Goal: Task Accomplishment & Management: Manage account settings

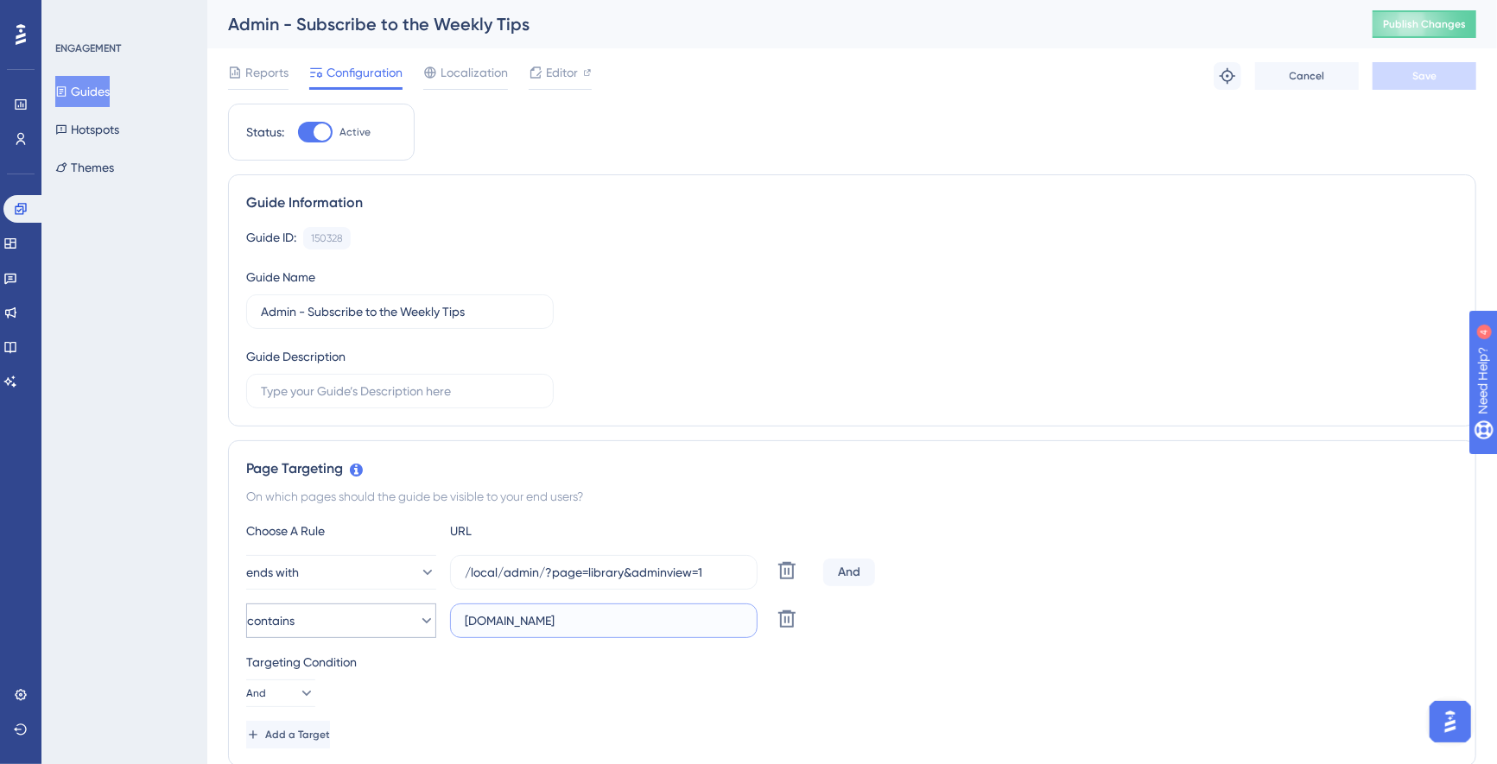
drag, startPoint x: 525, startPoint y: 622, endPoint x: 421, endPoint y: 621, distance: 103.6
click at [421, 621] on div "contains [DOMAIN_NAME] Delete" at bounding box center [531, 621] width 570 height 35
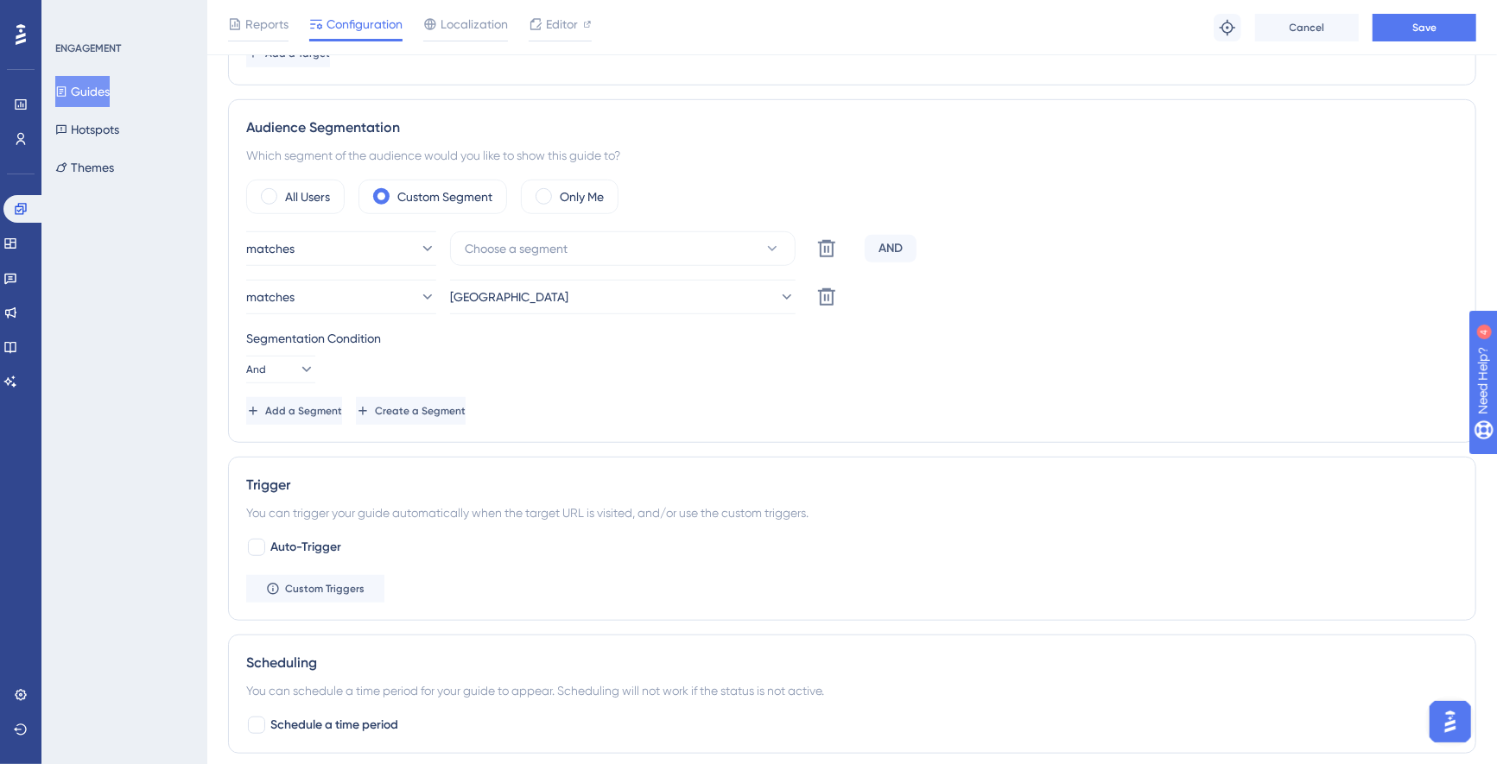
scroll to position [693, 0]
type input "[DOMAIN_NAME]"
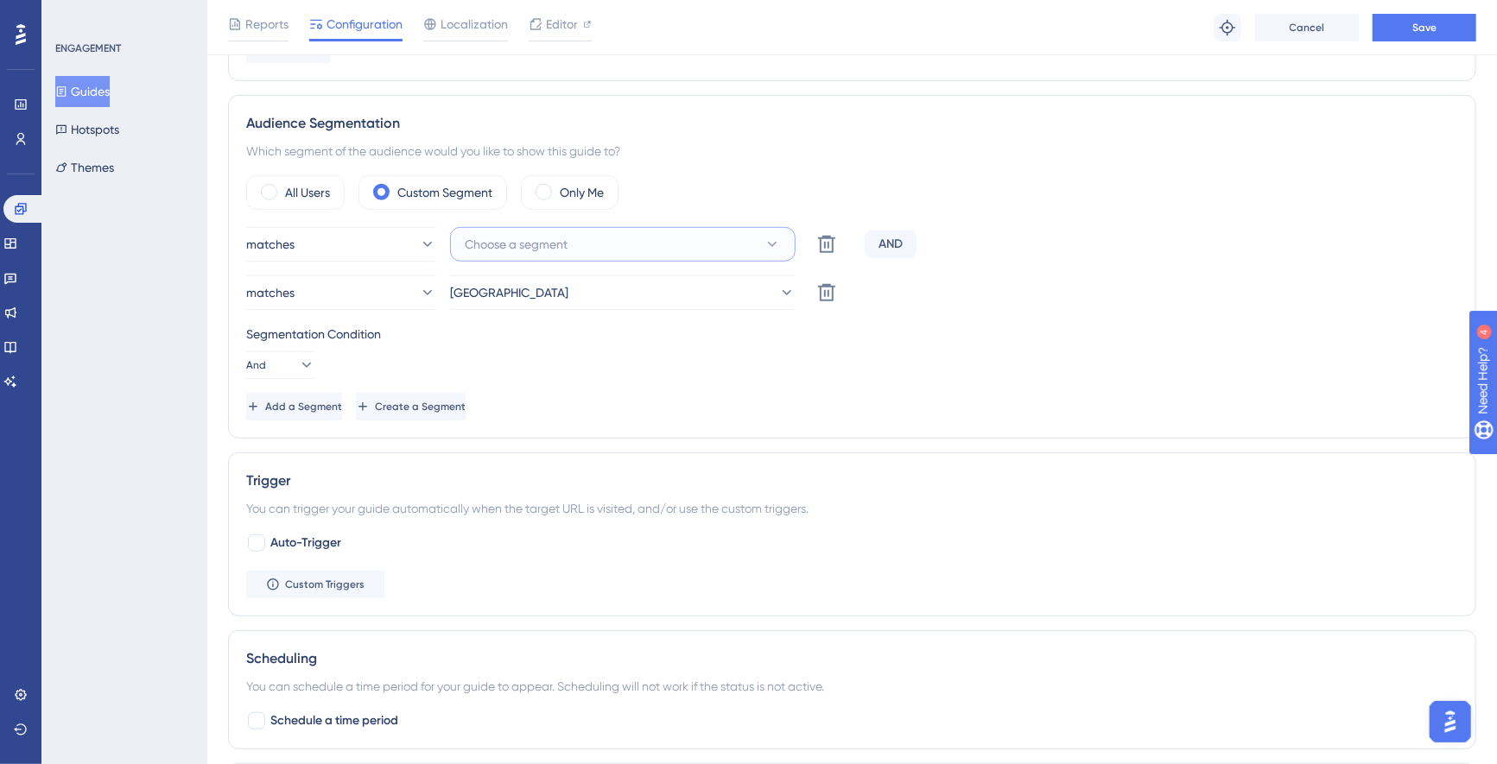
click at [618, 247] on button "Choose a segment" at bounding box center [622, 244] width 345 height 35
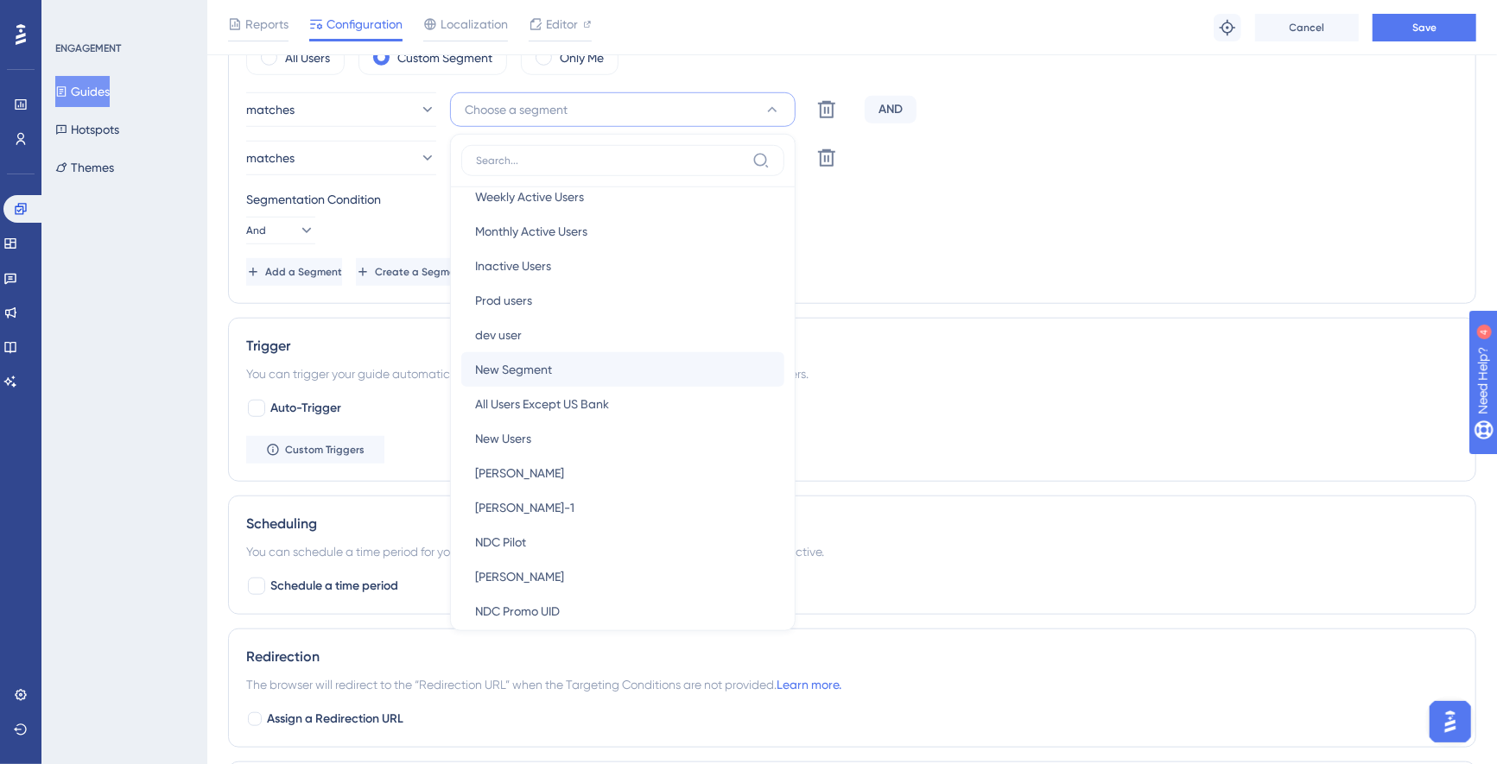
scroll to position [0, 0]
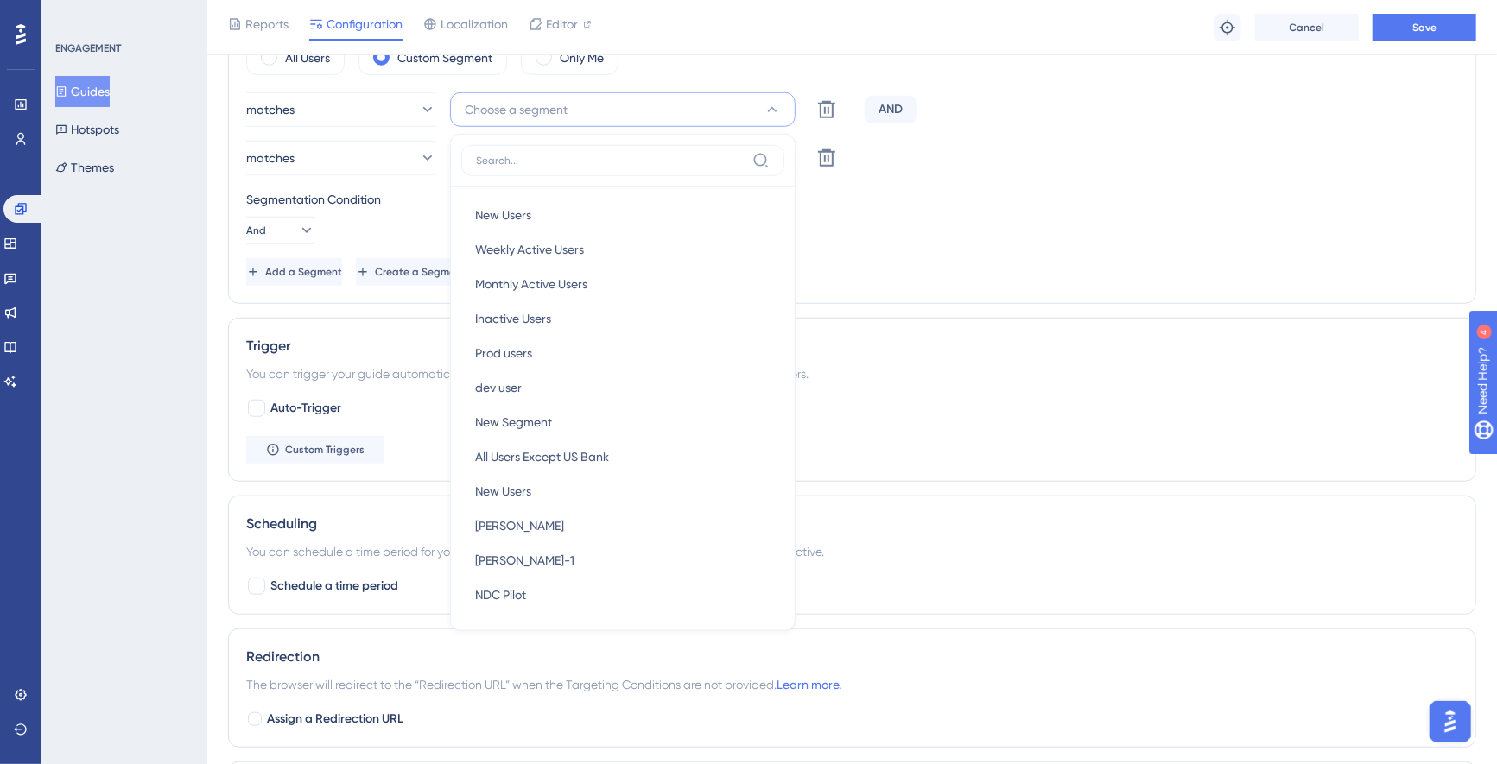
click at [1077, 212] on div "Segmentation Condition And" at bounding box center [852, 216] width 1212 height 55
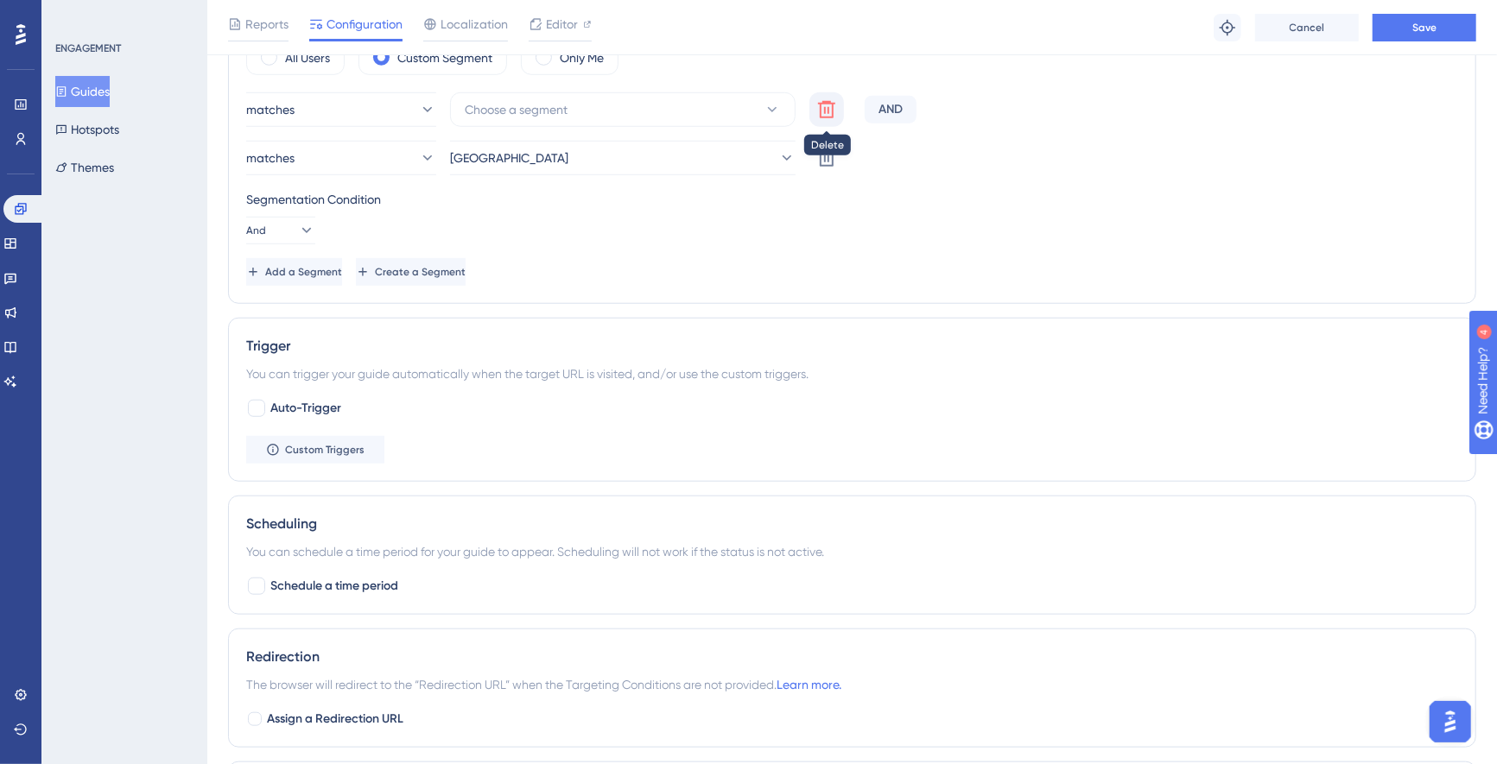
click at [823, 104] on icon at bounding box center [826, 109] width 21 height 21
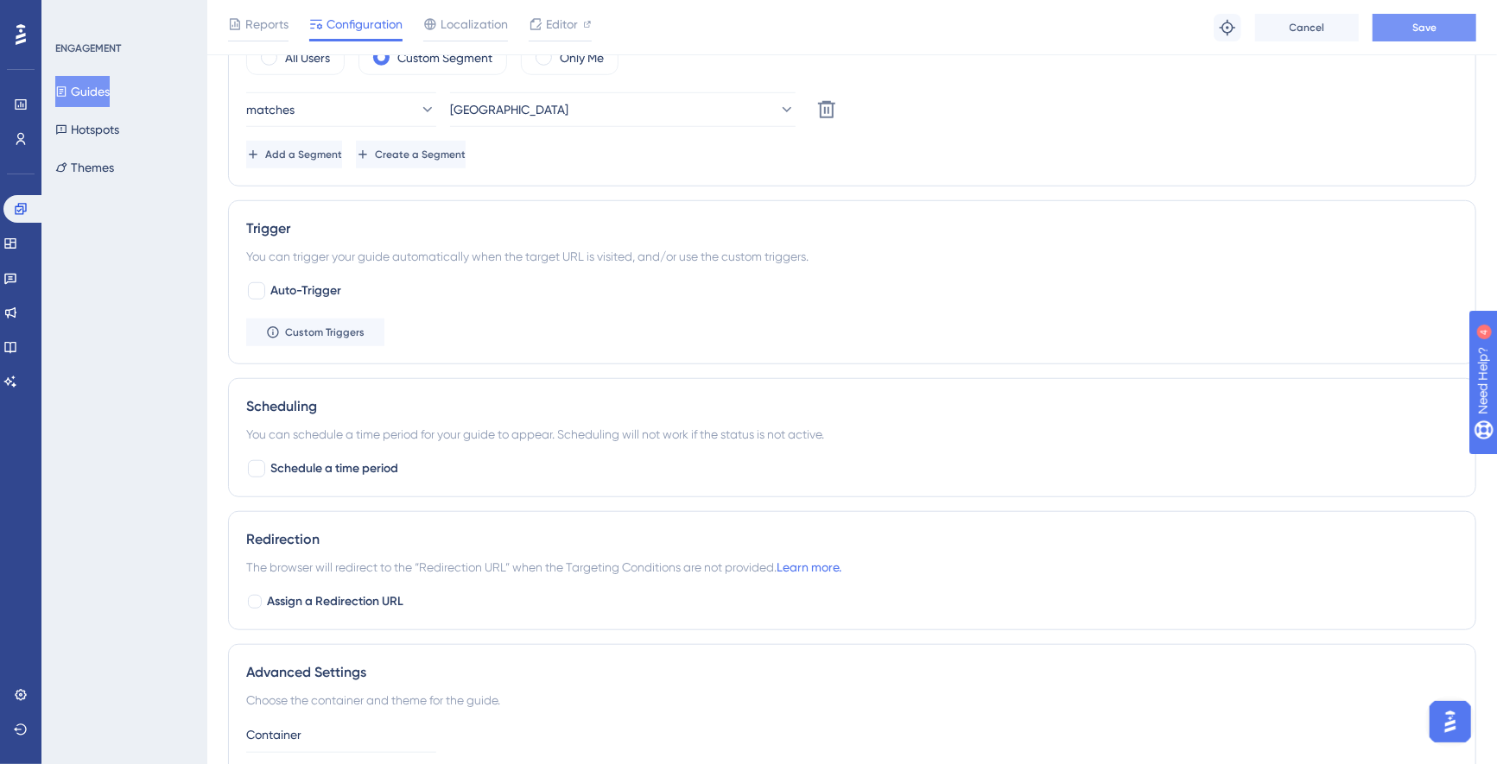
click at [1427, 24] on span "Save" at bounding box center [1424, 28] width 24 height 14
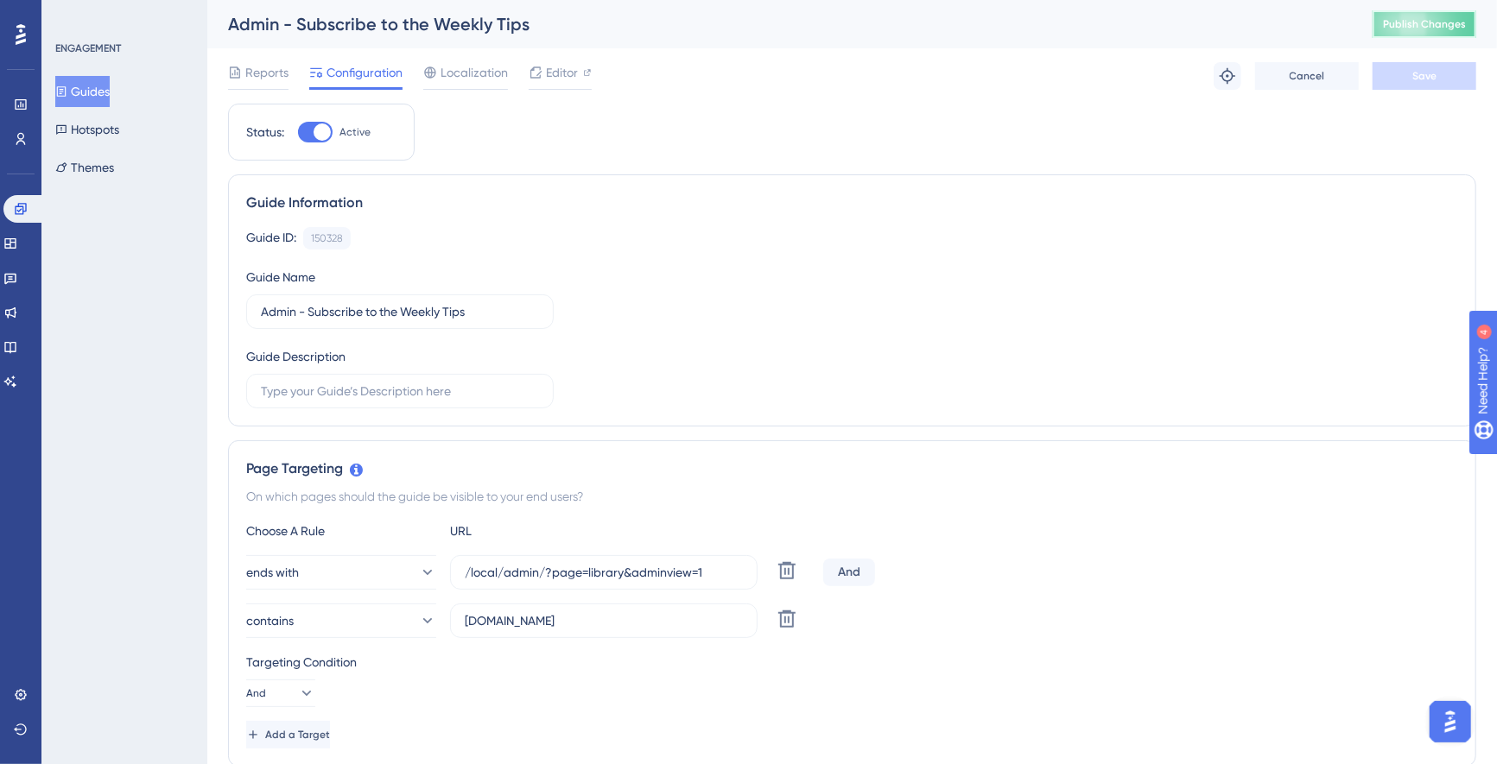
click at [1429, 22] on span "Publish Changes" at bounding box center [1424, 24] width 83 height 14
click at [310, 134] on div at bounding box center [315, 132] width 35 height 21
click at [298, 133] on input "Active" at bounding box center [297, 132] width 1 height 1
checkbox input "false"
click at [1405, 72] on button "Save" at bounding box center [1424, 76] width 104 height 28
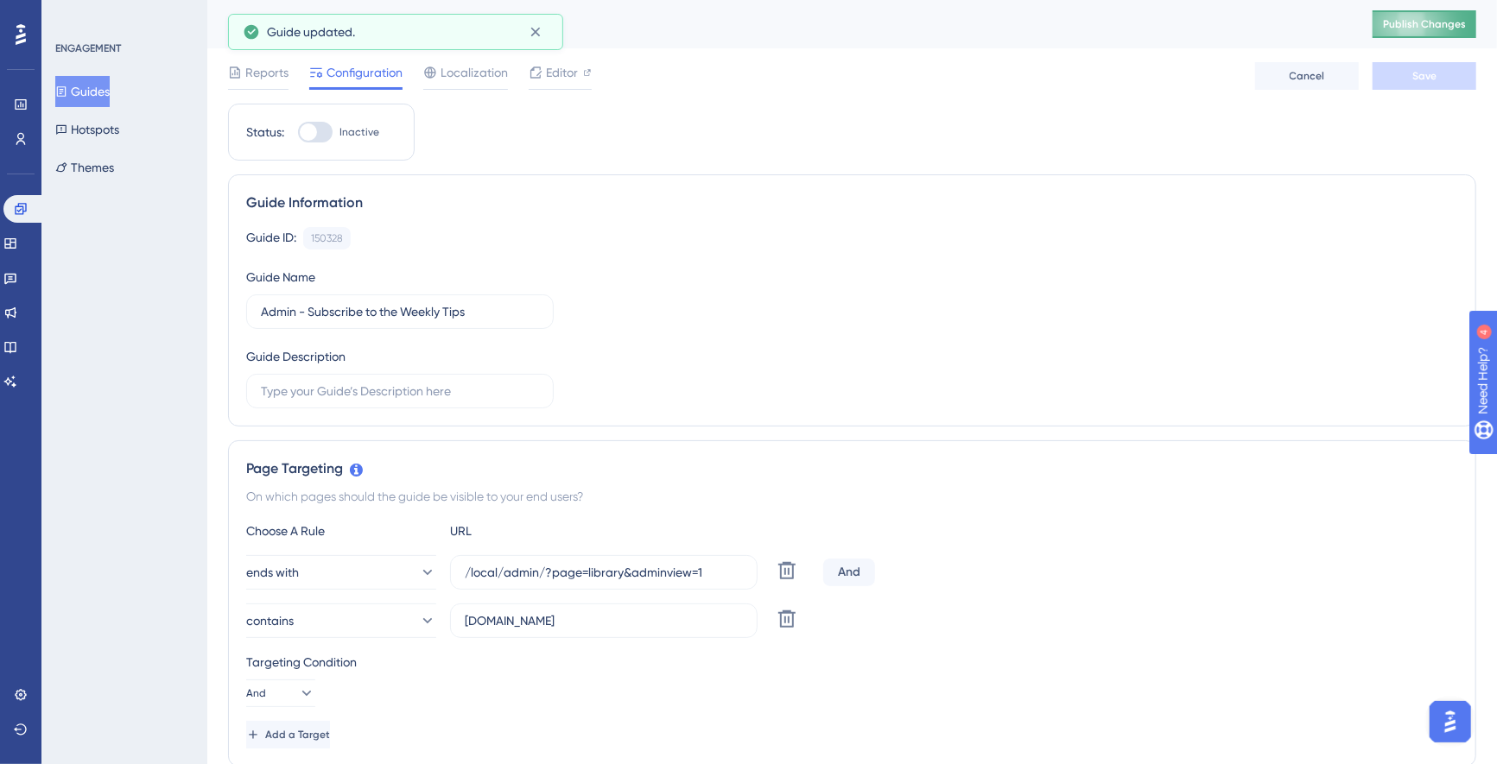
click at [1446, 24] on span "Publish Changes" at bounding box center [1424, 24] width 83 height 14
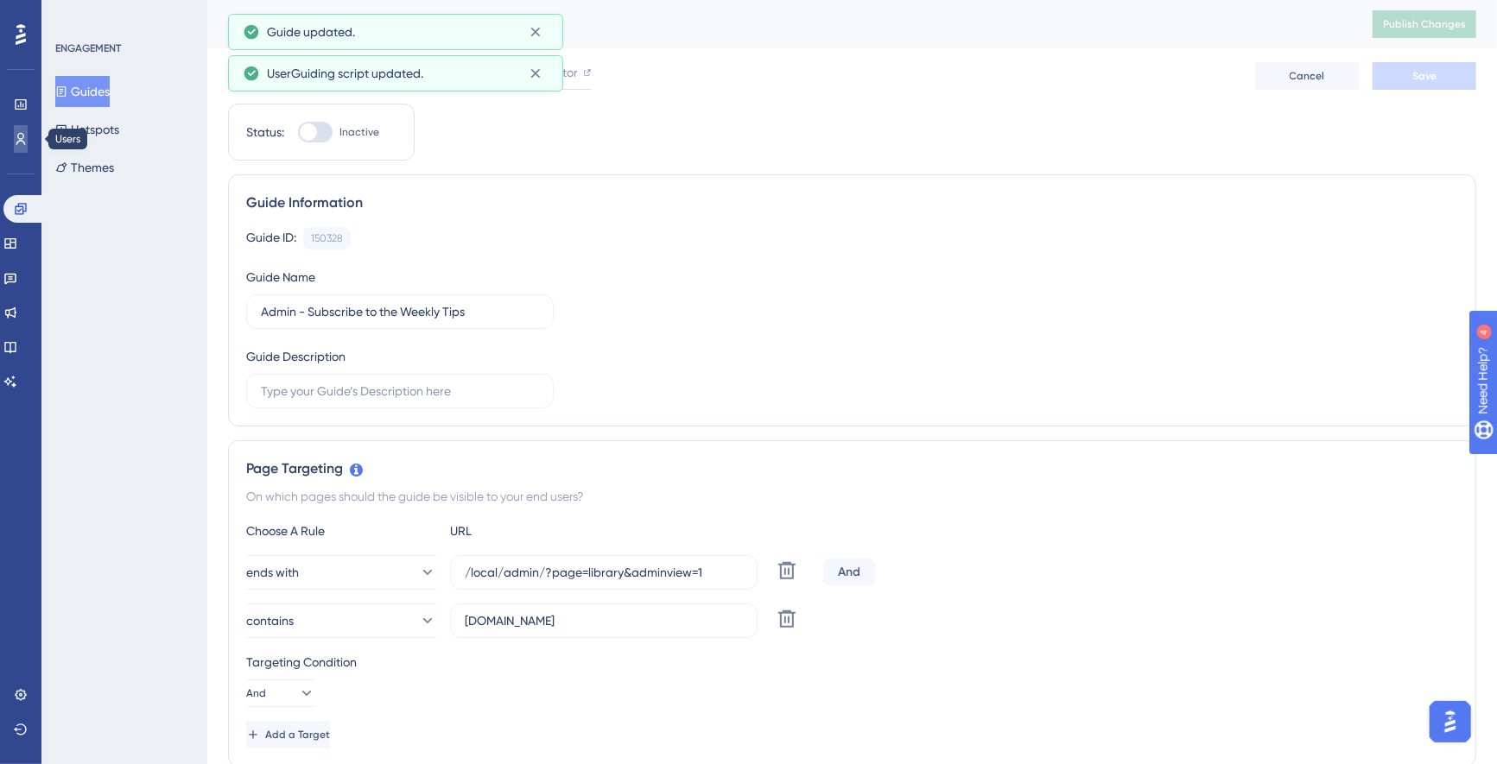
click at [17, 142] on icon at bounding box center [20, 139] width 9 height 12
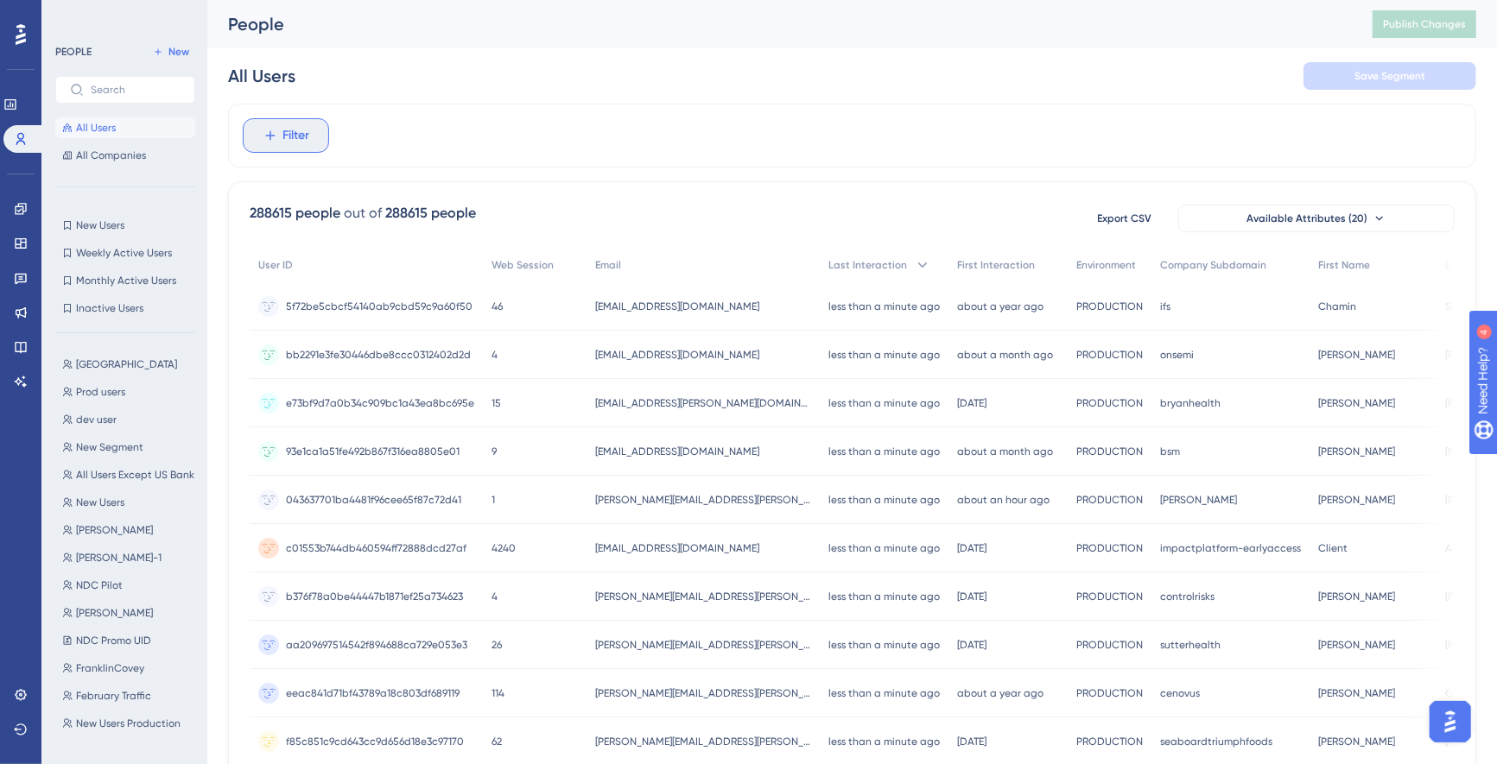
click at [296, 135] on span "Filter" at bounding box center [296, 135] width 27 height 21
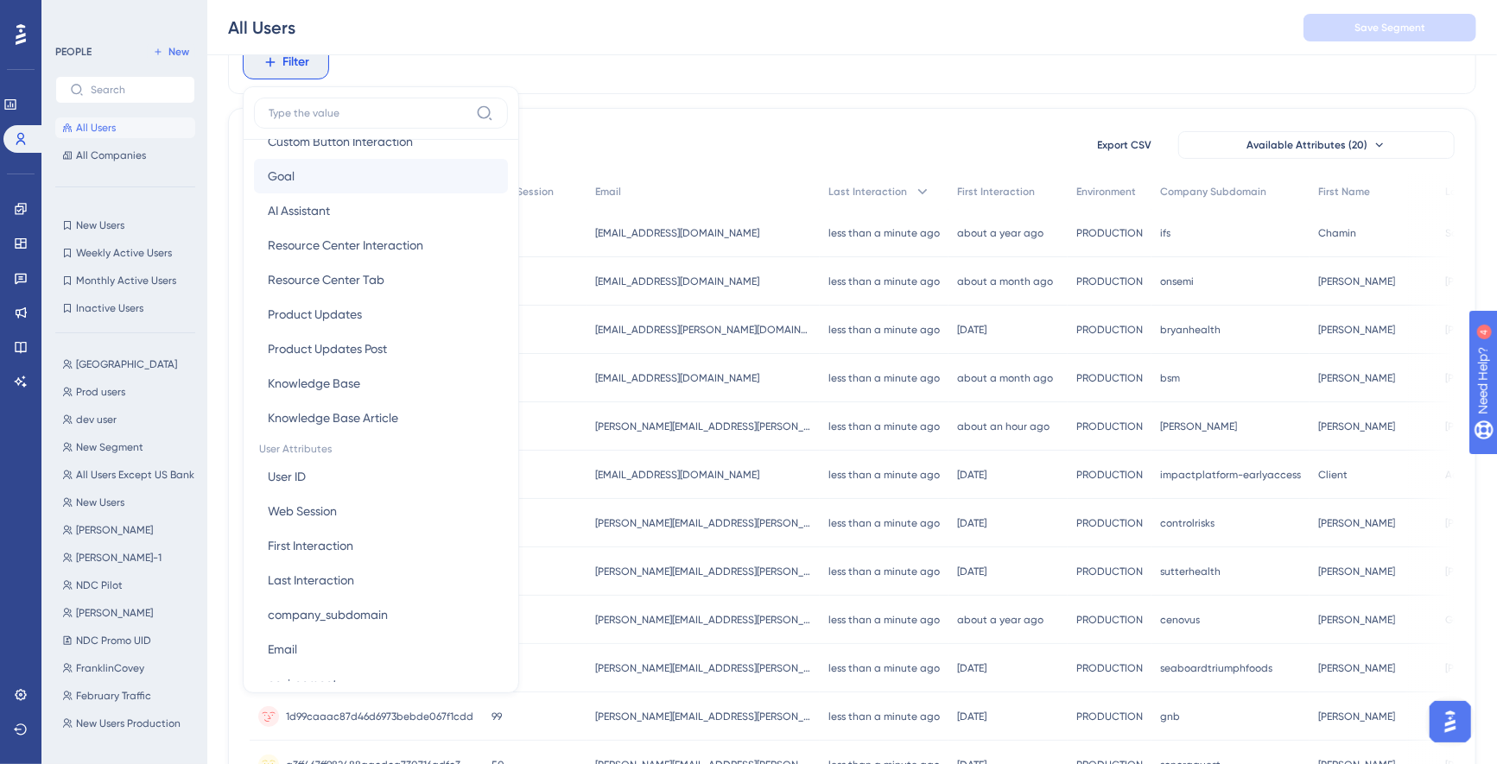
scroll to position [956, 0]
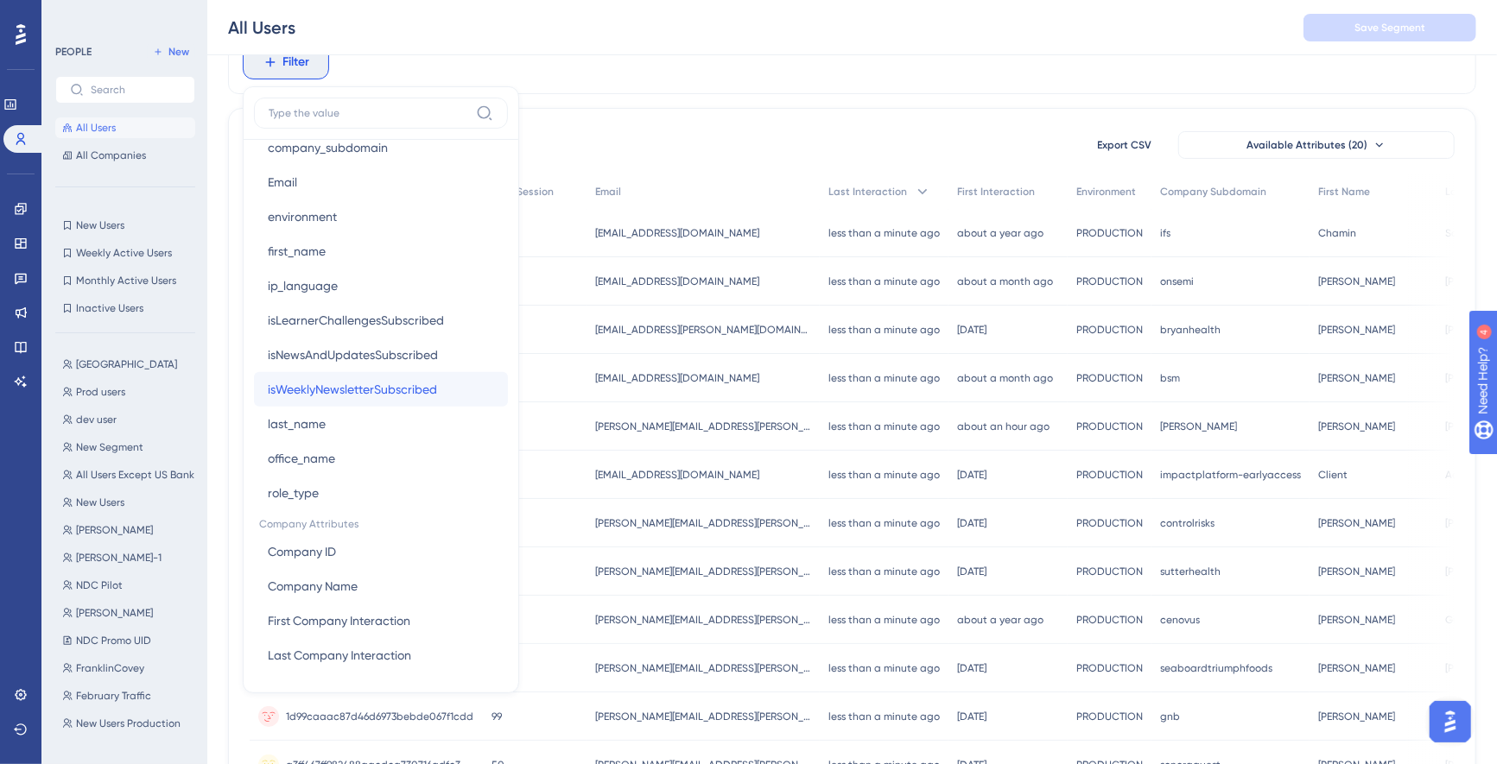
click at [350, 383] on span "isWeeklyNewsletterSubscribed" at bounding box center [352, 389] width 169 height 21
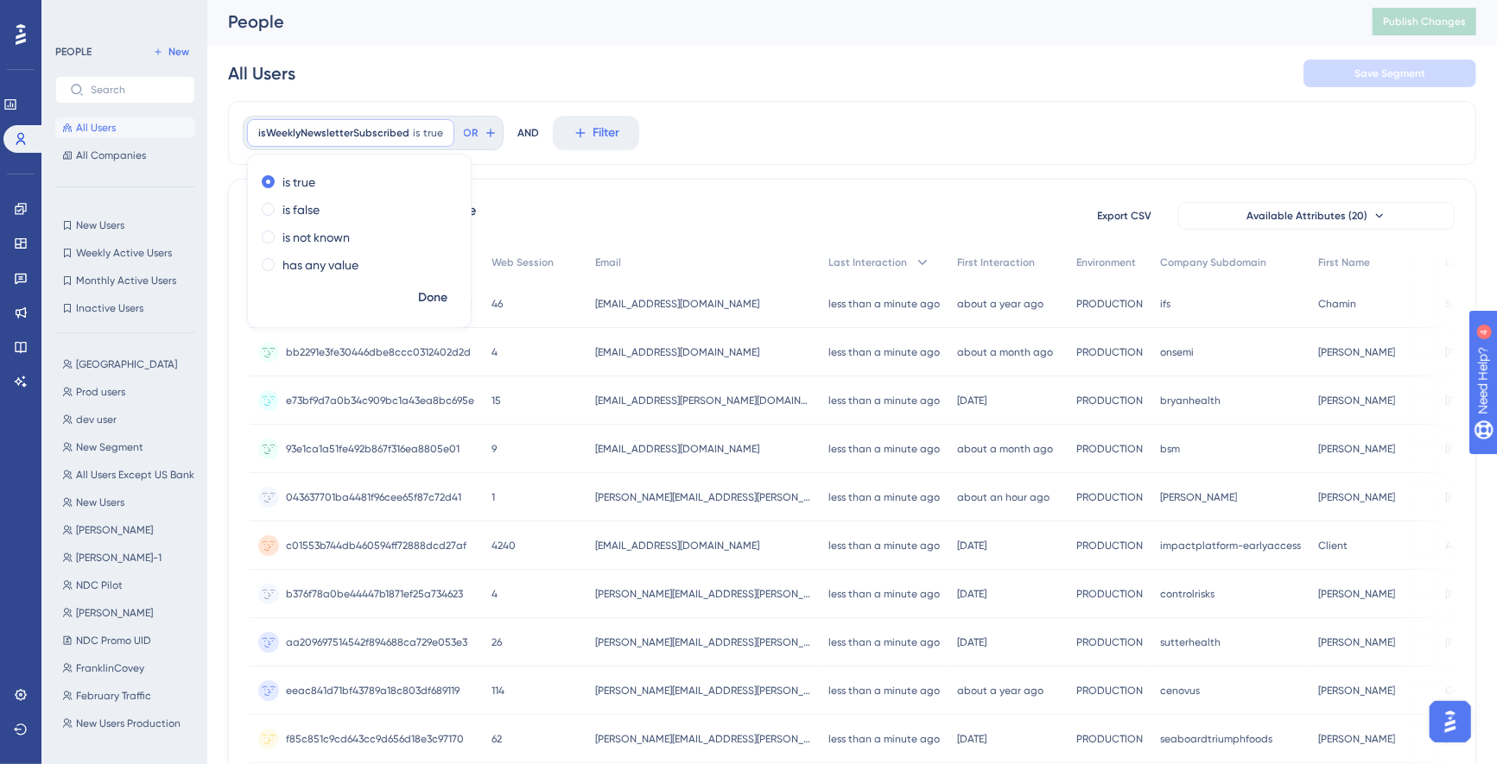
scroll to position [0, 0]
click at [297, 207] on label "is false" at bounding box center [300, 212] width 37 height 21
click at [430, 295] on span "Done" at bounding box center [432, 300] width 29 height 21
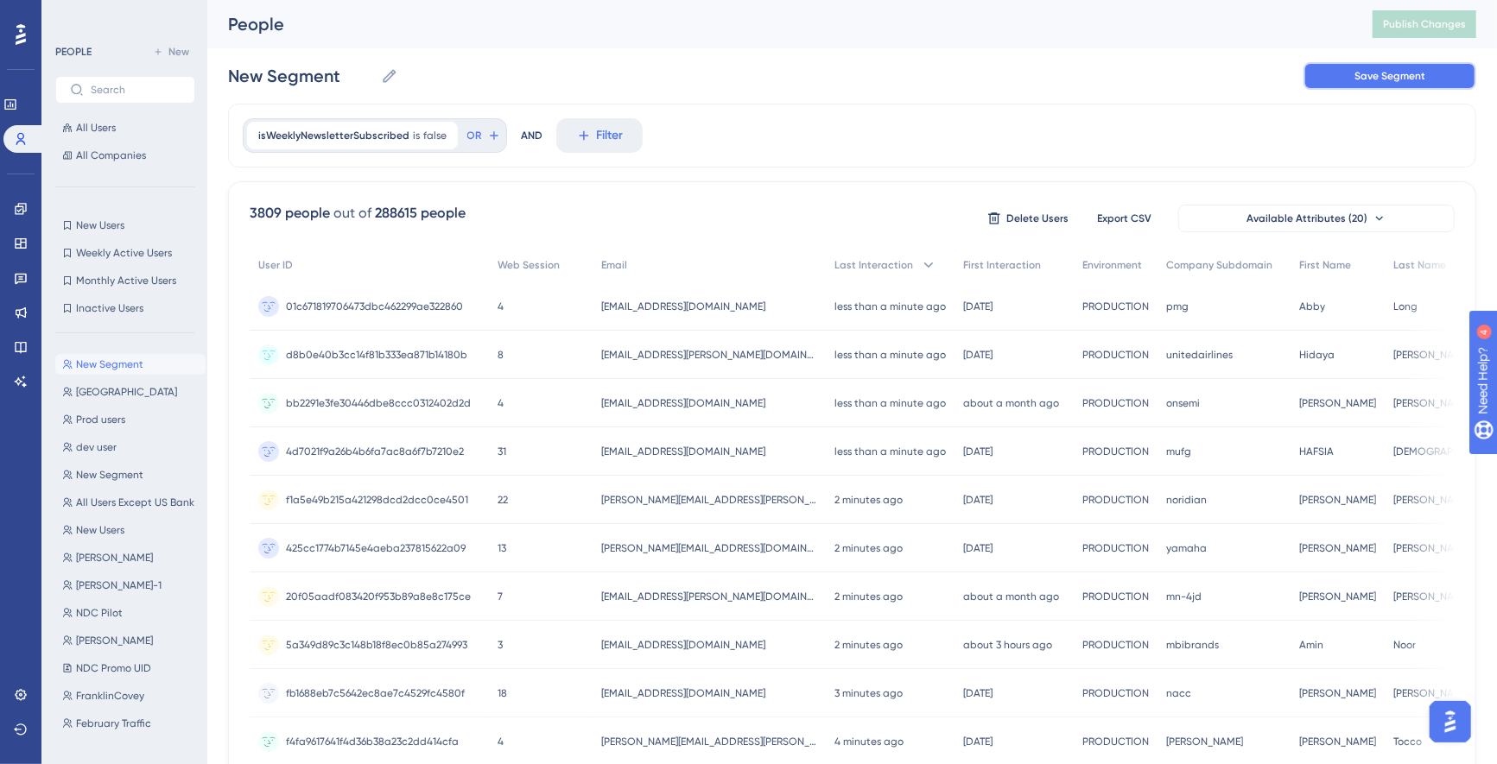
click at [1390, 69] on span "Save Segment" at bounding box center [1389, 76] width 71 height 14
click at [403, 76] on icon at bounding box center [404, 75] width 17 height 17
click at [389, 76] on input "New Segment-1" at bounding box center [308, 76] width 161 height 24
drag, startPoint x: 361, startPoint y: 75, endPoint x: 134, endPoint y: 55, distance: 228.0
click at [207, 55] on div "Performance Users Engagement Widgets Feedback Product Updates Knowledge Base AI…" at bounding box center [851, 677] width 1289 height 1354
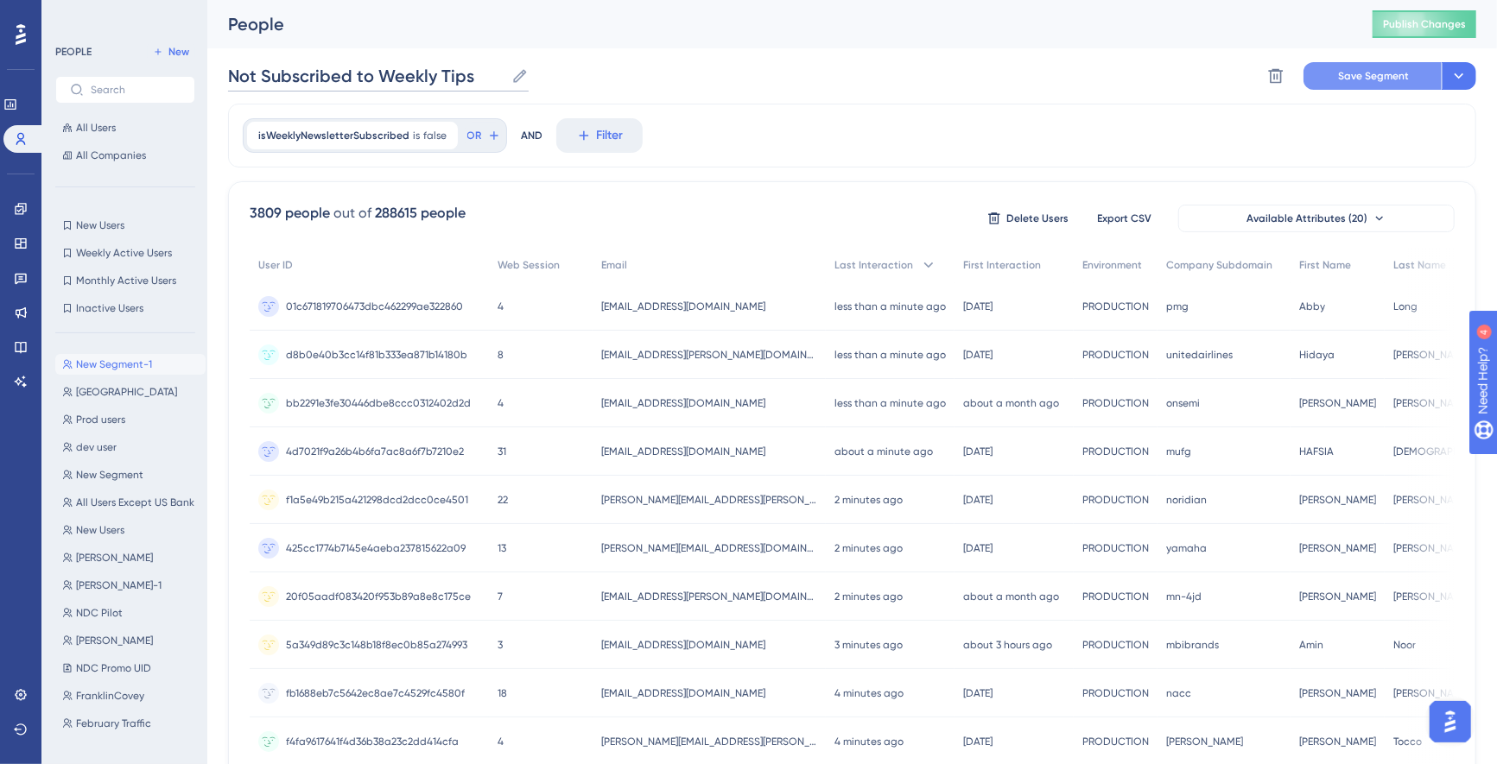
type input "Not Subscribed to Weekly Tips"
click at [1367, 78] on span "Save Segment" at bounding box center [1373, 76] width 71 height 14
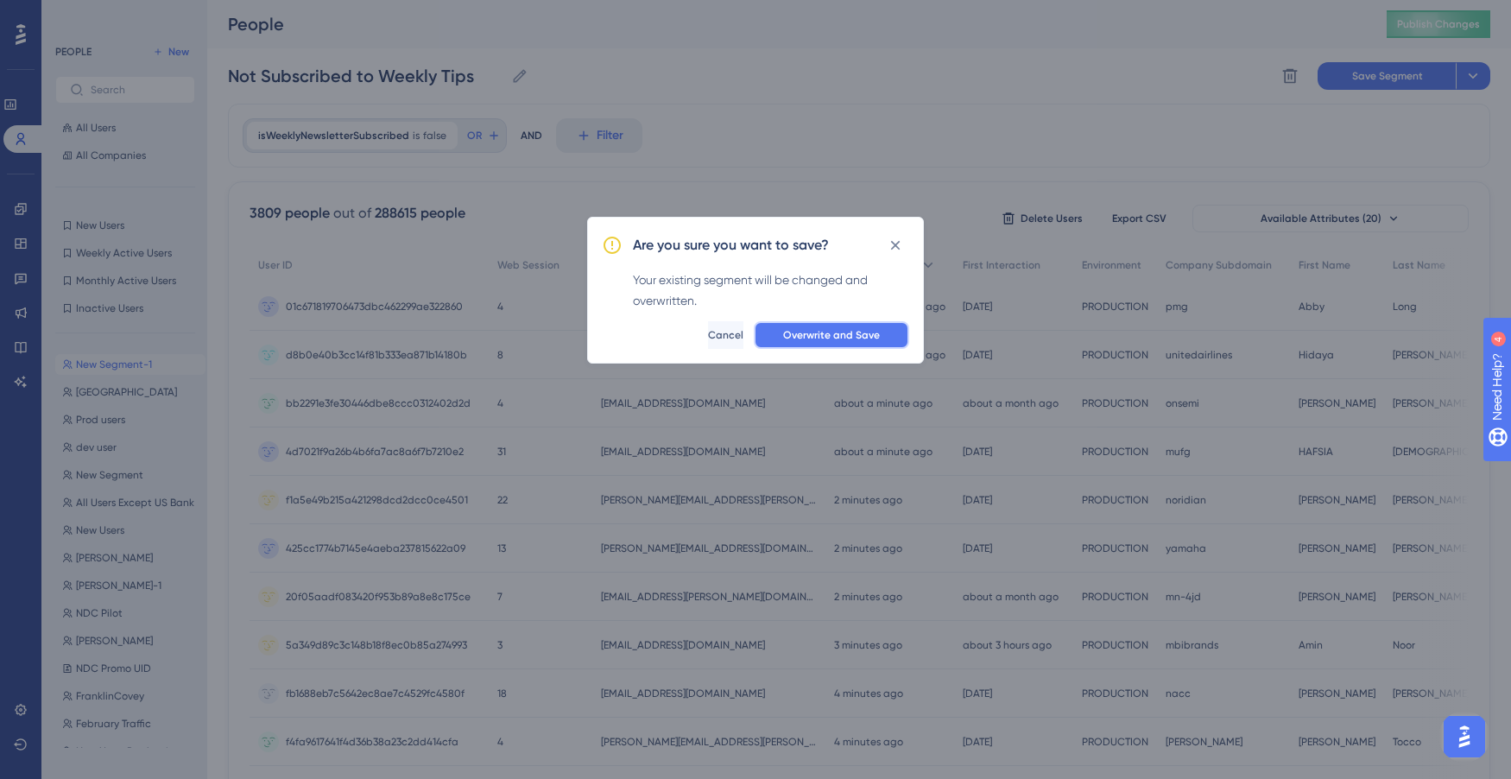
click at [827, 332] on span "Overwrite and Save" at bounding box center [831, 335] width 97 height 14
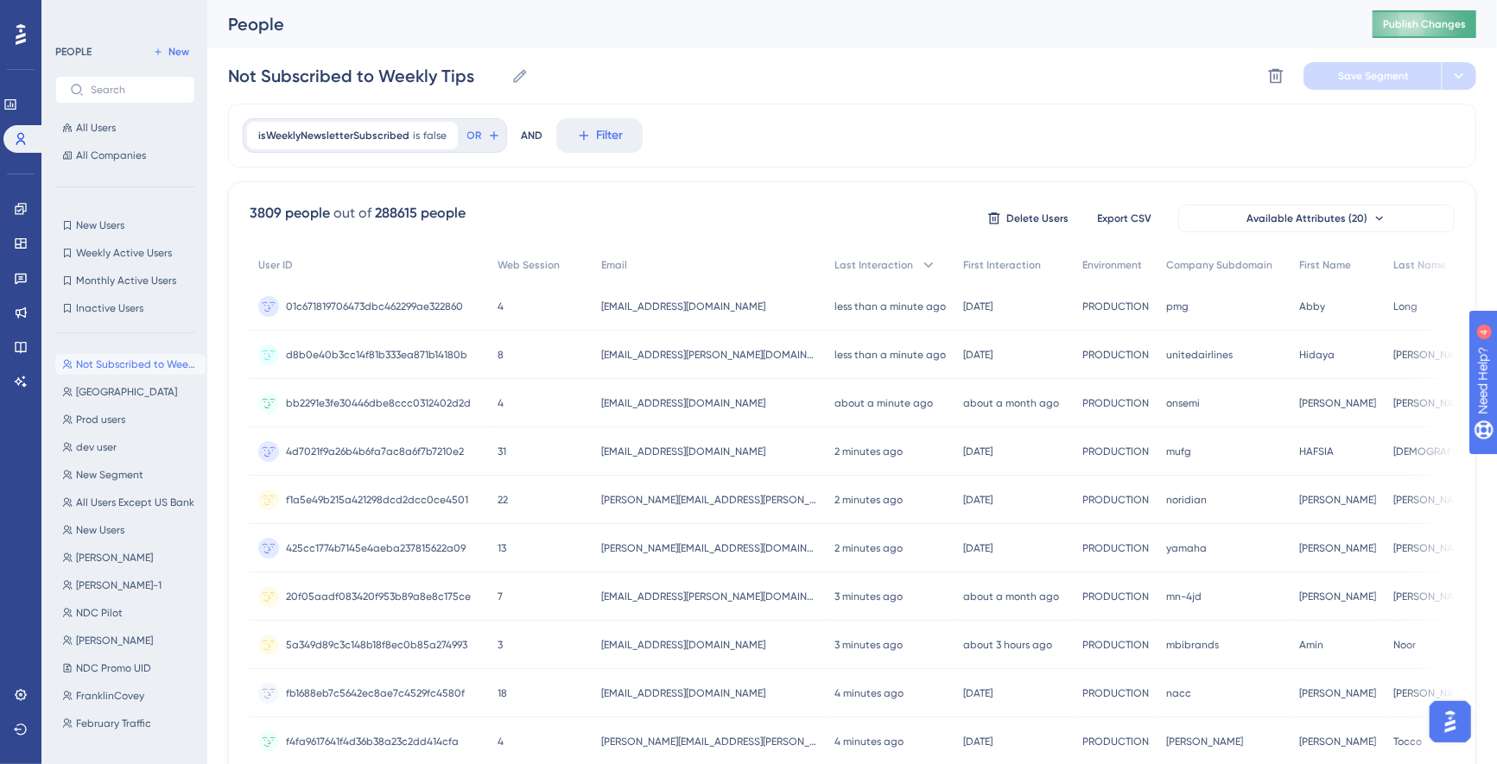
click at [1445, 20] on span "Publish Changes" at bounding box center [1424, 24] width 83 height 14
click at [20, 207] on icon at bounding box center [21, 209] width 14 height 14
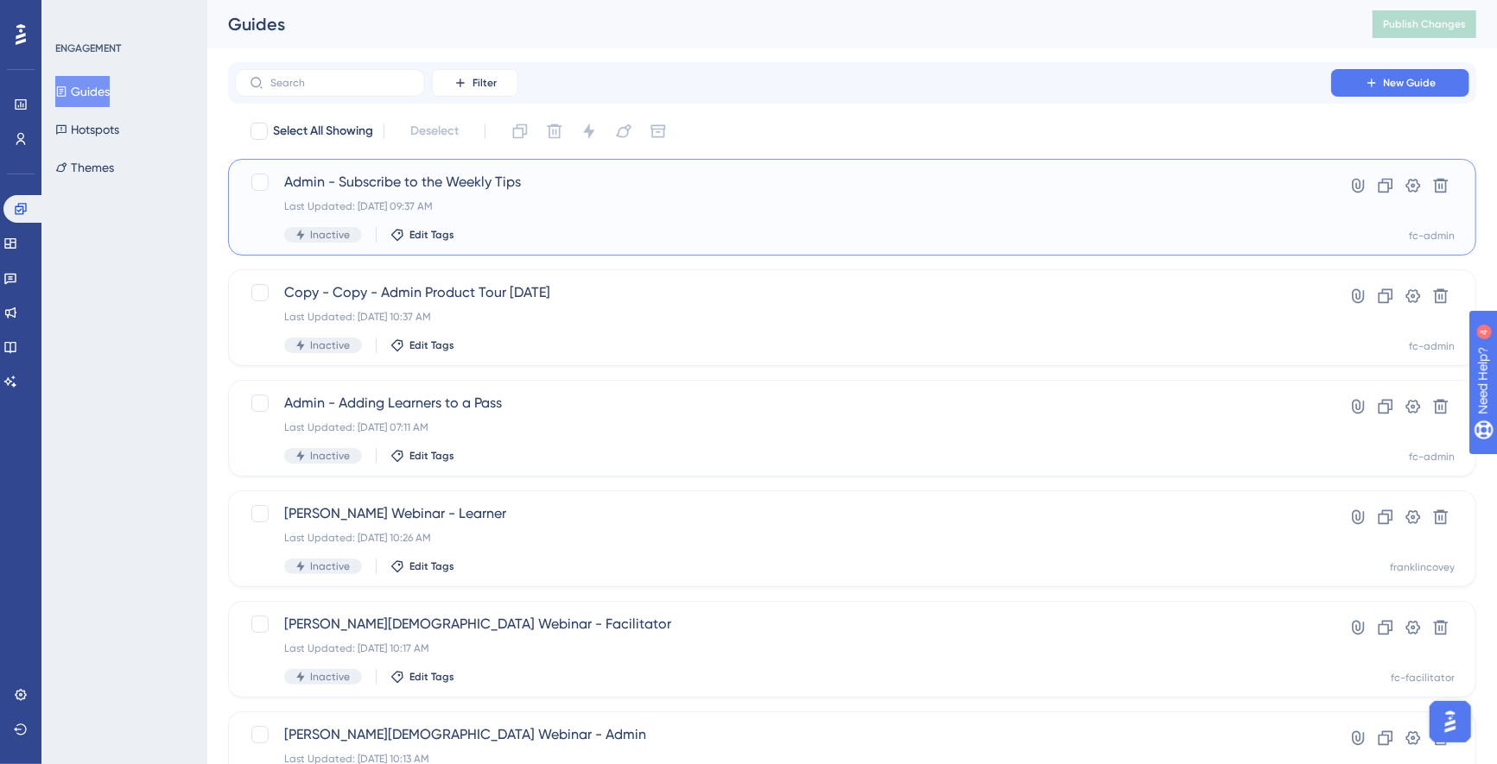
click at [472, 178] on span "Admin - Subscribe to the Weekly Tips" at bounding box center [782, 182] width 997 height 21
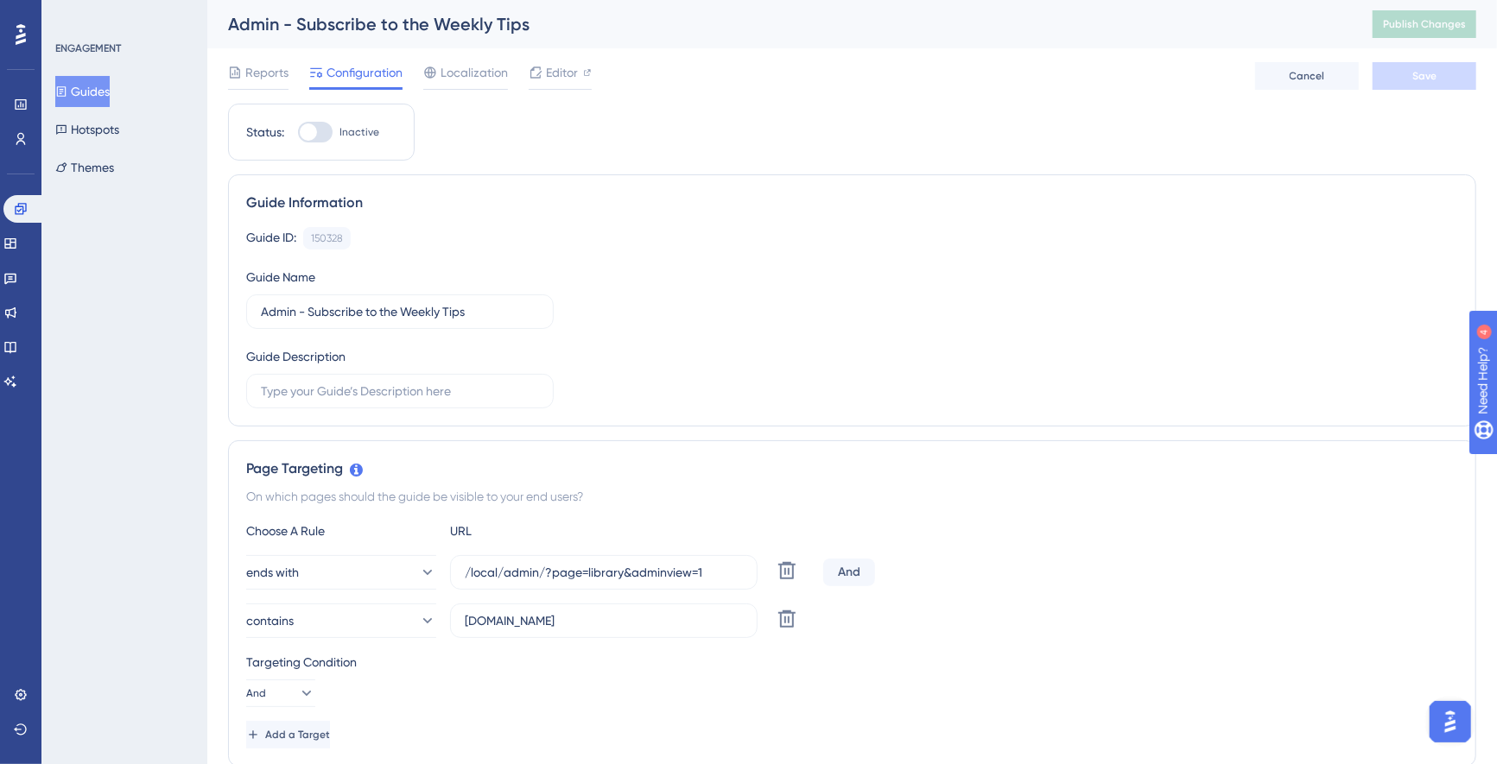
click at [322, 132] on div at bounding box center [315, 132] width 35 height 21
click at [298, 132] on input "Inactive" at bounding box center [297, 132] width 1 height 1
checkbox input "true"
click at [1433, 74] on span "Save" at bounding box center [1424, 76] width 24 height 14
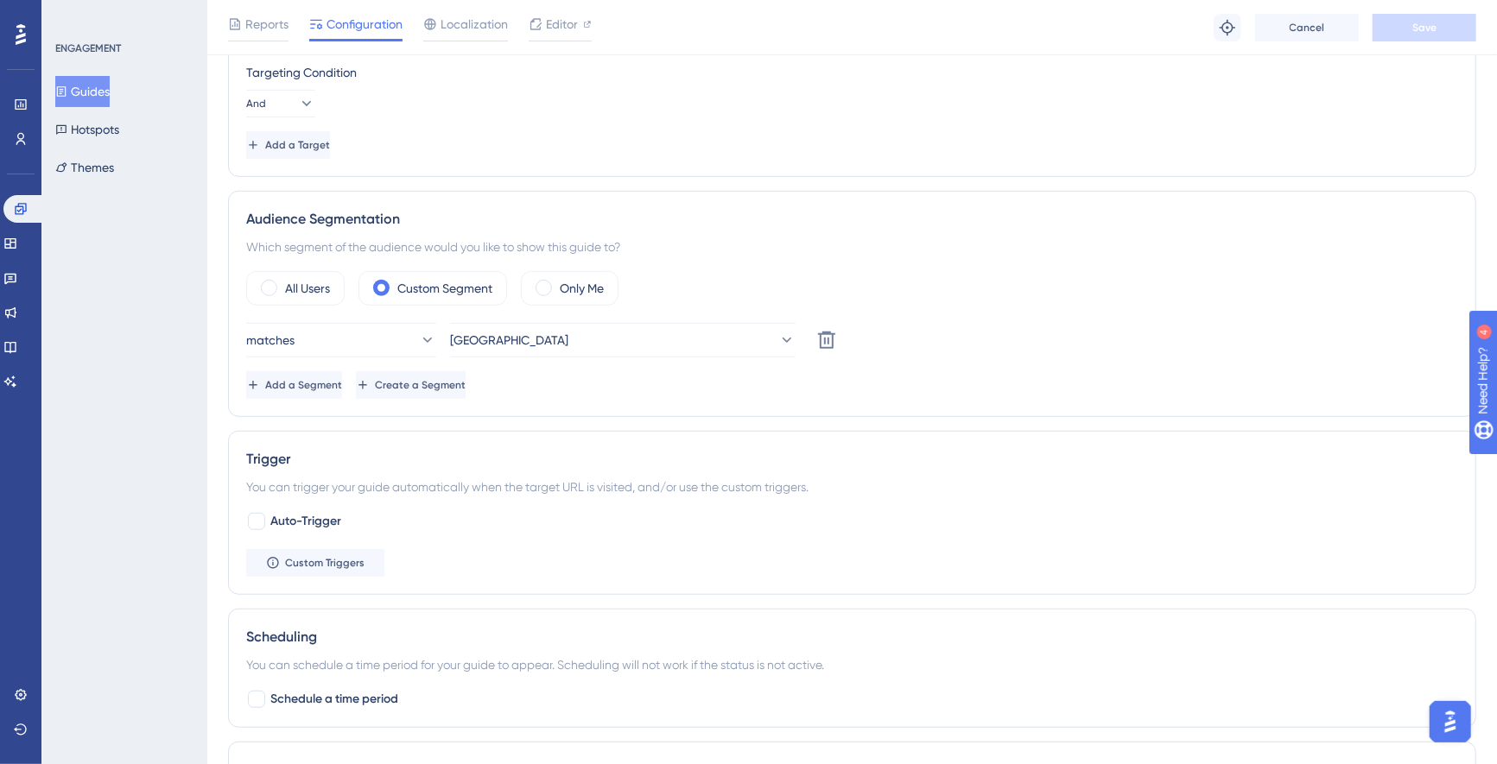
scroll to position [600, 0]
click at [326, 383] on span "Add a Segment" at bounding box center [305, 382] width 77 height 14
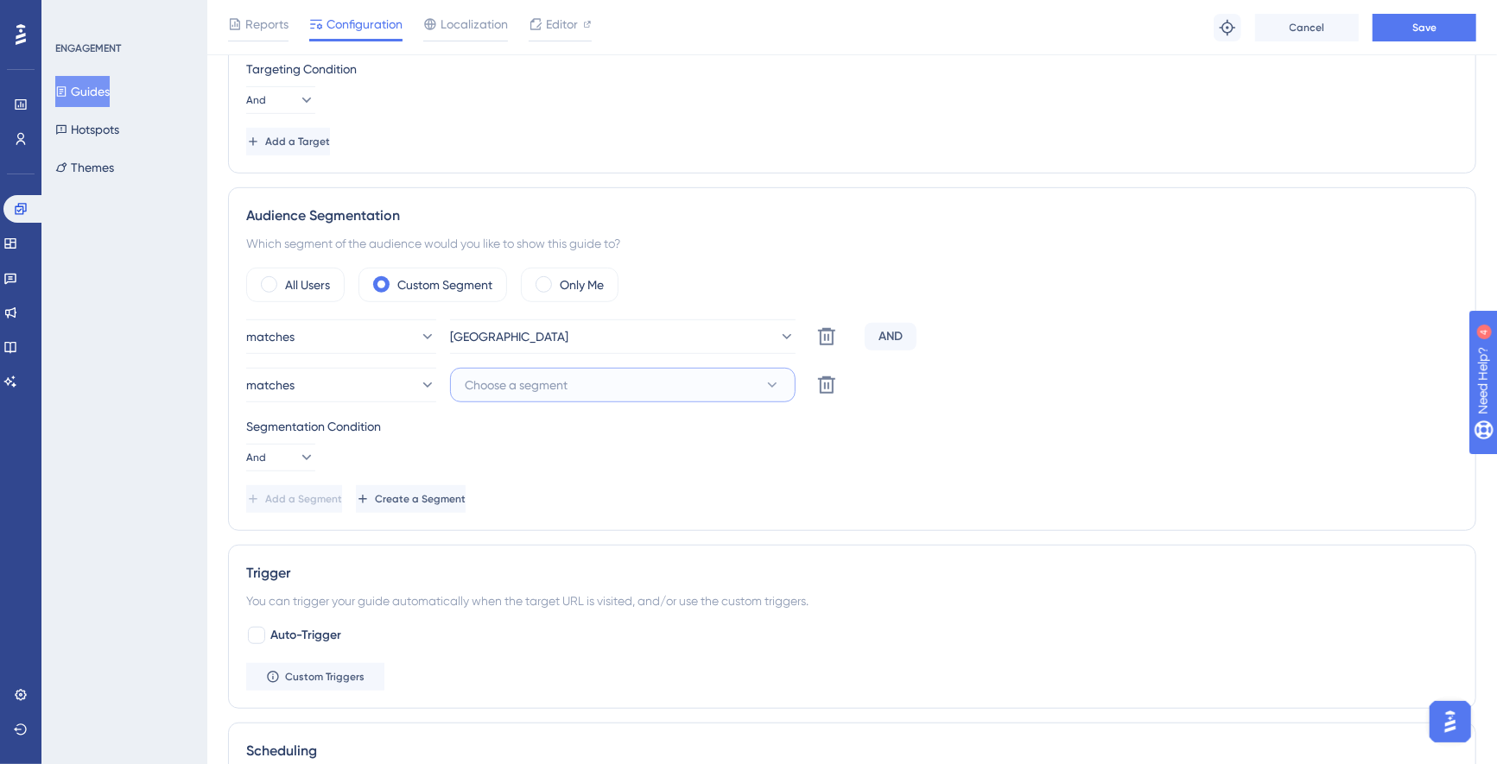
click at [597, 380] on button "Choose a segment" at bounding box center [622, 385] width 345 height 35
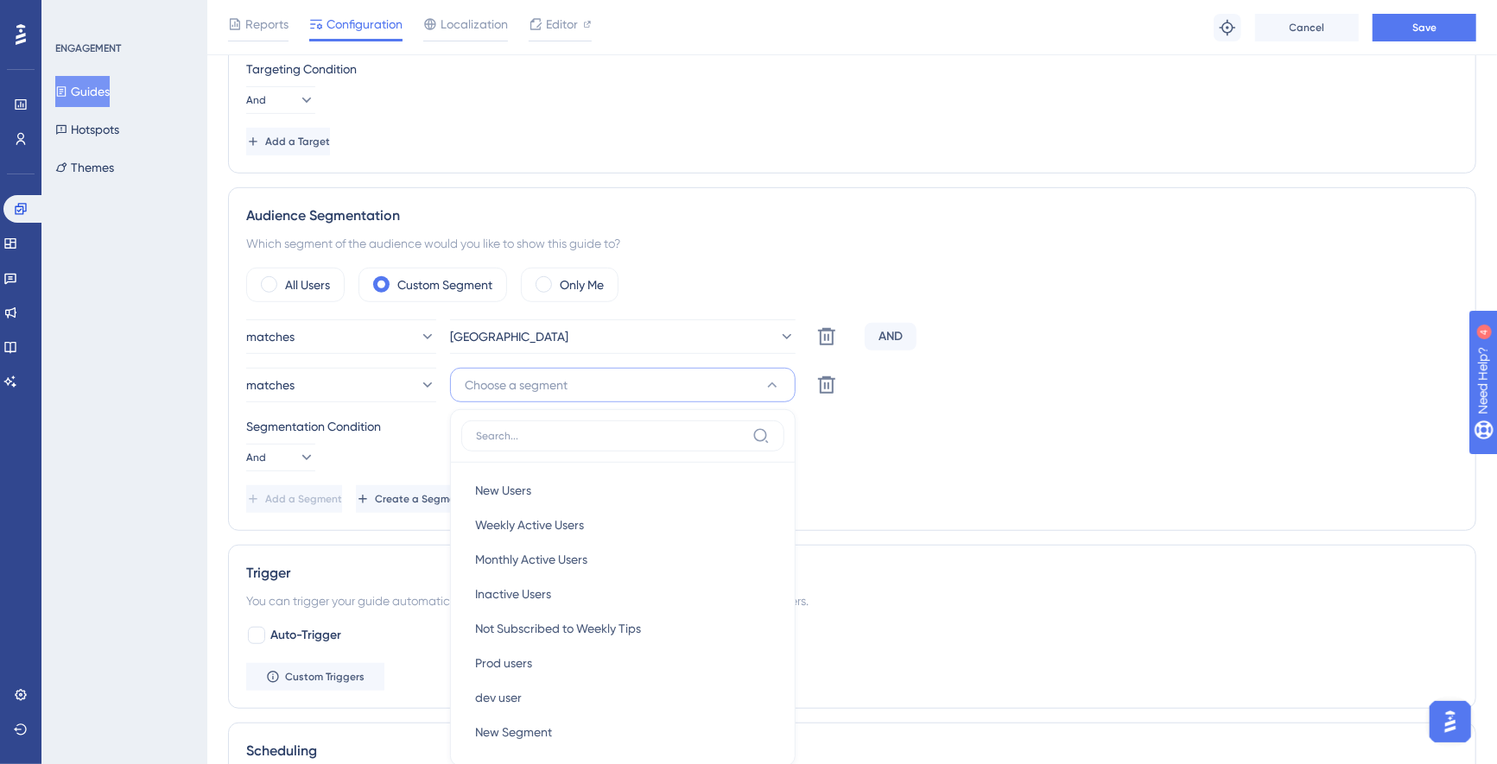
scroll to position [803, 0]
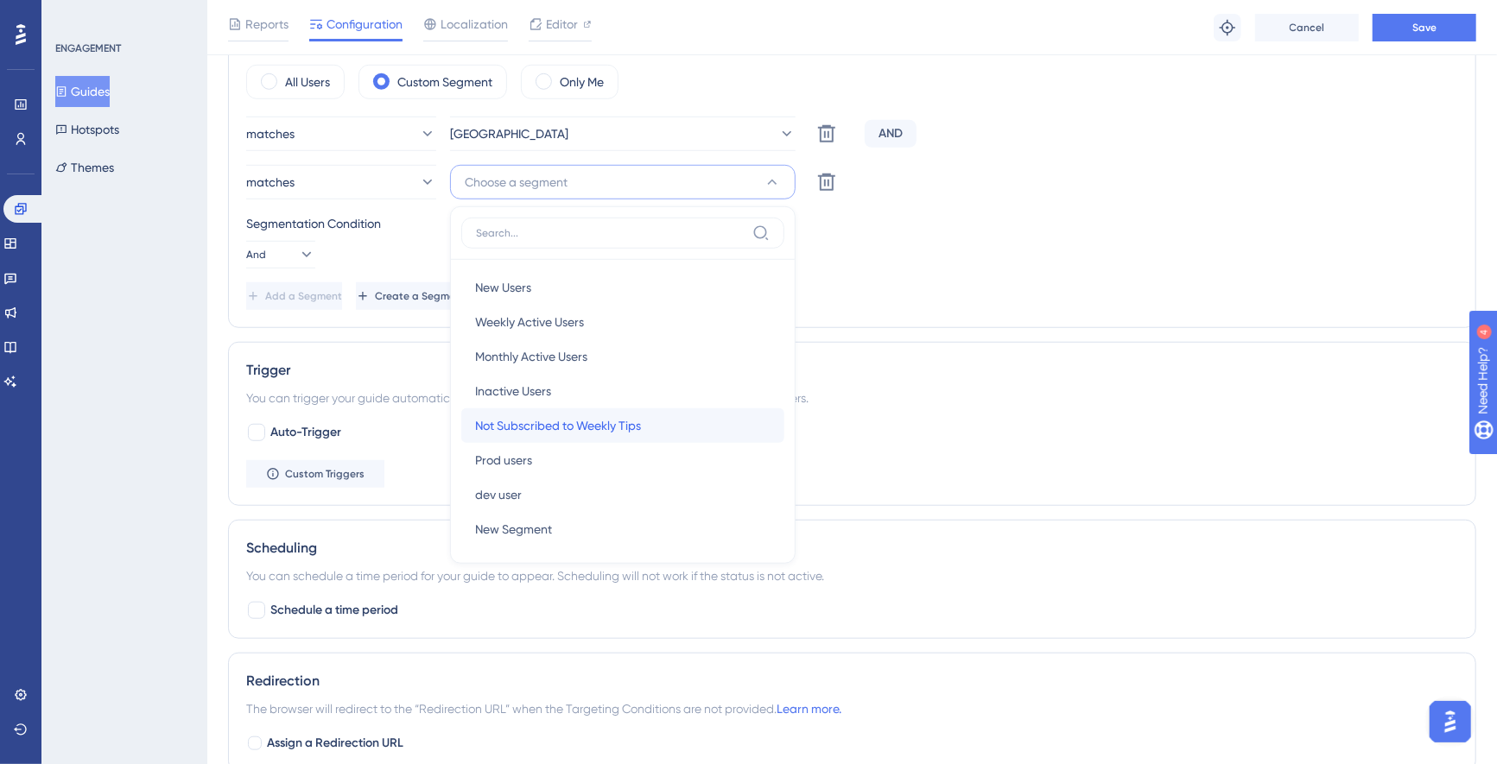
click at [627, 432] on span "Not Subscribed to Weekly Tips" at bounding box center [558, 425] width 166 height 21
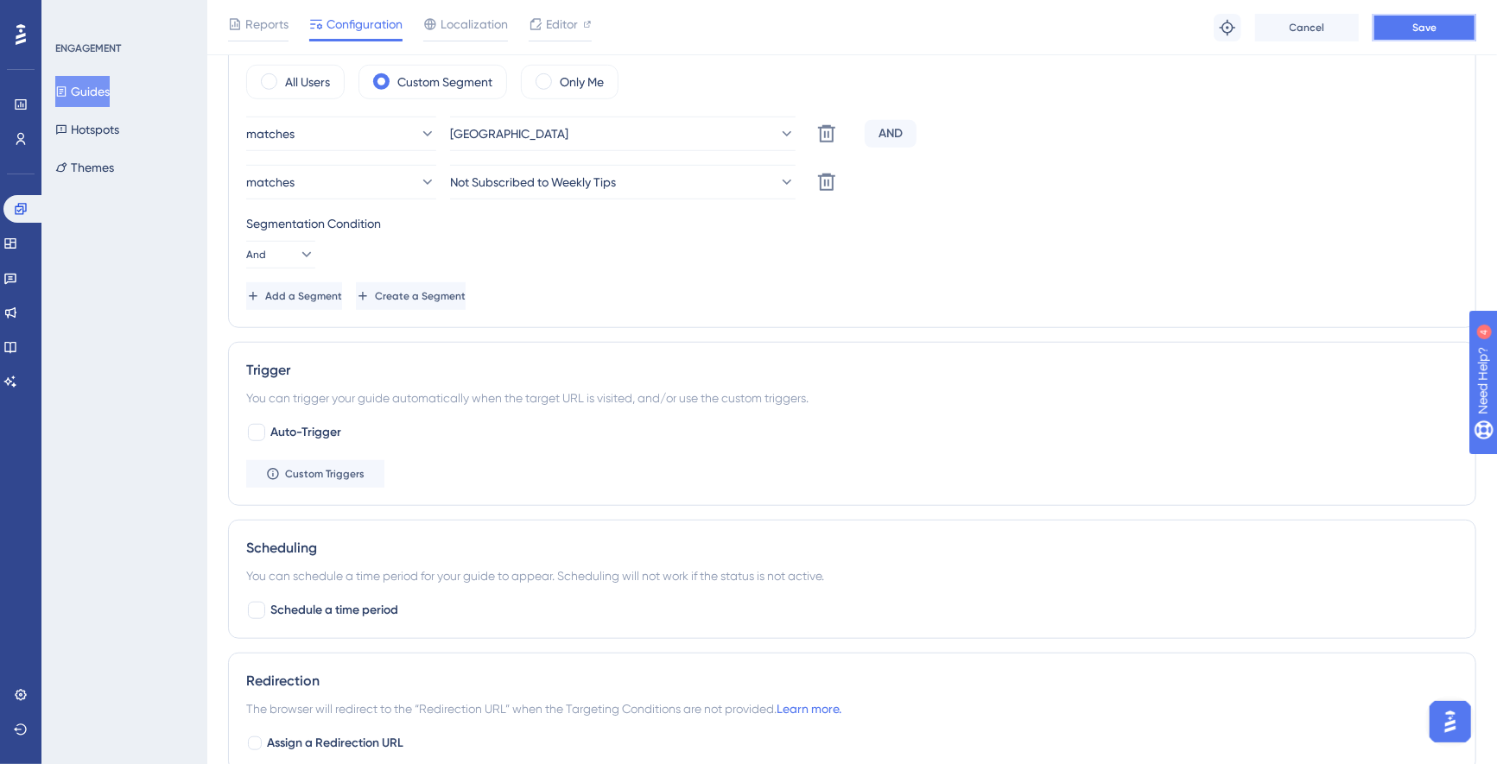
click at [1433, 21] on span "Save" at bounding box center [1424, 28] width 24 height 14
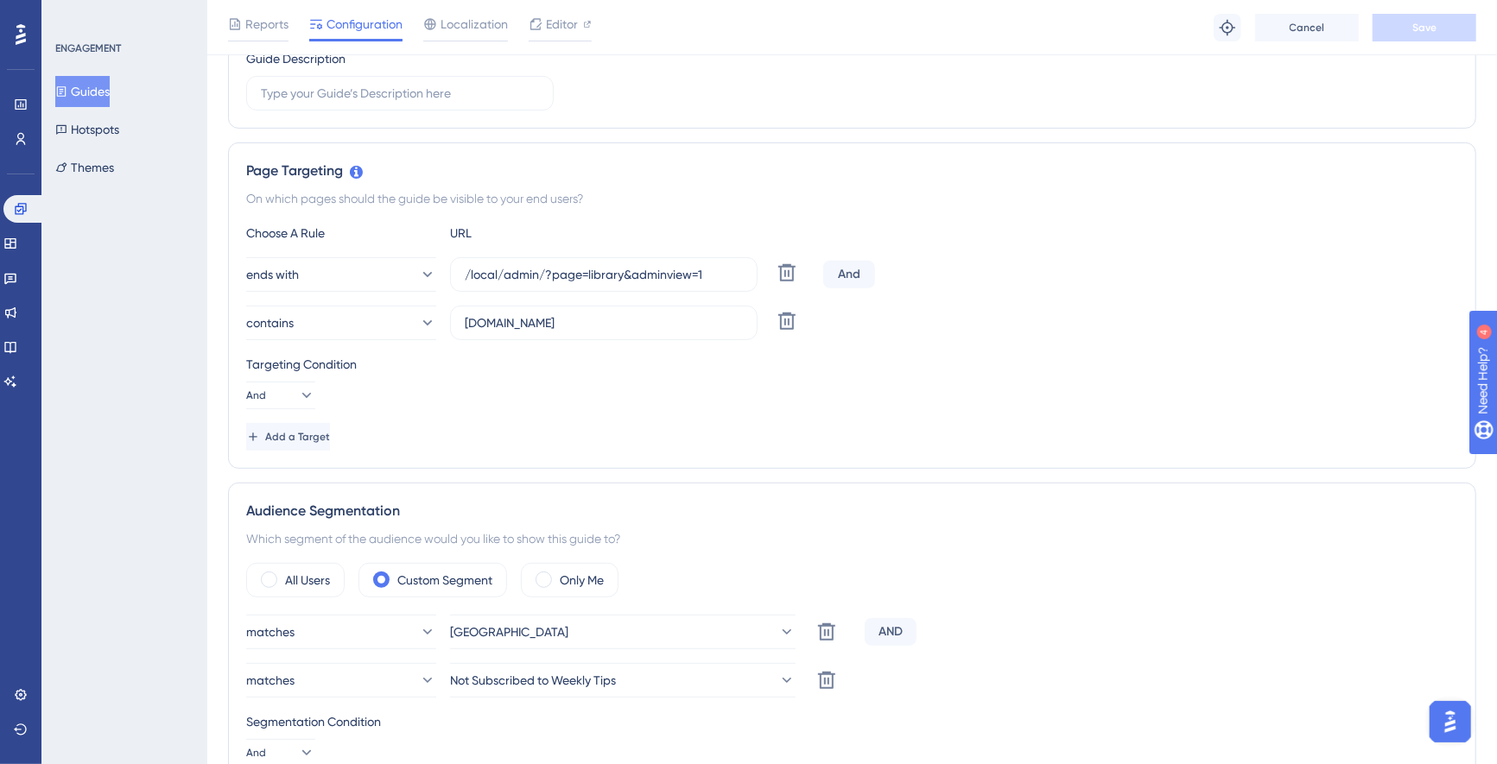
scroll to position [0, 0]
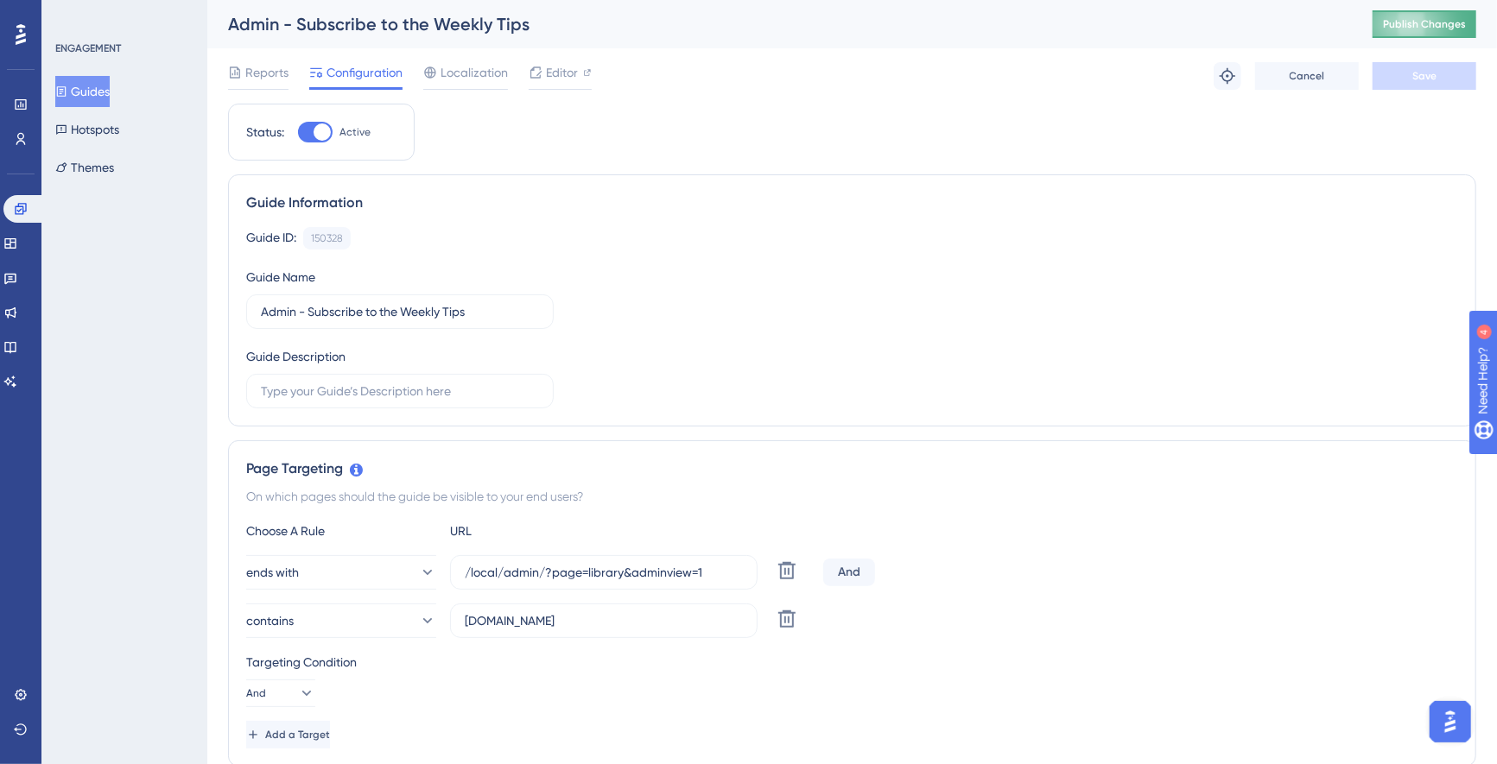
click at [1434, 15] on button "Publish Changes" at bounding box center [1424, 24] width 104 height 28
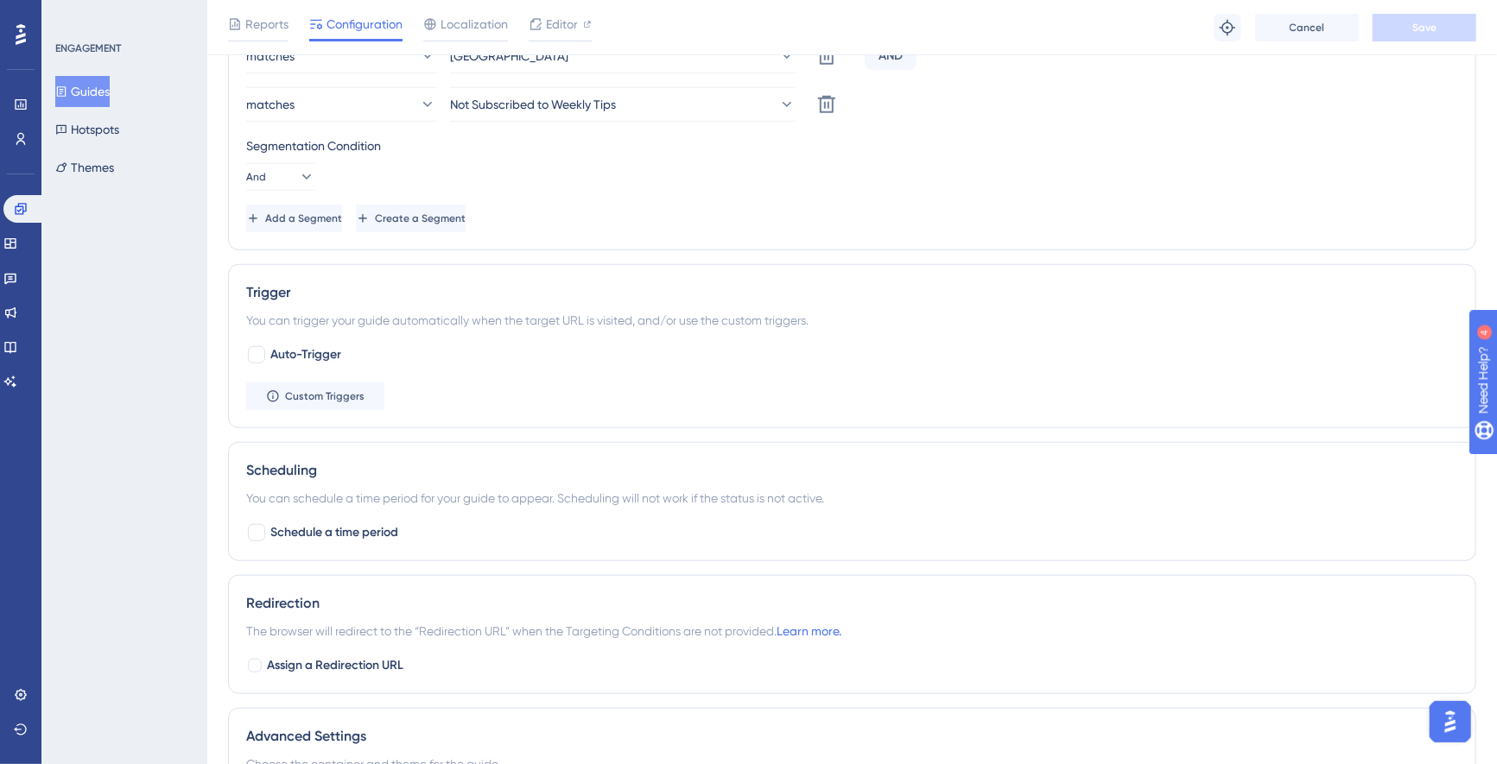
scroll to position [885, 0]
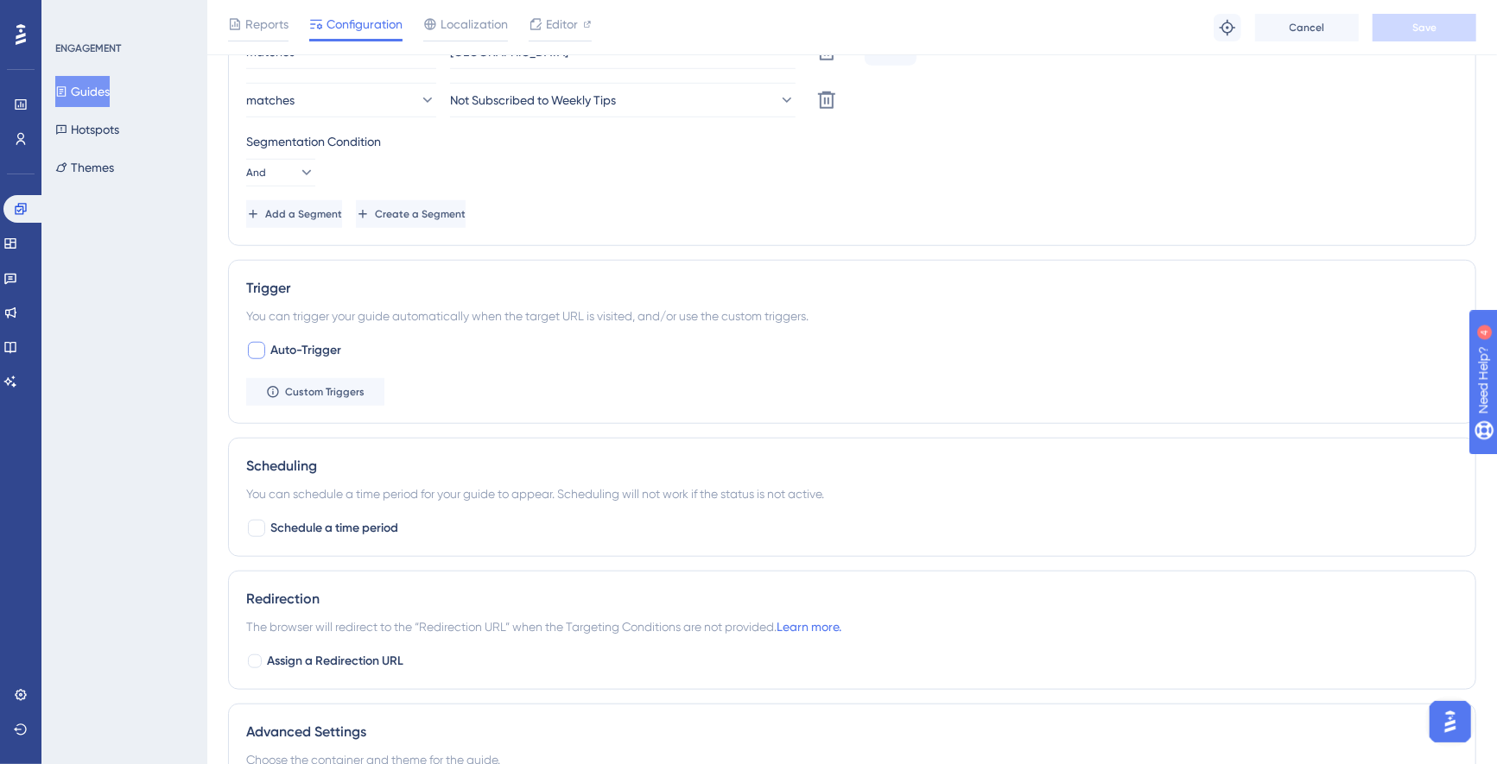
click at [258, 342] on div at bounding box center [256, 350] width 17 height 17
checkbox input "true"
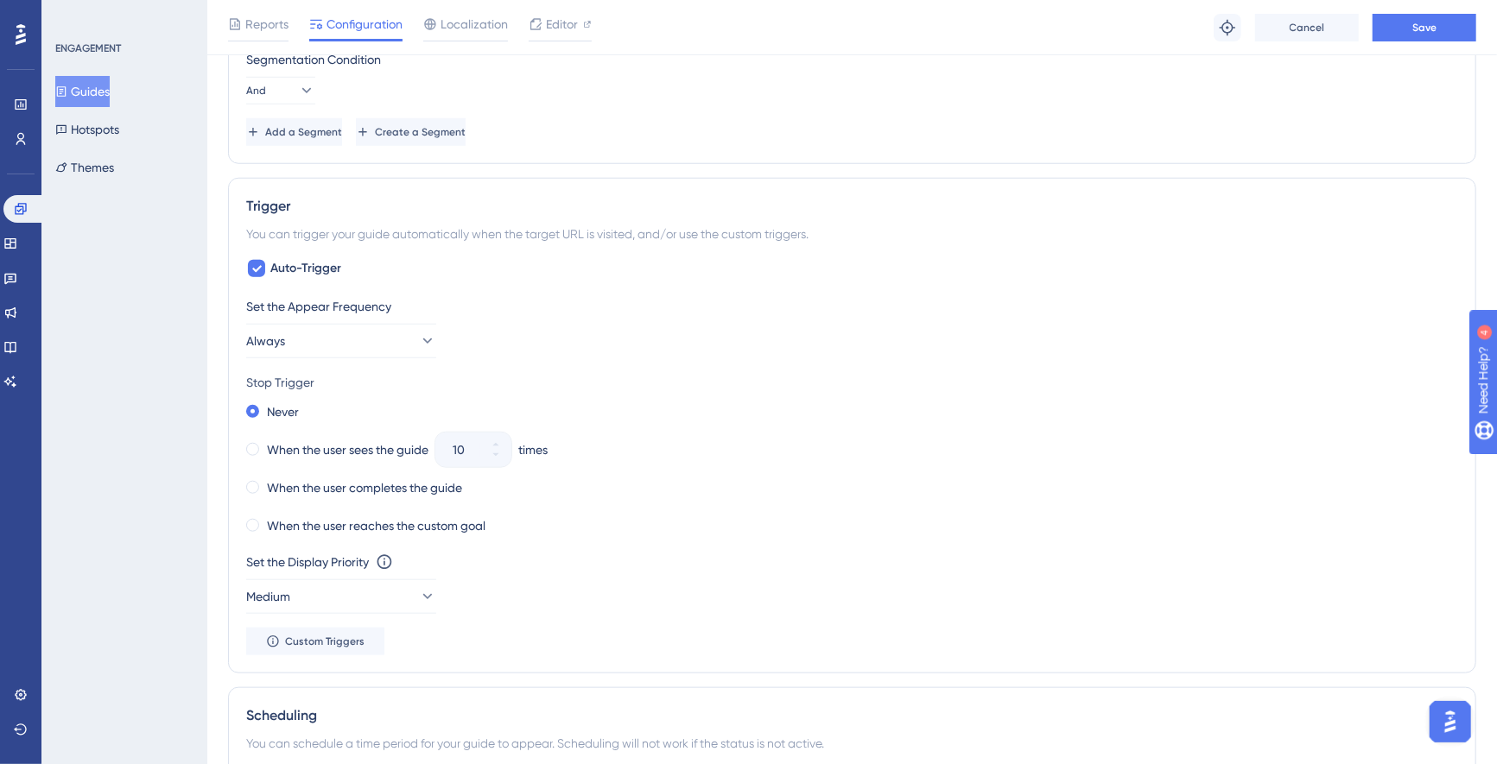
scroll to position [978, 0]
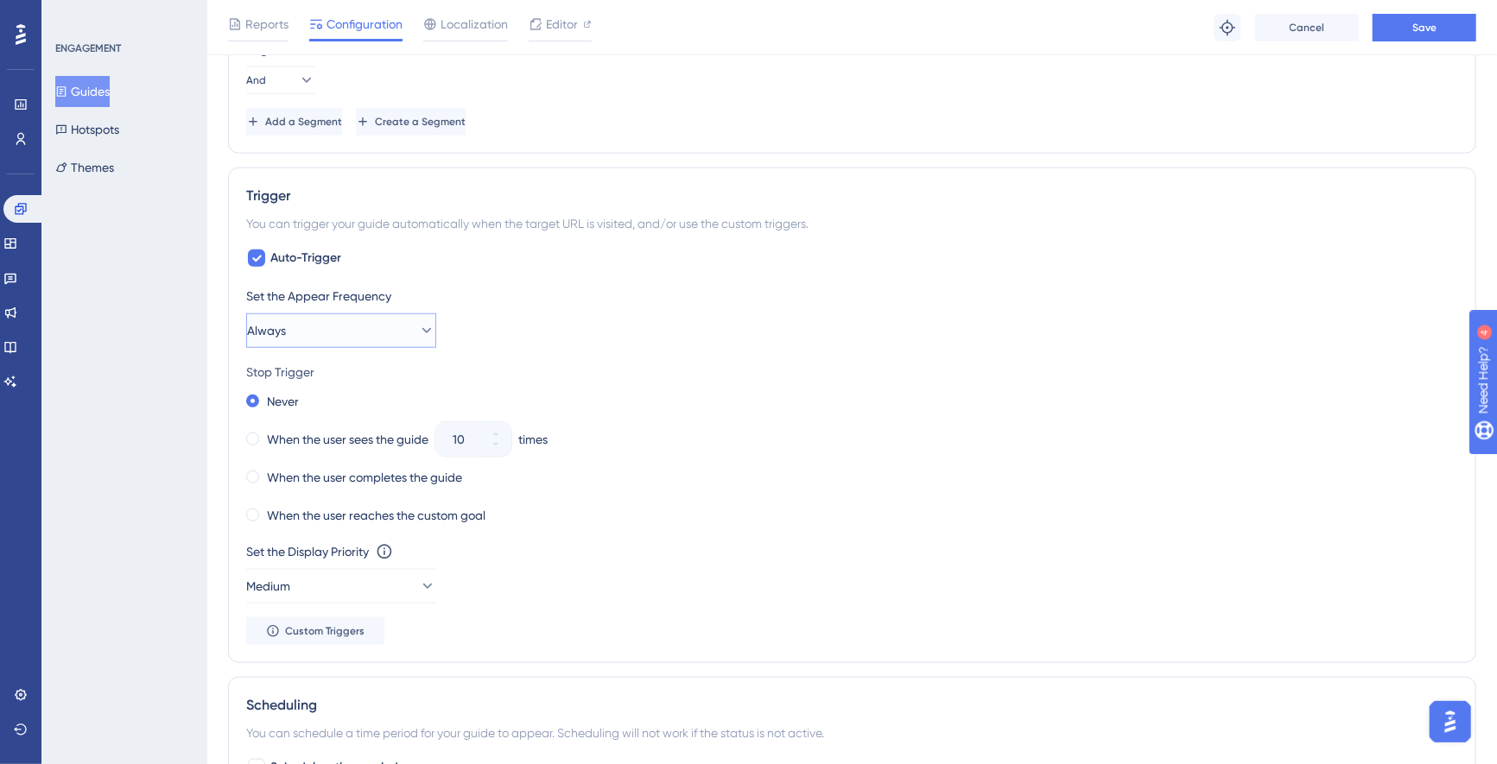
click at [418, 325] on icon at bounding box center [426, 330] width 17 height 17
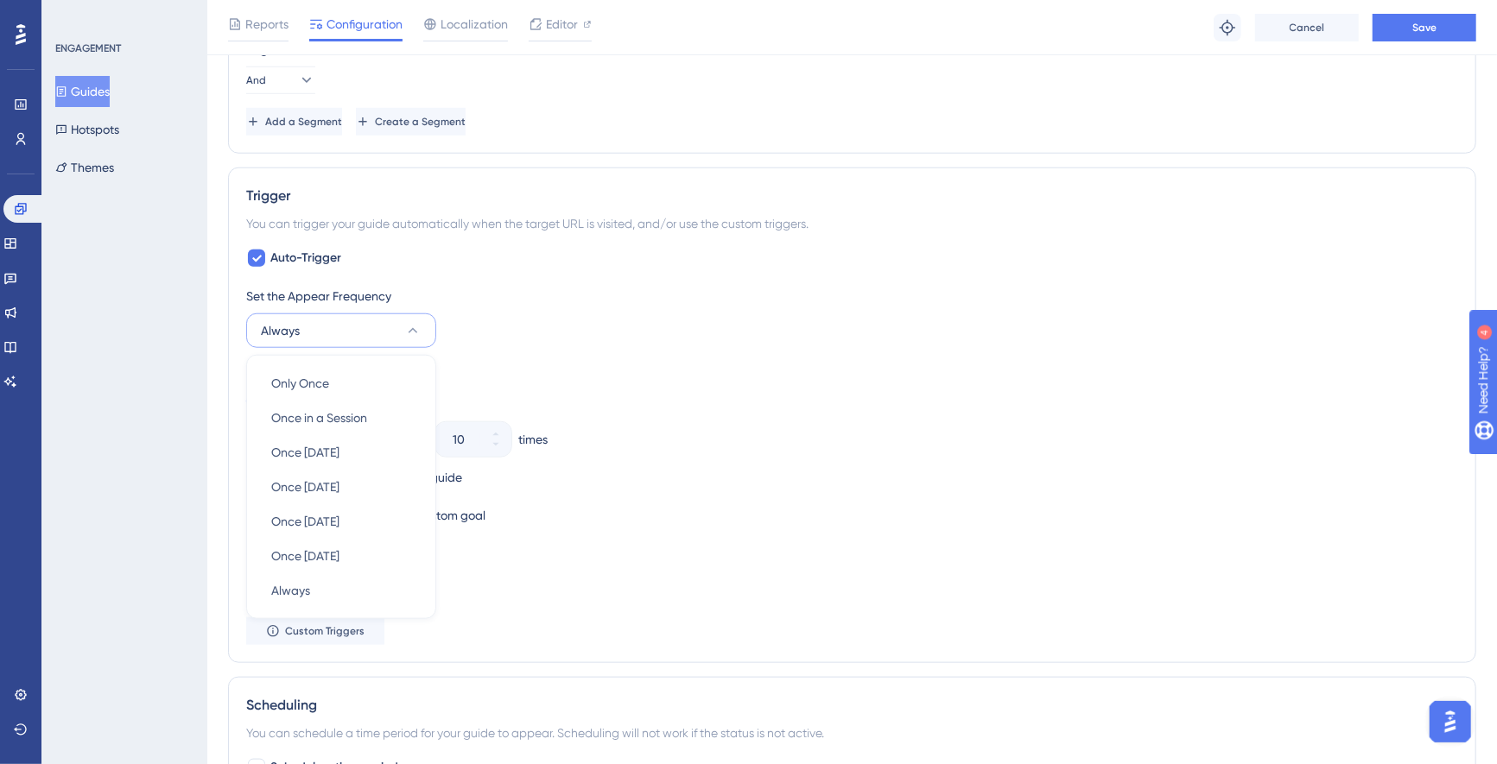
scroll to position [1076, 0]
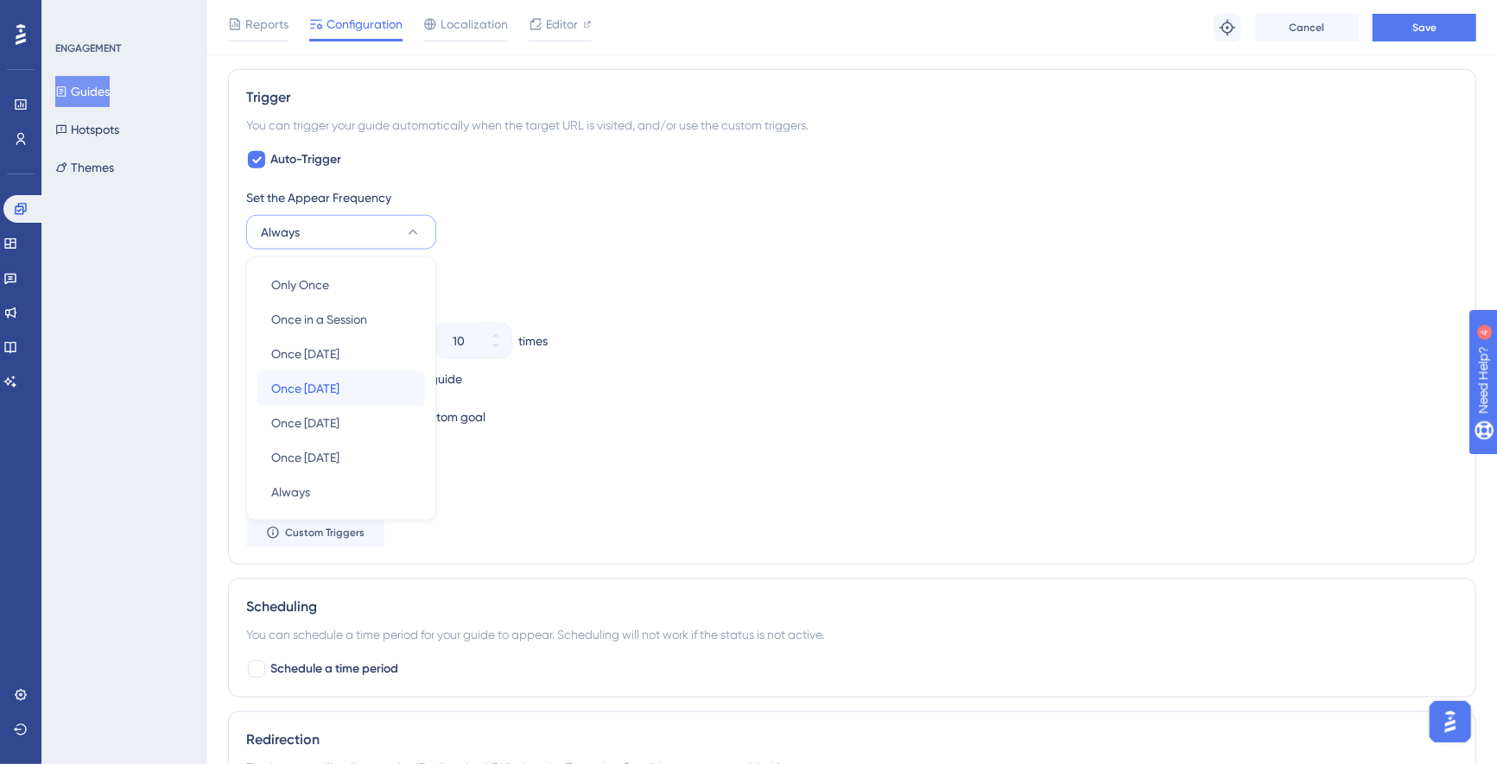
click at [339, 384] on span "Once in 7 days" at bounding box center [305, 388] width 68 height 21
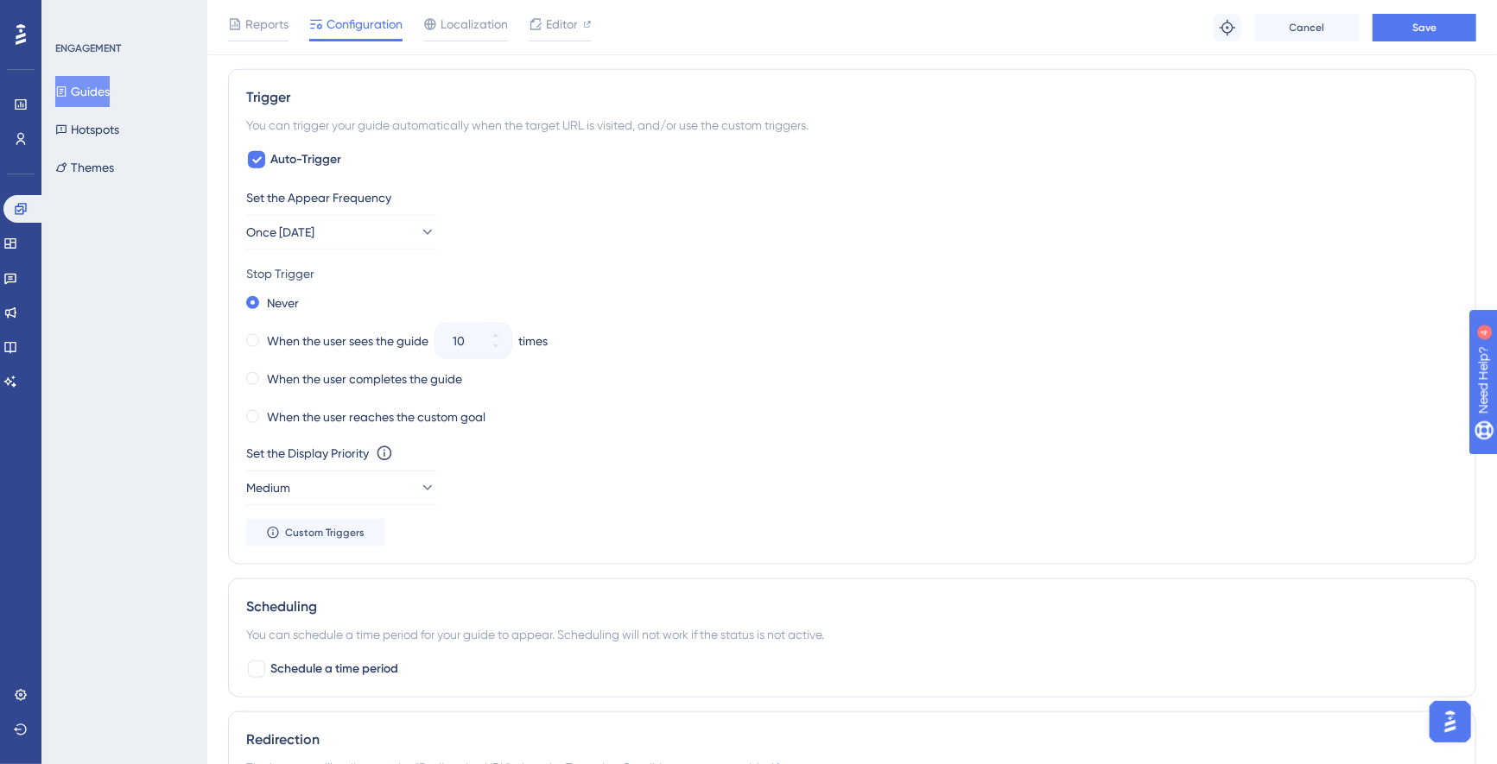
click at [453, 339] on div "10" at bounding box center [457, 341] width 45 height 35
click at [256, 334] on span at bounding box center [252, 340] width 13 height 13
click at [264, 337] on input "radio" at bounding box center [264, 337] width 0 height 0
drag, startPoint x: 472, startPoint y: 337, endPoint x: 449, endPoint y: 340, distance: 22.7
click at [449, 340] on div "10" at bounding box center [457, 341] width 45 height 35
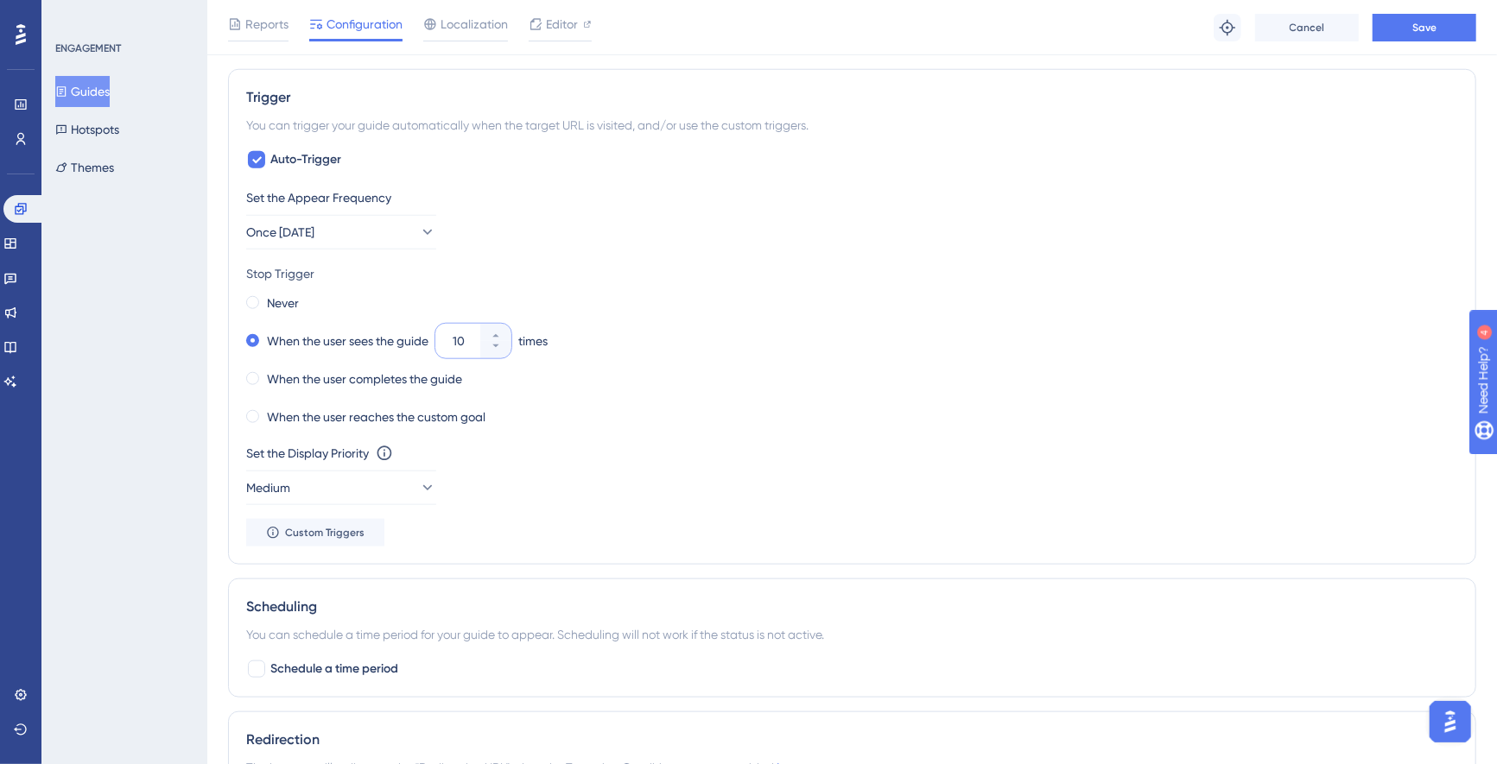
click at [453, 340] on input "10" at bounding box center [465, 341] width 24 height 21
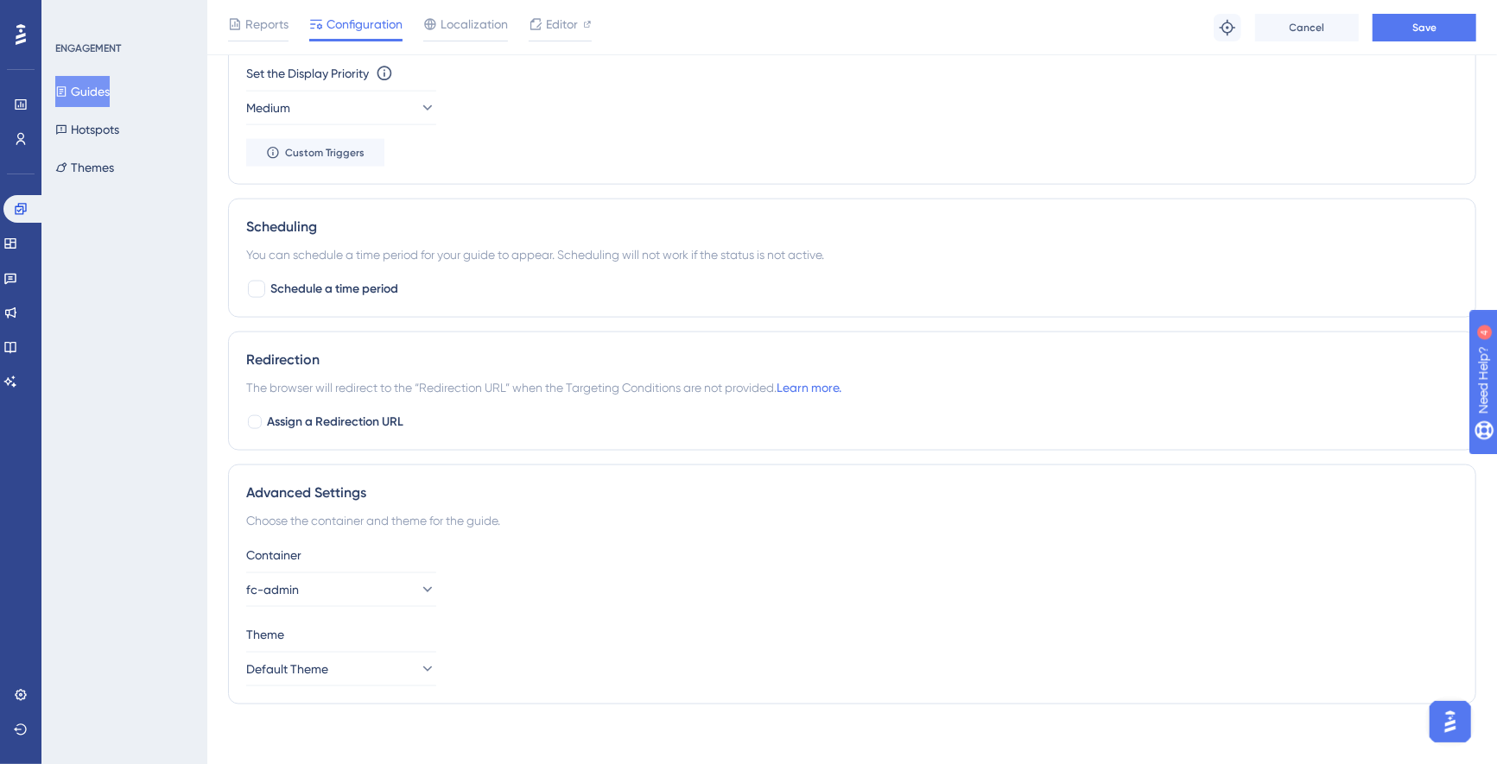
scroll to position [1457, 0]
type input "5"
click at [1439, 27] on button "Save" at bounding box center [1424, 28] width 104 height 28
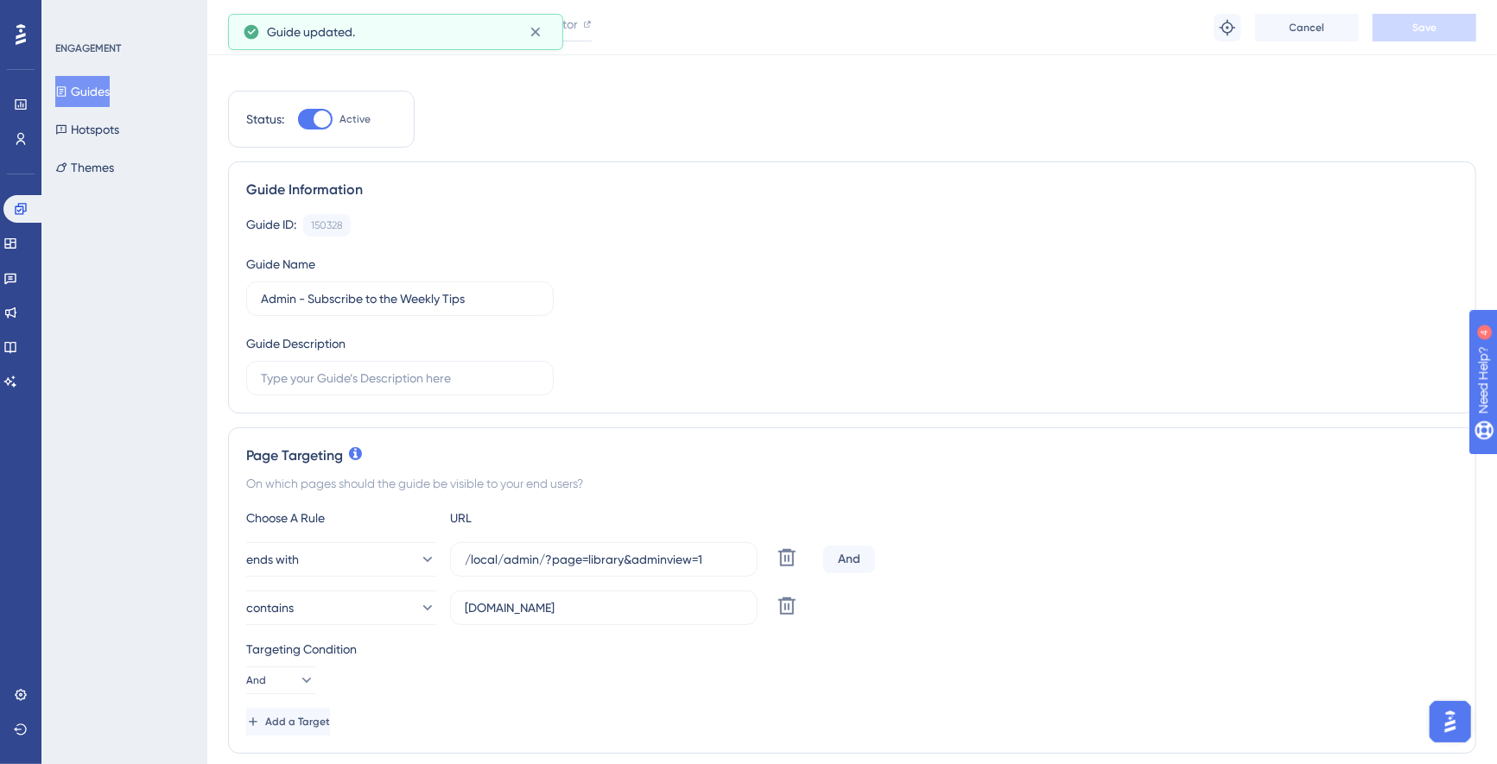
scroll to position [0, 0]
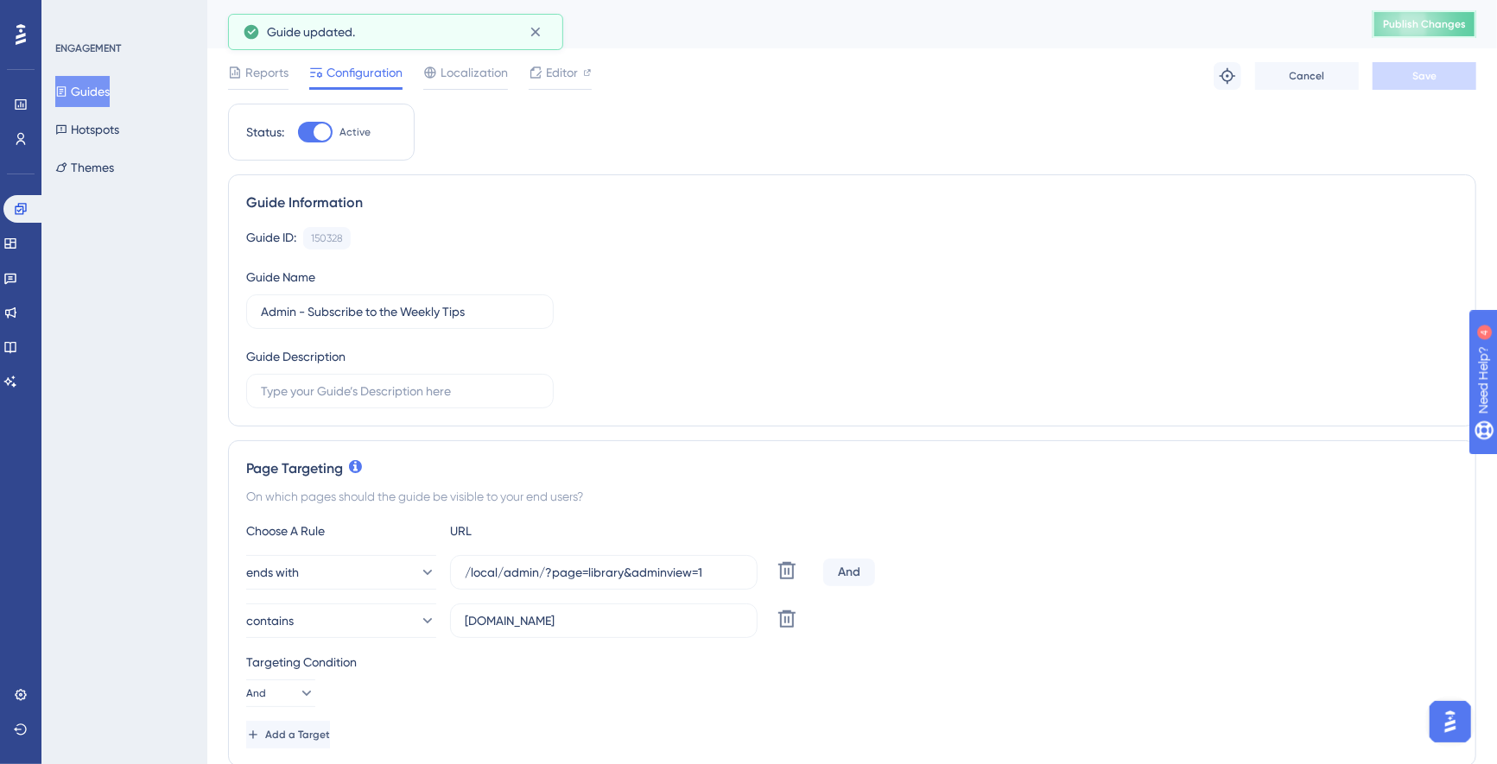
click at [1436, 19] on span "Publish Changes" at bounding box center [1424, 24] width 83 height 14
click at [18, 35] on icon at bounding box center [21, 34] width 10 height 21
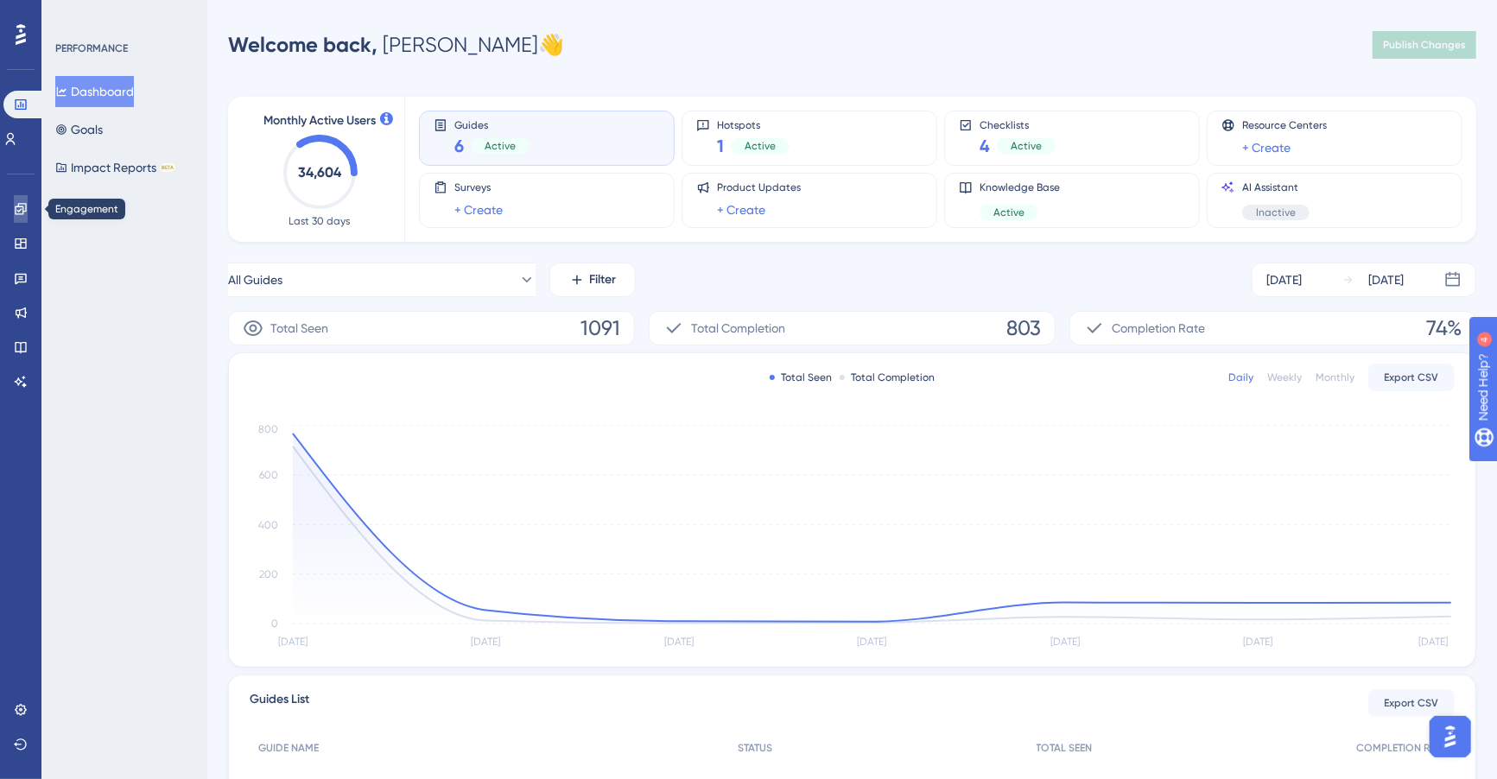
click at [18, 209] on icon at bounding box center [21, 209] width 14 height 14
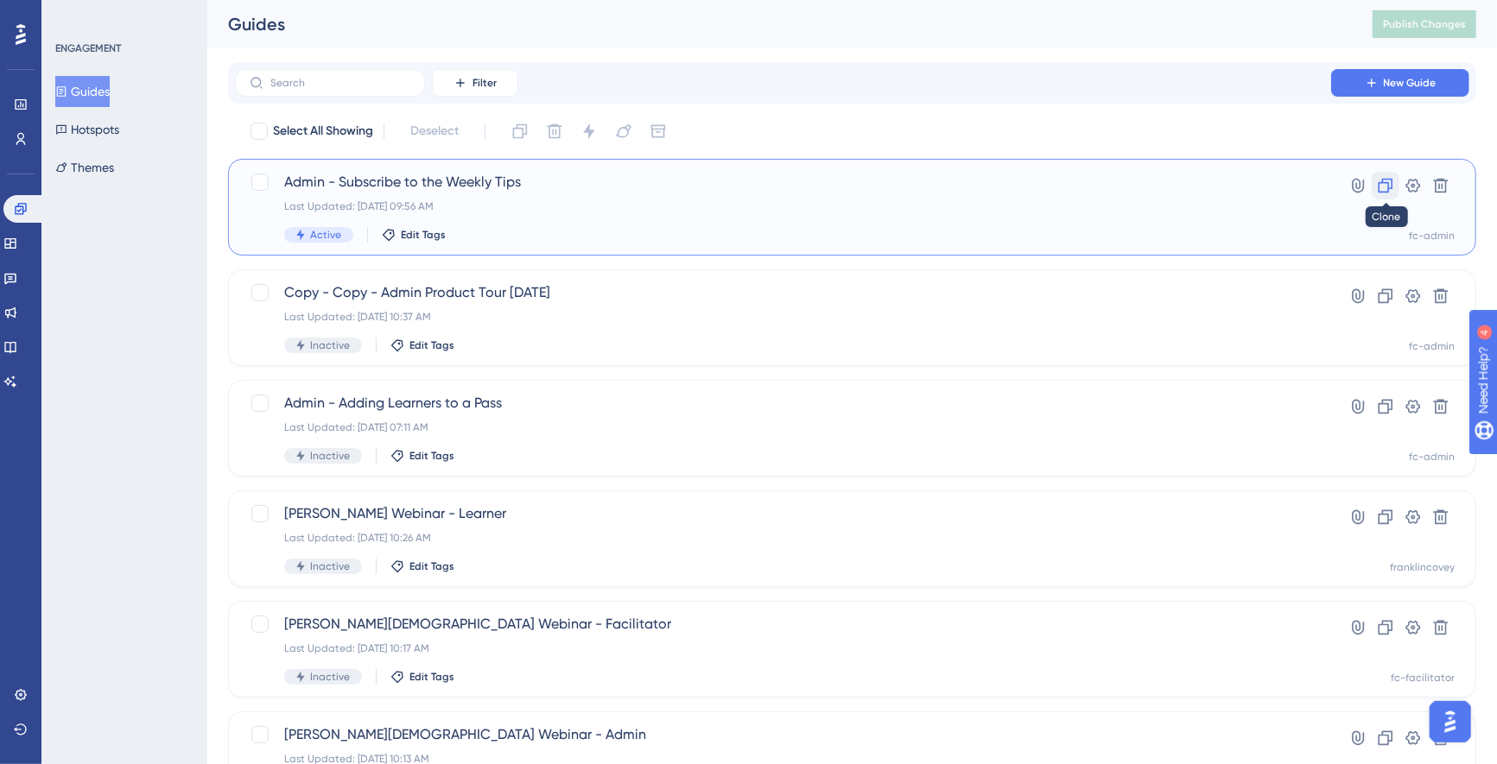
click at [1387, 181] on icon at bounding box center [1385, 185] width 17 height 17
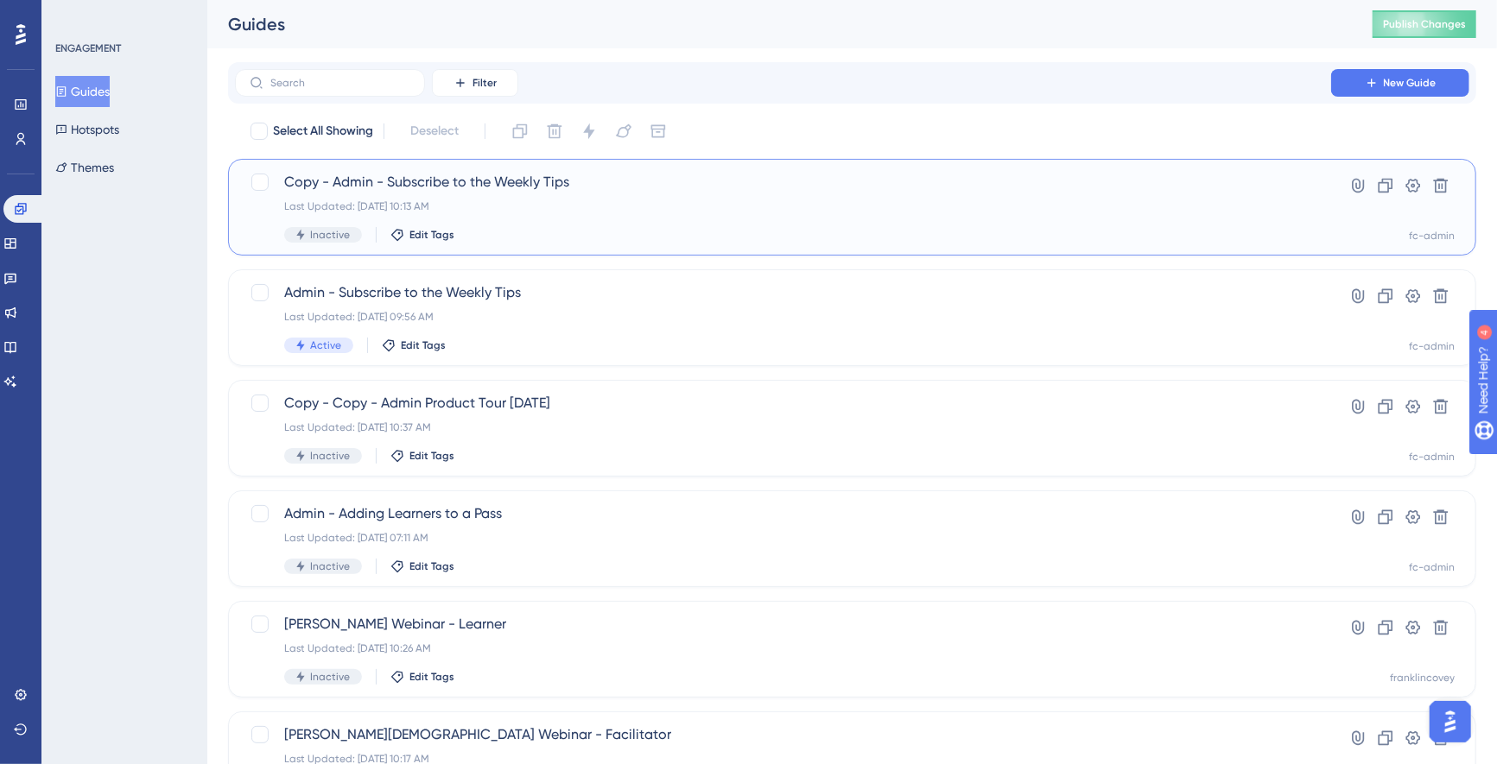
click at [464, 180] on span "Copy - Admin - Subscribe to the Weekly Tips" at bounding box center [782, 182] width 997 height 21
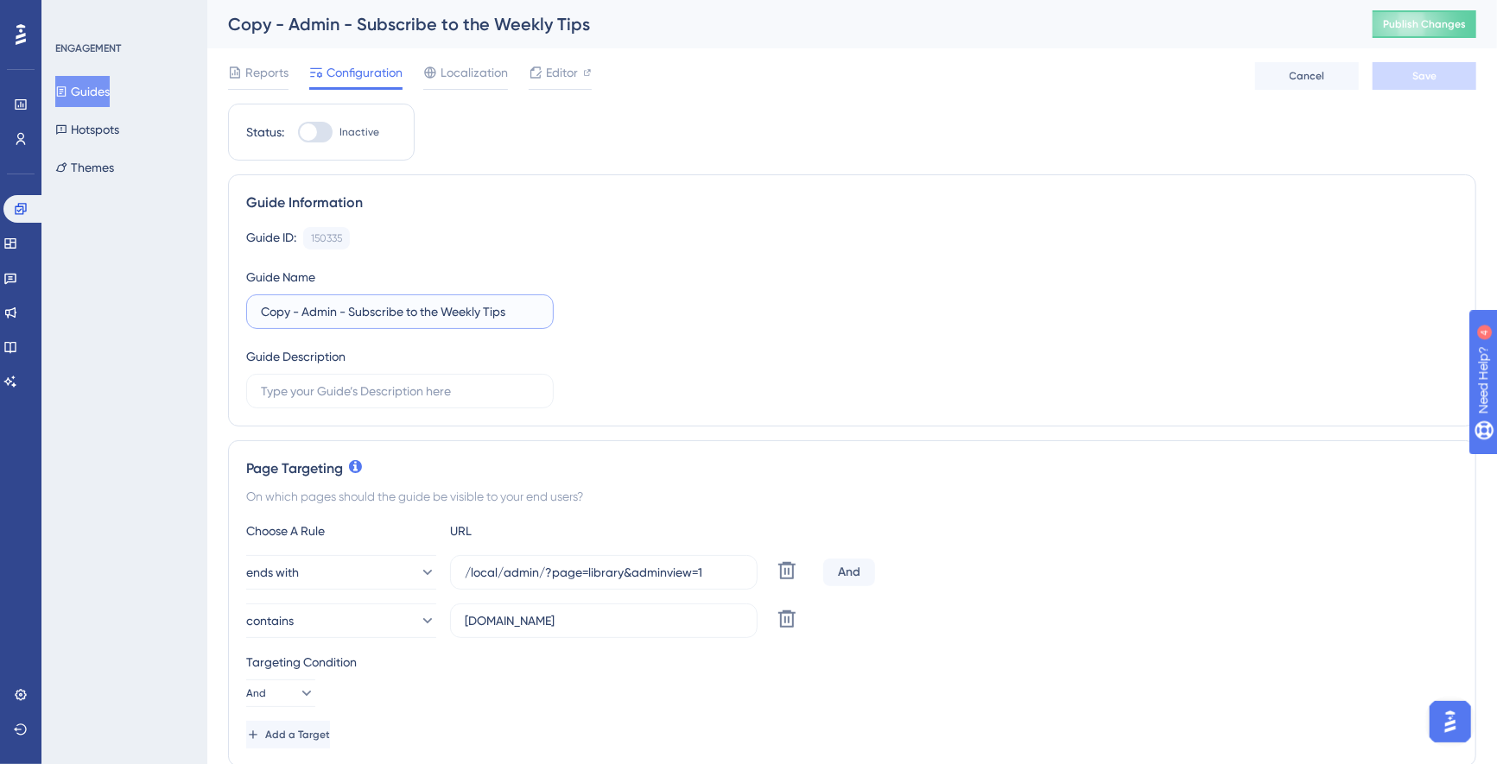
drag, startPoint x: 335, startPoint y: 310, endPoint x: 249, endPoint y: 307, distance: 86.4
click at [249, 307] on label "Copy - Admin - Subscribe to the Weekly Tips" at bounding box center [399, 311] width 307 height 35
click at [1437, 75] on button "Save" at bounding box center [1424, 76] width 104 height 28
drag, startPoint x: 315, startPoint y: 310, endPoint x: 229, endPoint y: 311, distance: 86.4
click at [229, 311] on div "Guide Information Guide ID: 150335 Copy Guide Name Facilitator - Subscribe to t…" at bounding box center [852, 300] width 1248 height 252
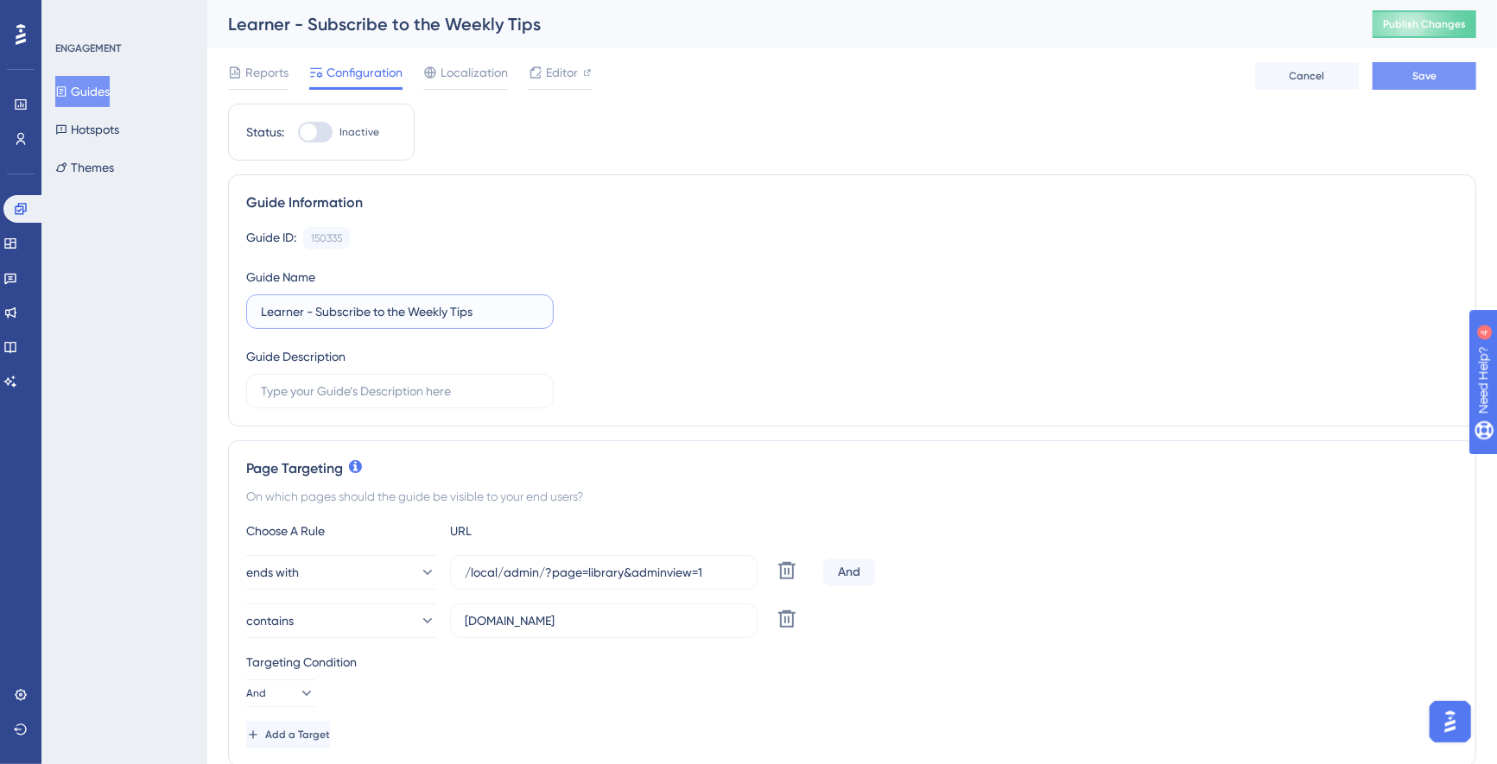
type input "Learner - Subscribe to the Weekly Tips"
click at [1425, 73] on span "Save" at bounding box center [1424, 76] width 24 height 14
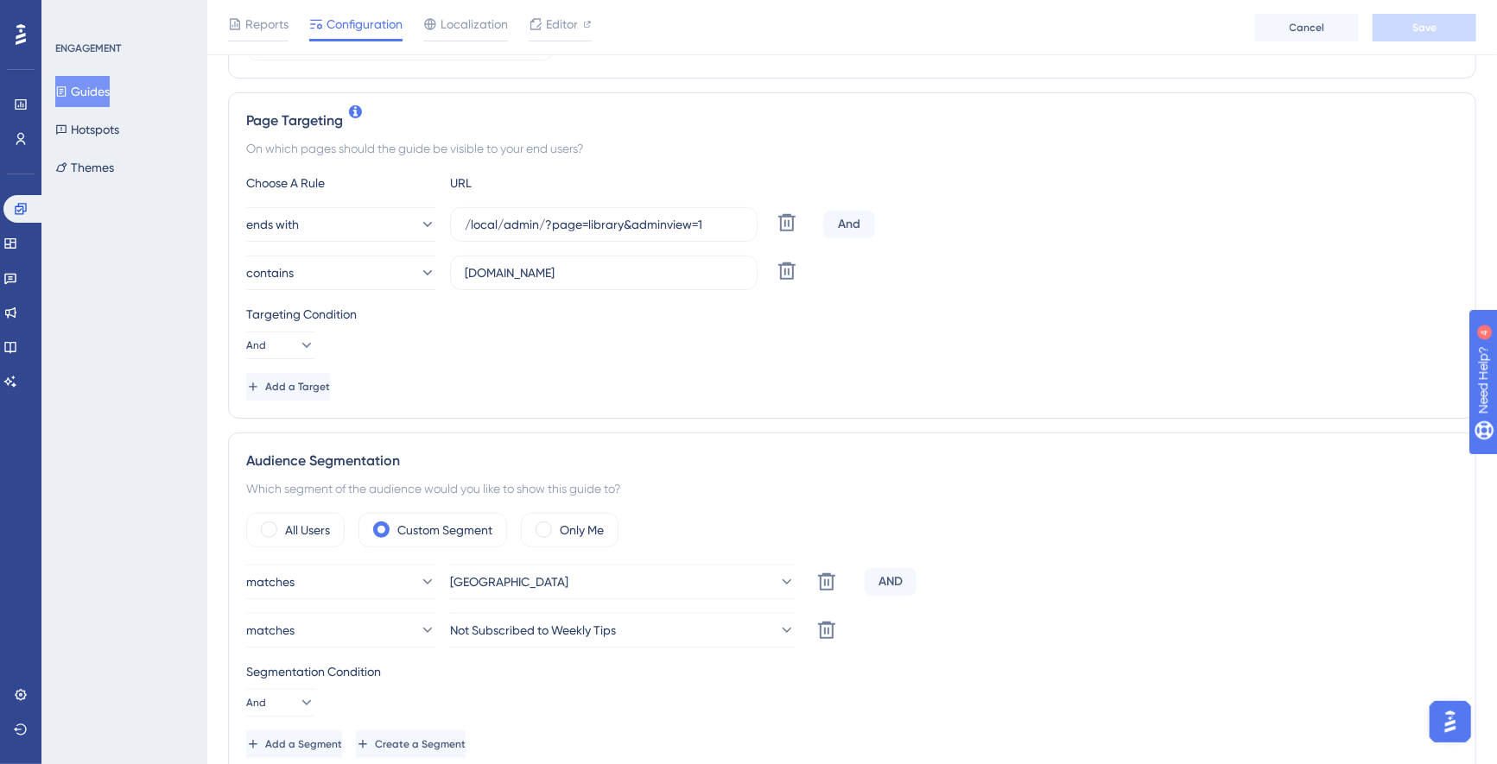
scroll to position [341, 0]
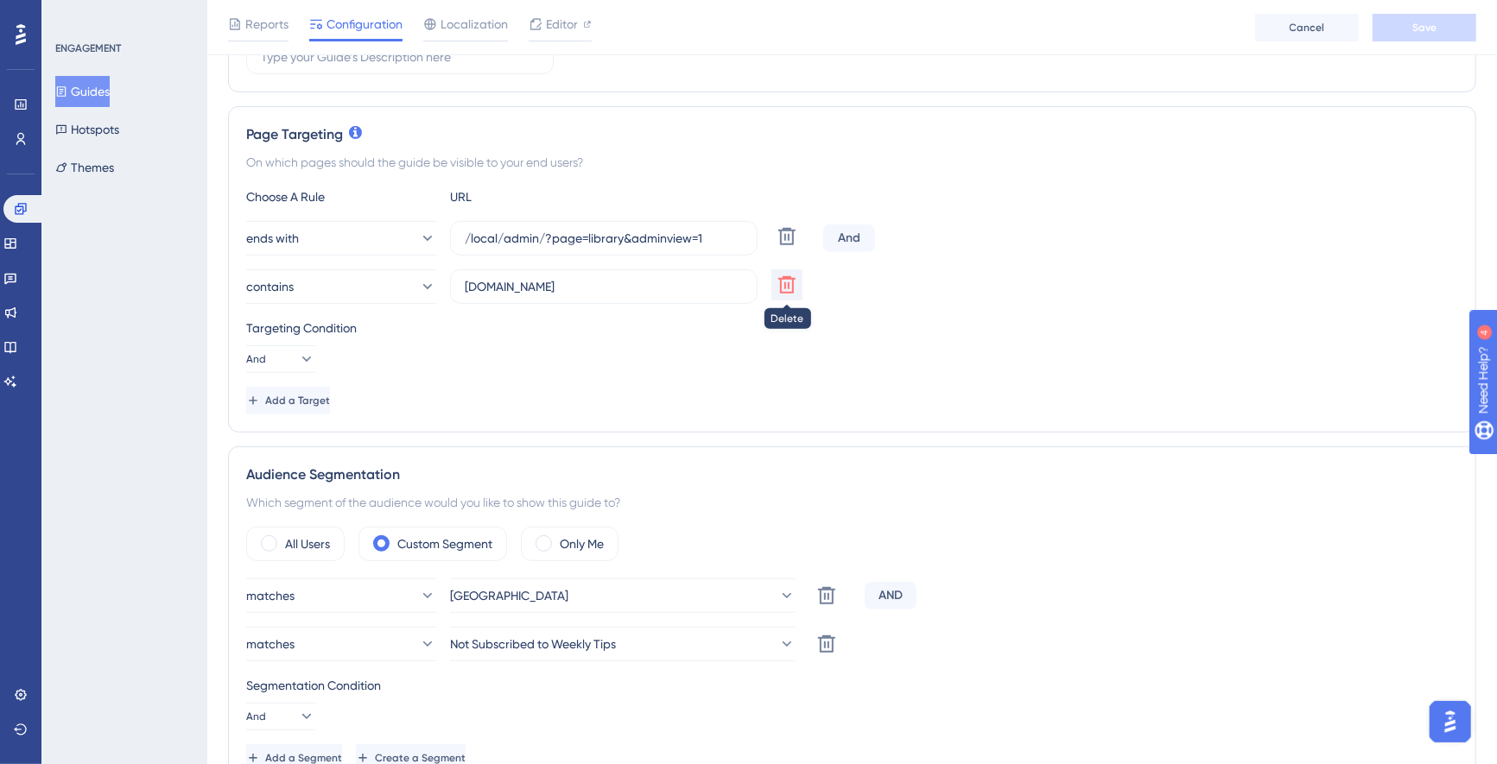
click at [788, 245] on icon at bounding box center [786, 236] width 17 height 17
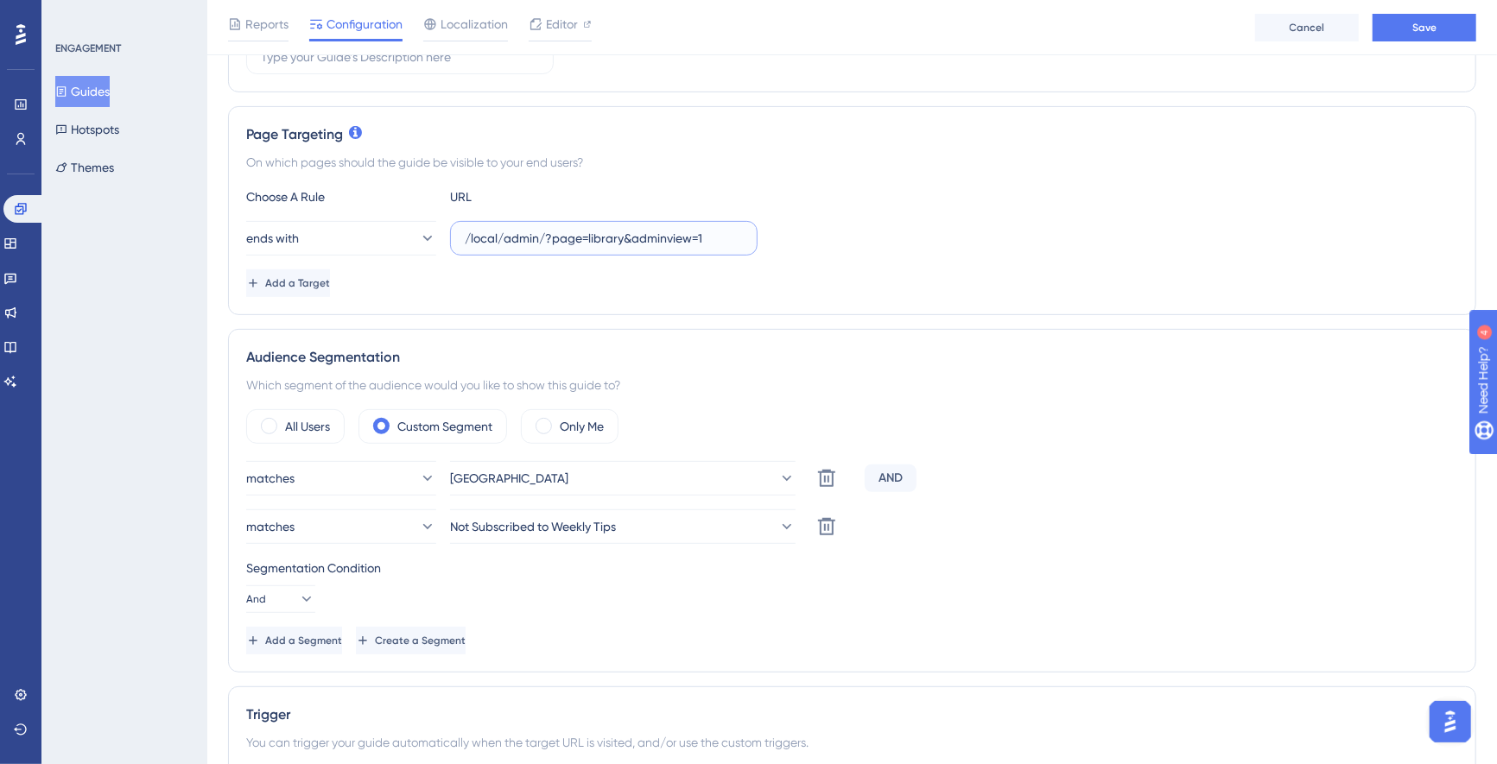
click at [615, 231] on input "/local/admin/?page=library&adminview=1" at bounding box center [604, 238] width 278 height 19
click at [620, 231] on input "/local/admin/?page=library&adminview=1" at bounding box center [604, 238] width 278 height 19
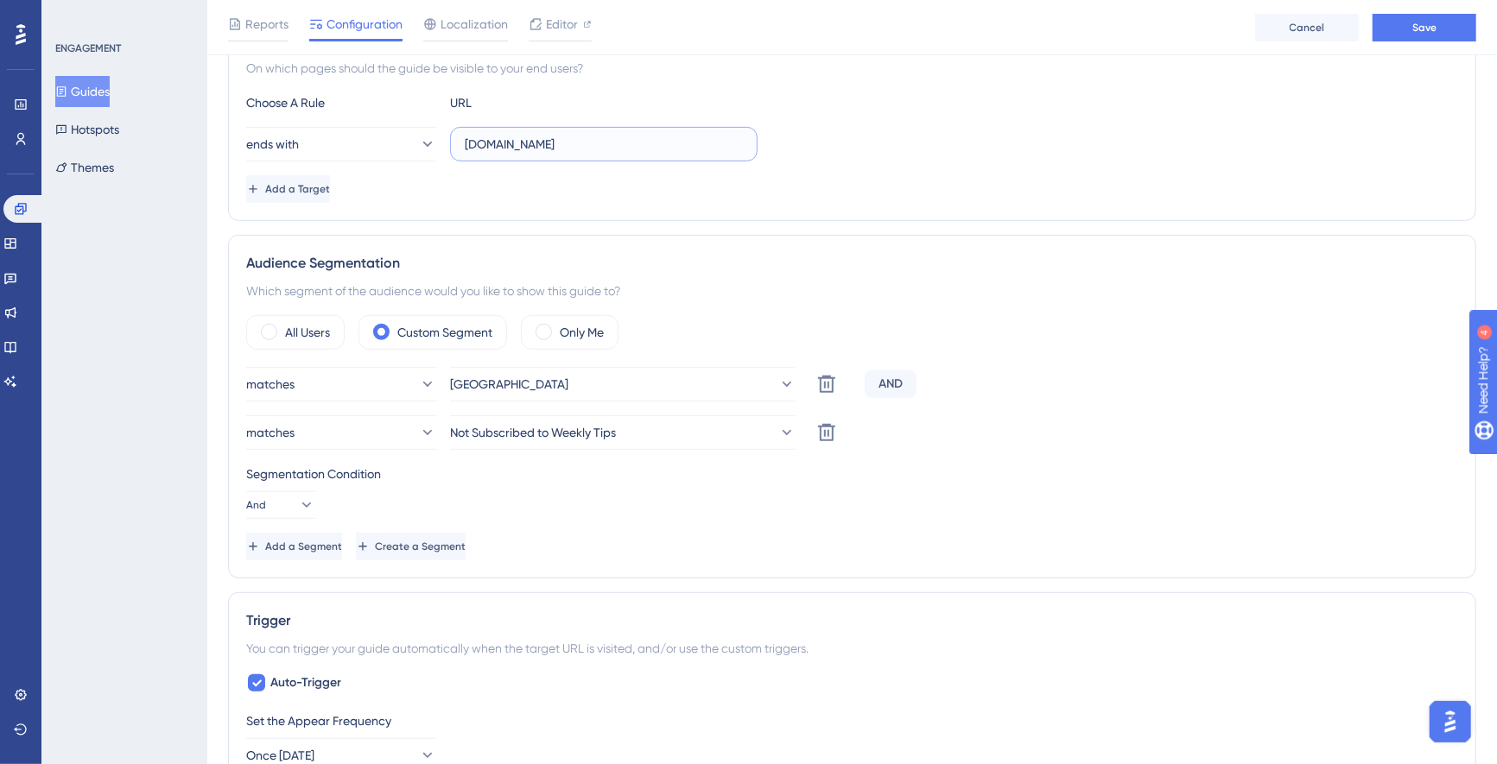
scroll to position [449, 0]
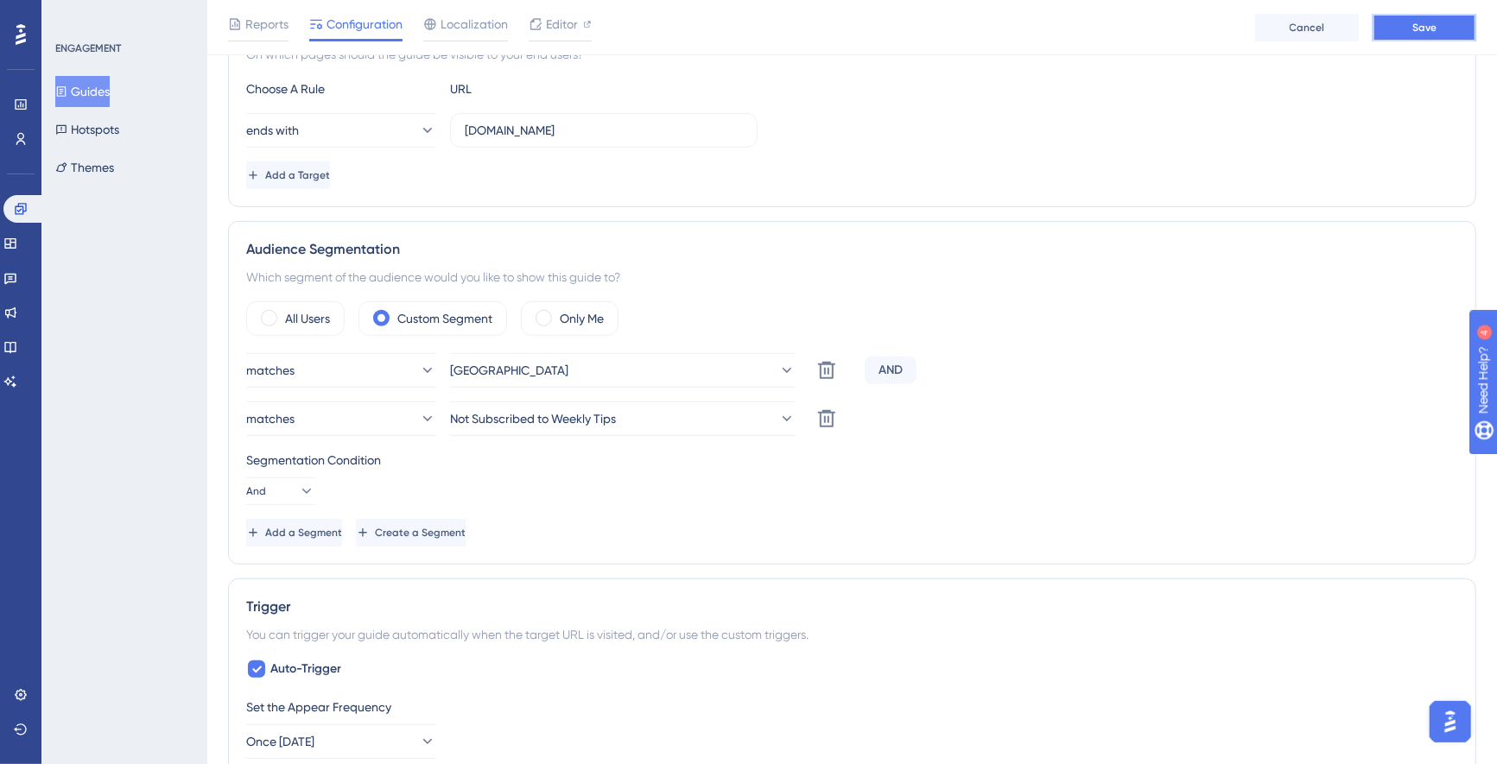
click at [1430, 28] on span "Save" at bounding box center [1424, 28] width 24 height 14
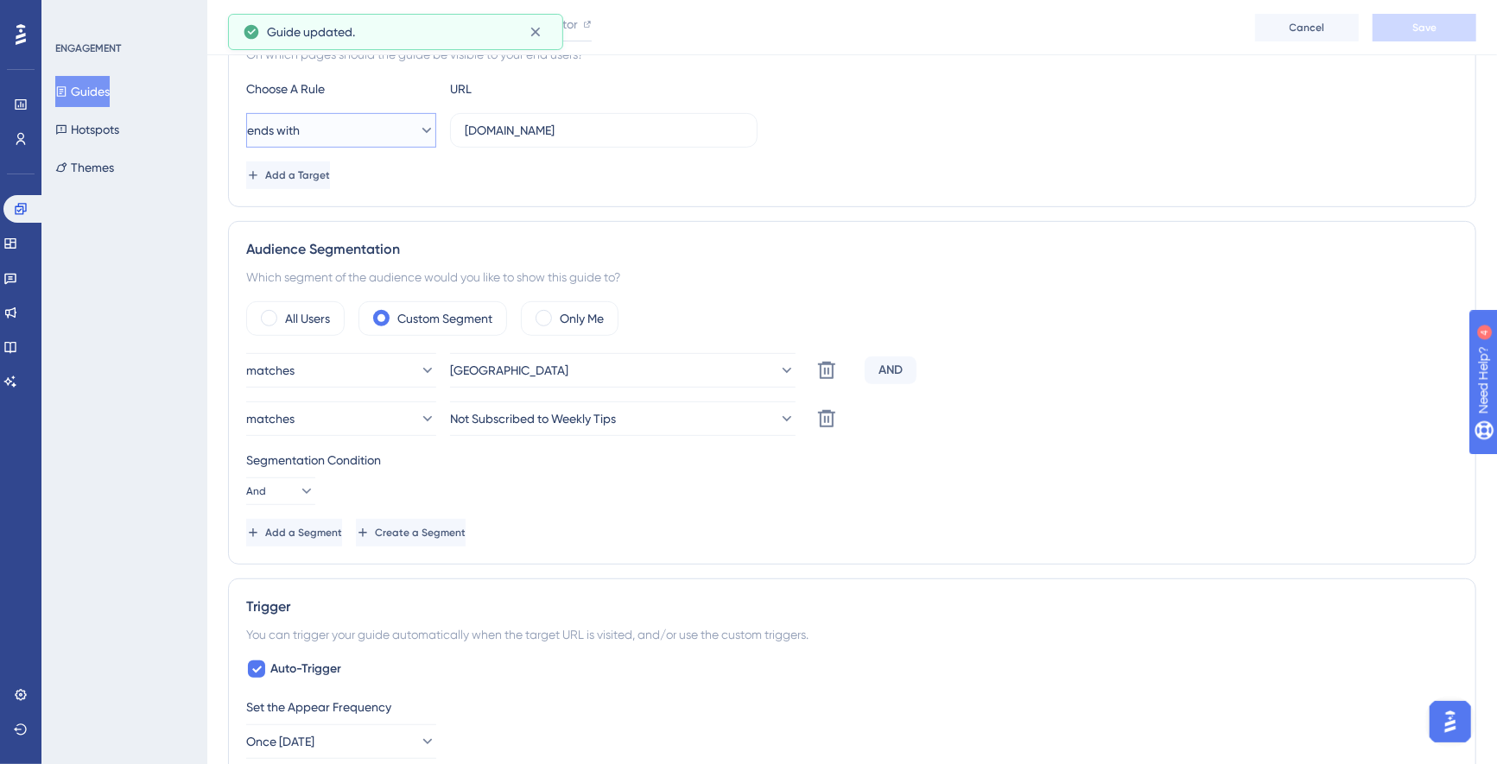
click at [418, 123] on icon at bounding box center [426, 130] width 17 height 17
click at [332, 243] on div "contains contains" at bounding box center [341, 252] width 140 height 35
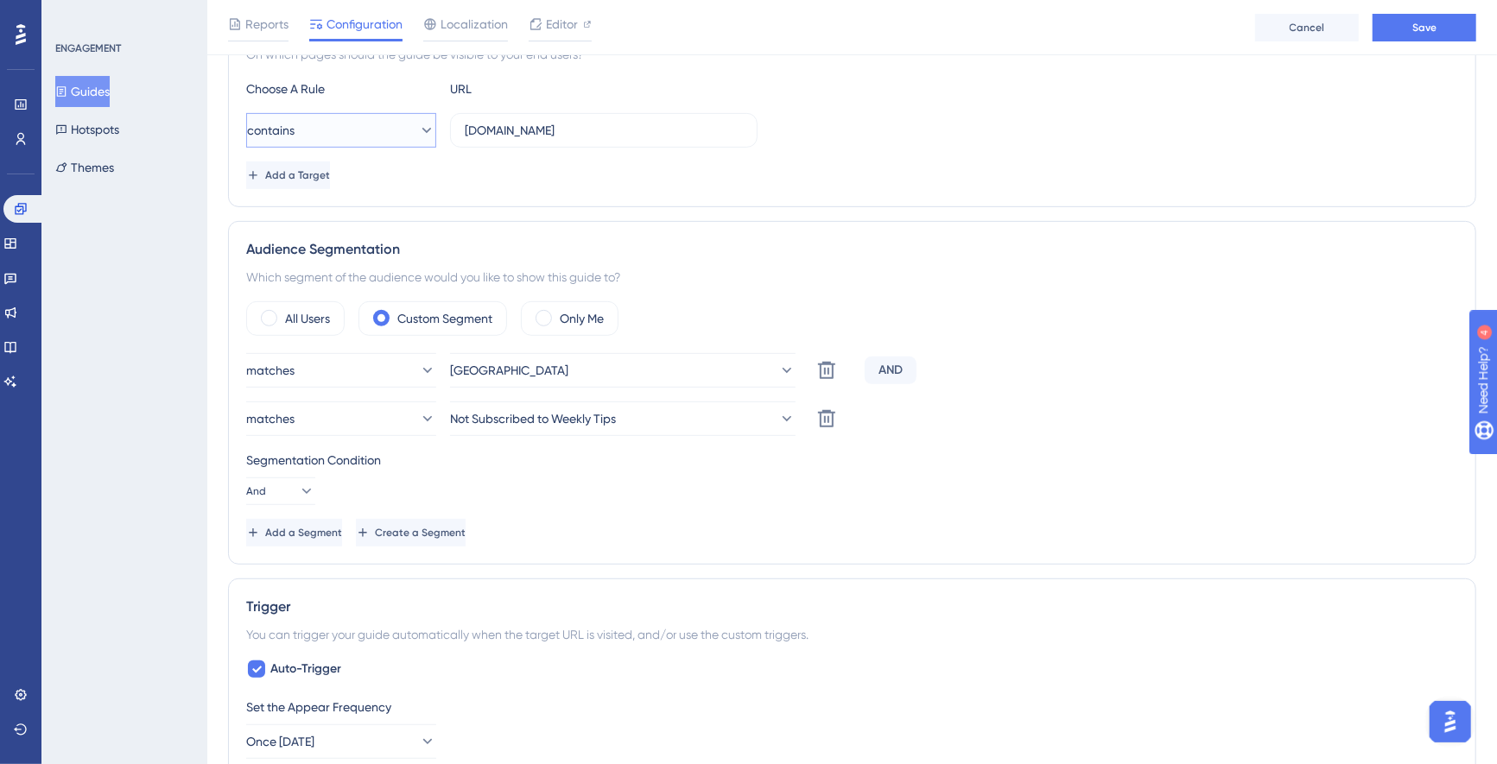
click at [418, 125] on icon at bounding box center [426, 130] width 17 height 17
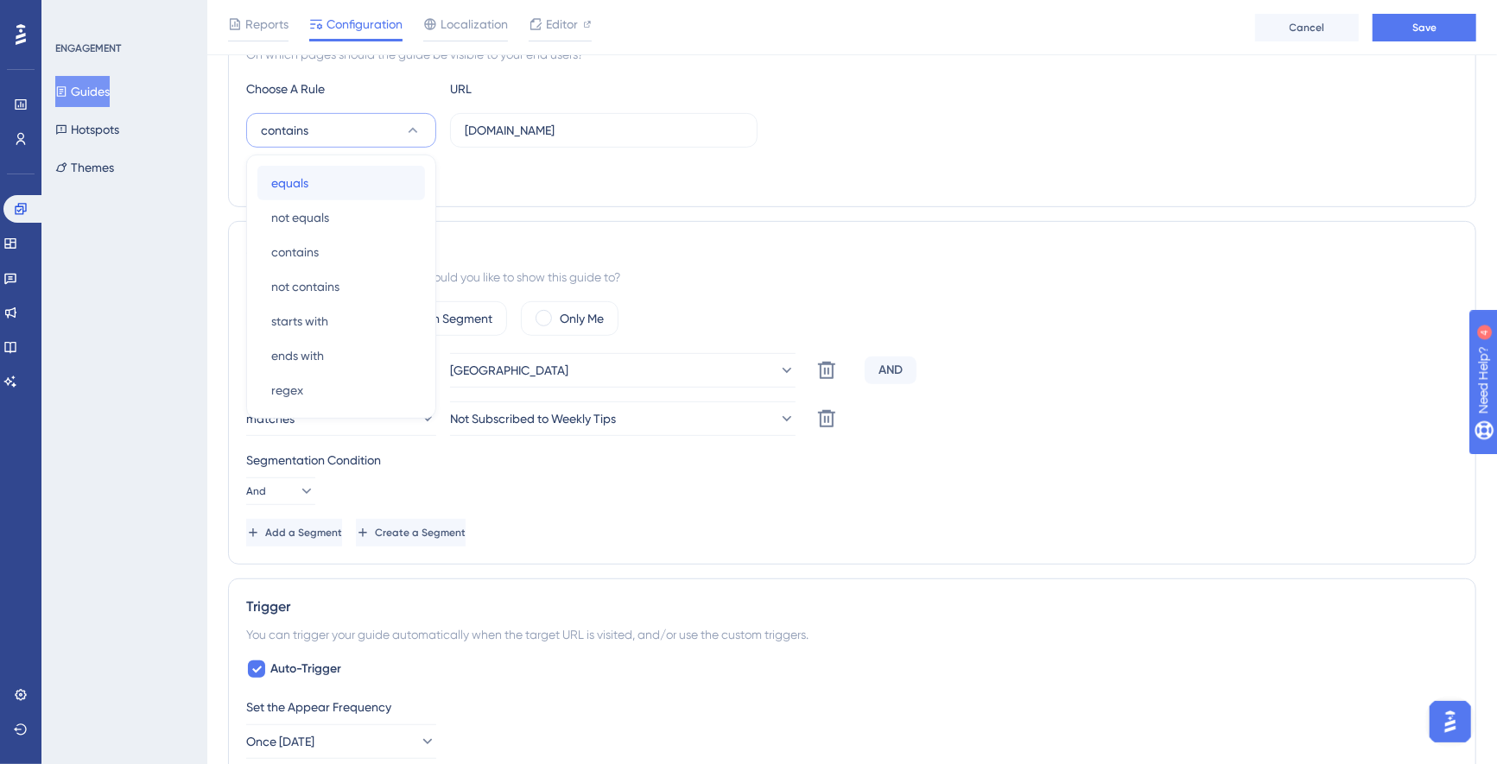
click at [364, 178] on div "equals equals" at bounding box center [341, 183] width 140 height 35
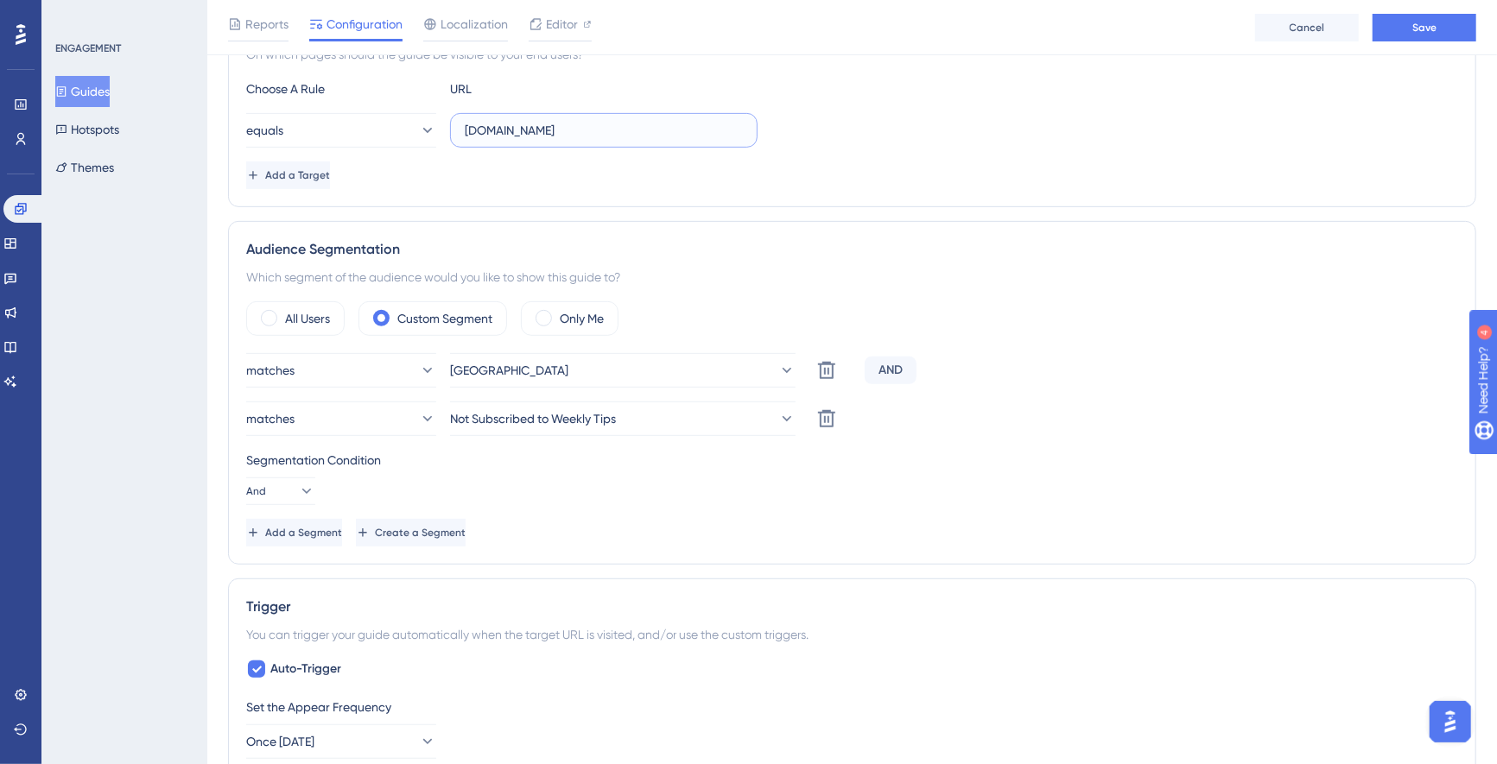
click at [516, 130] on input "app.franklincovey.com" at bounding box center [604, 130] width 278 height 19
paste input "https://app.franklincovey.com/"
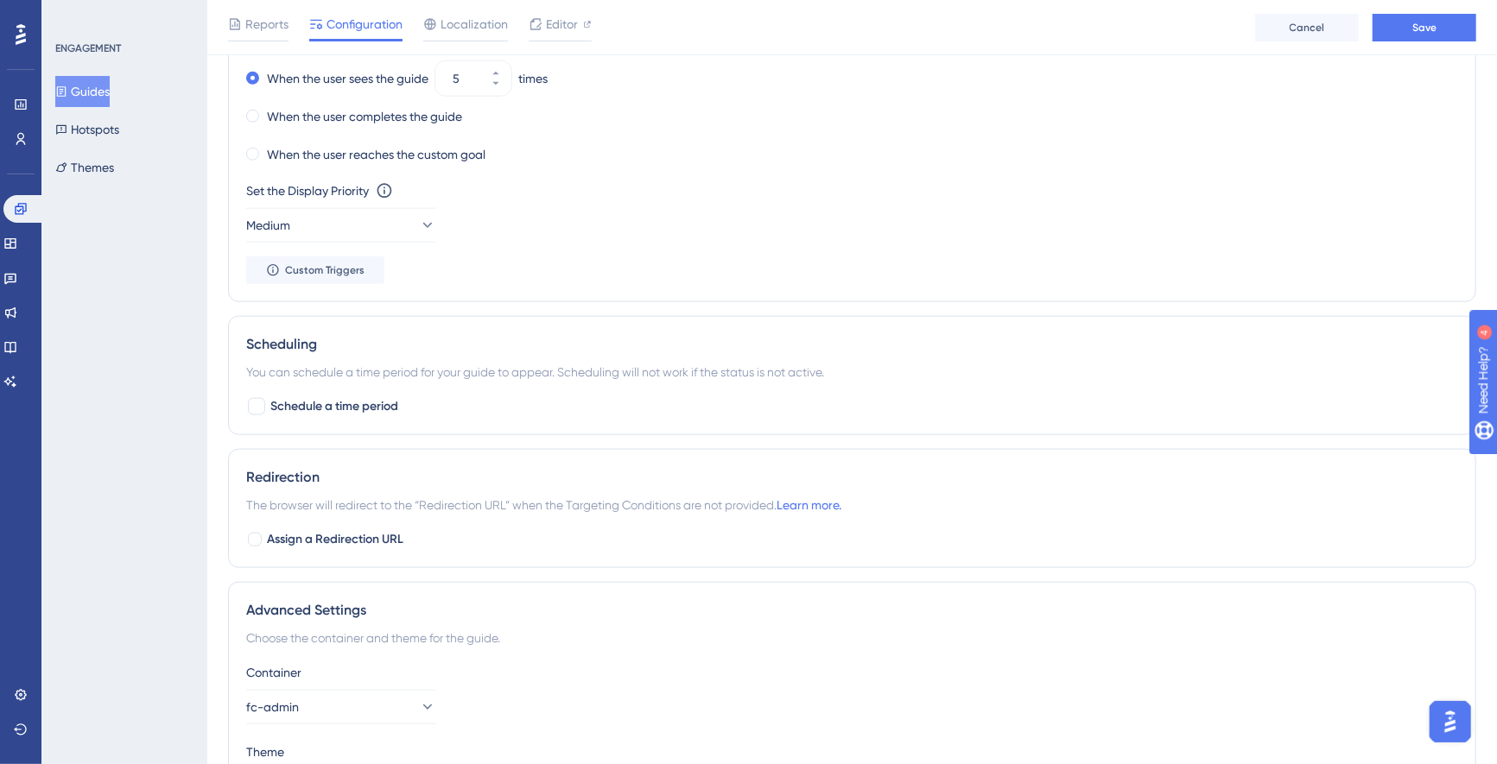
scroll to position [1339, 0]
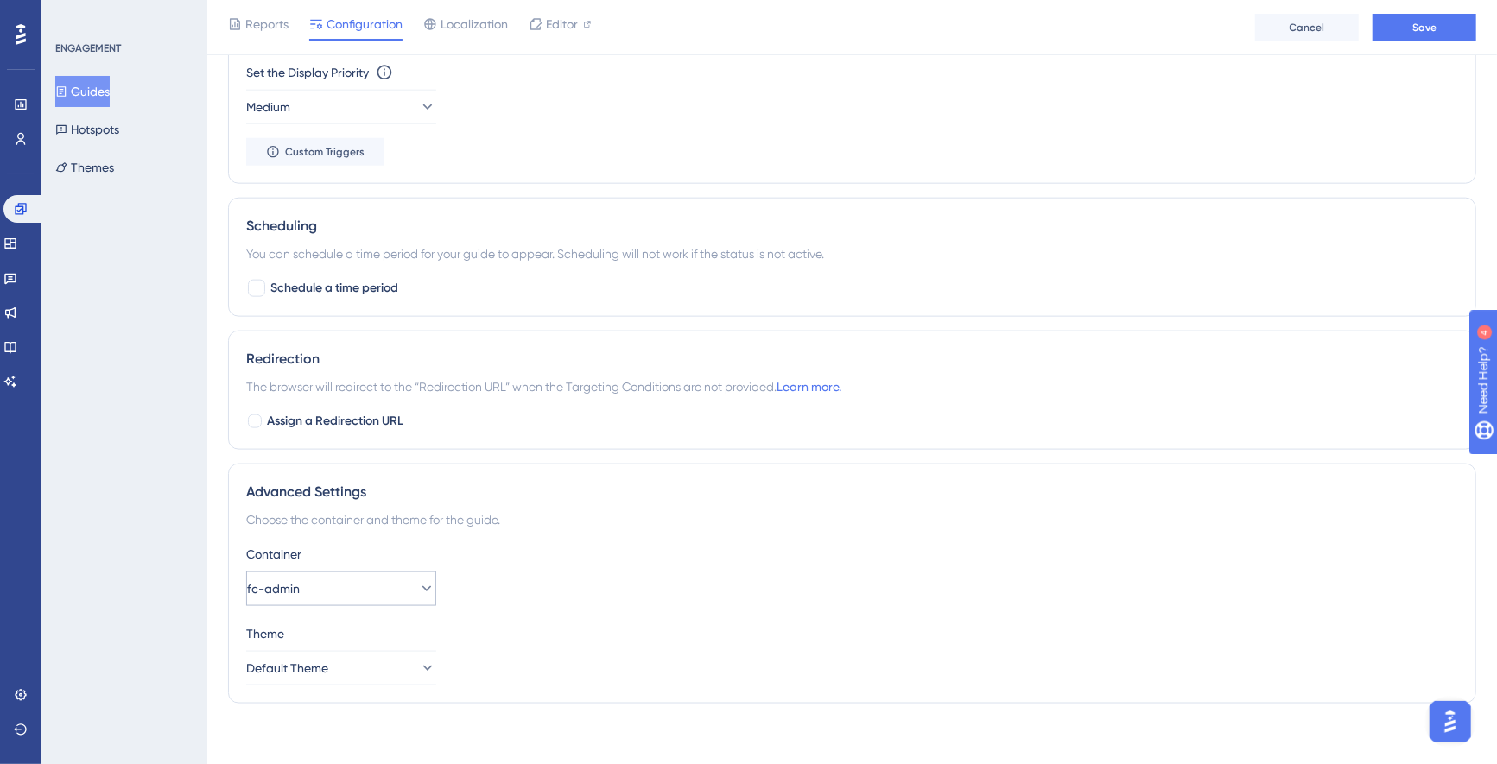
type input "https://app.franklincovey.com/"
click at [422, 586] on icon at bounding box center [426, 588] width 9 height 5
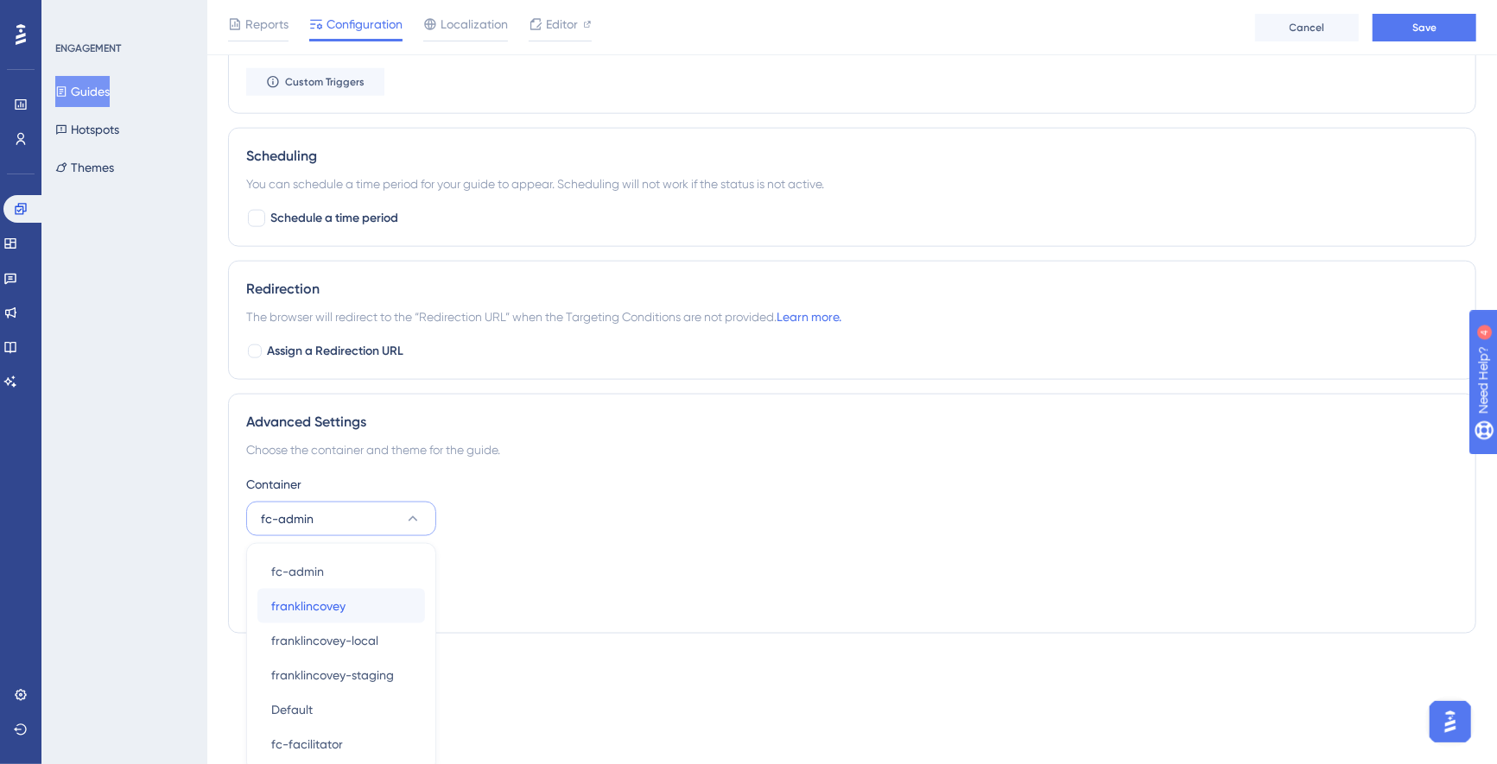
click at [330, 600] on span "franklincovey" at bounding box center [308, 606] width 74 height 21
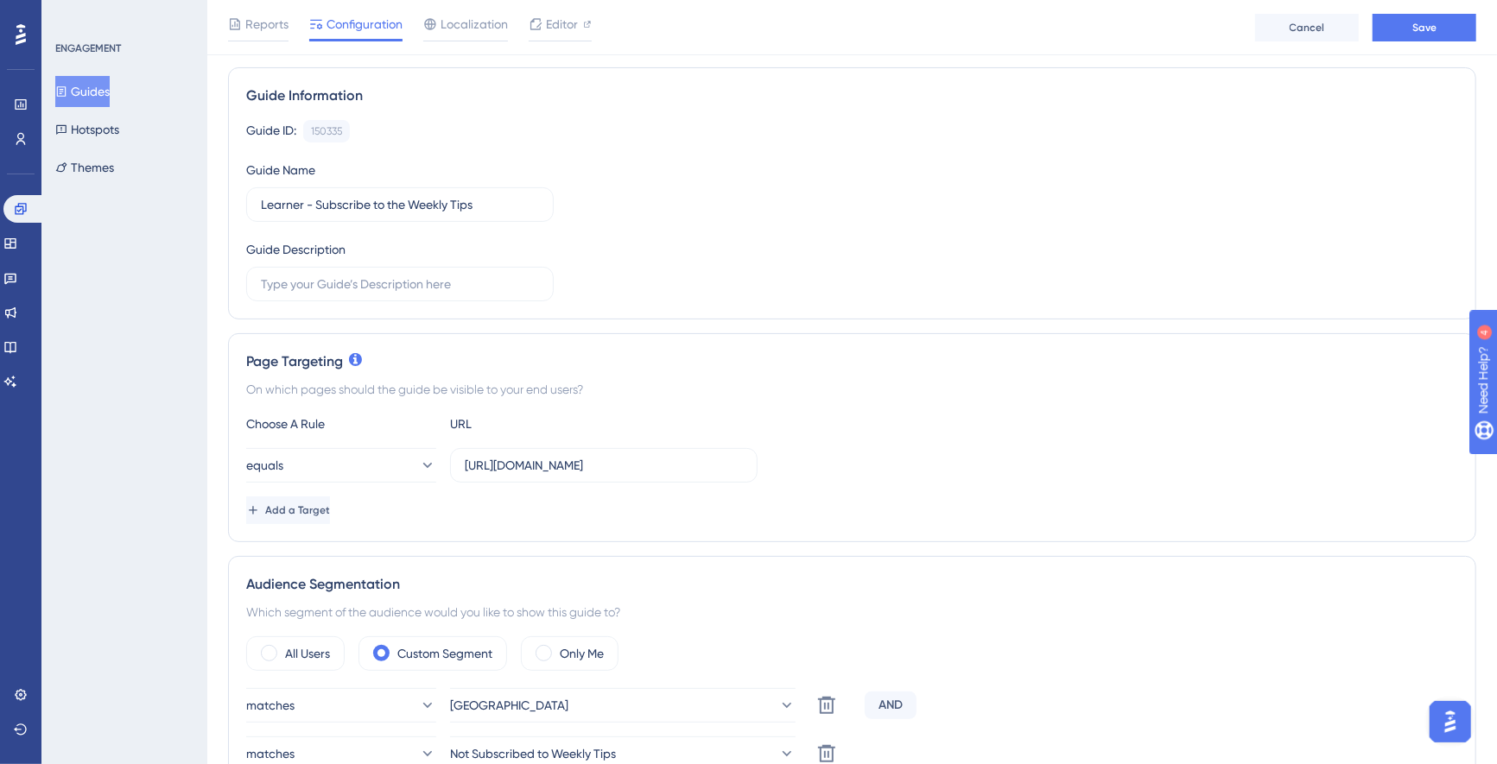
scroll to position [0, 0]
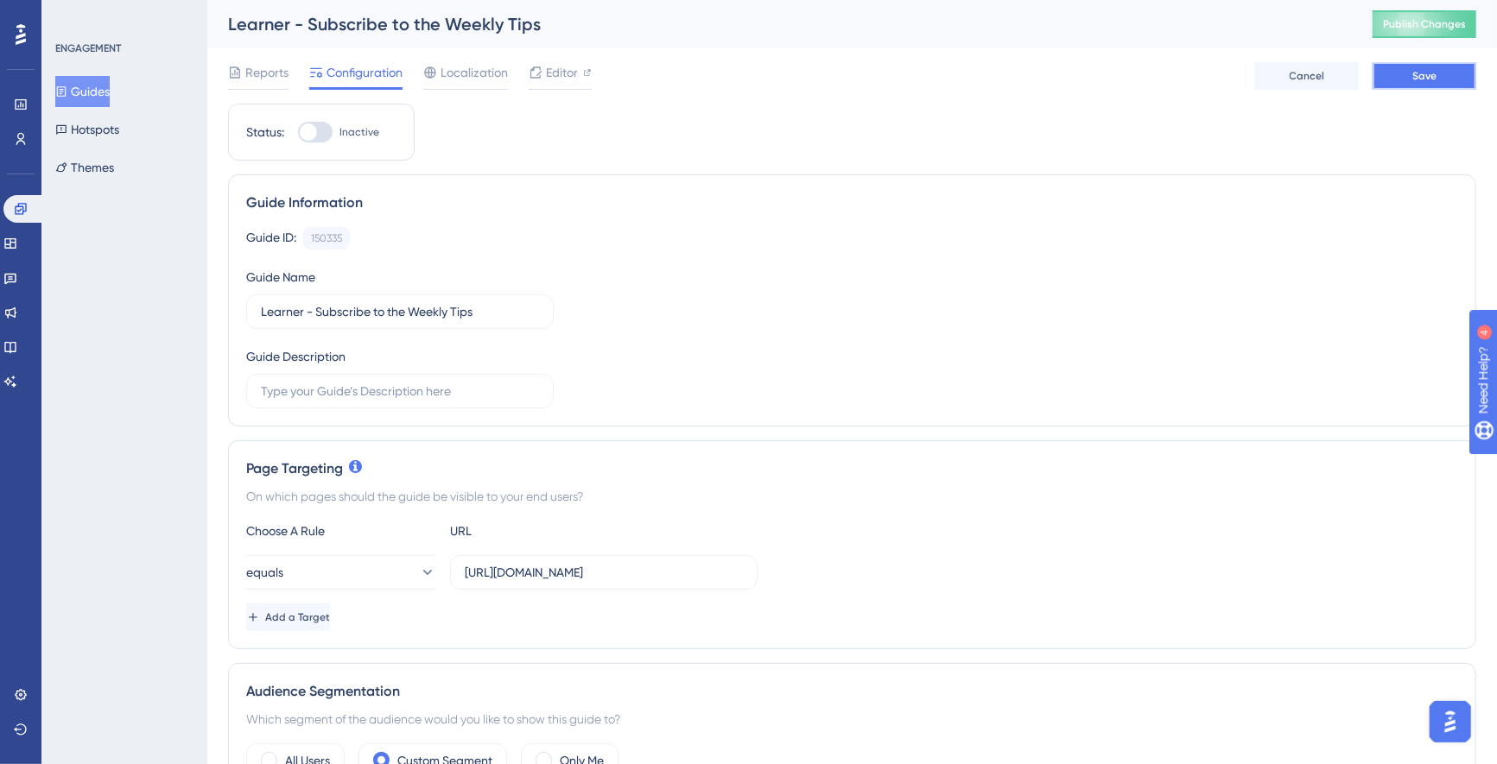
click at [1419, 73] on span "Save" at bounding box center [1424, 76] width 24 height 14
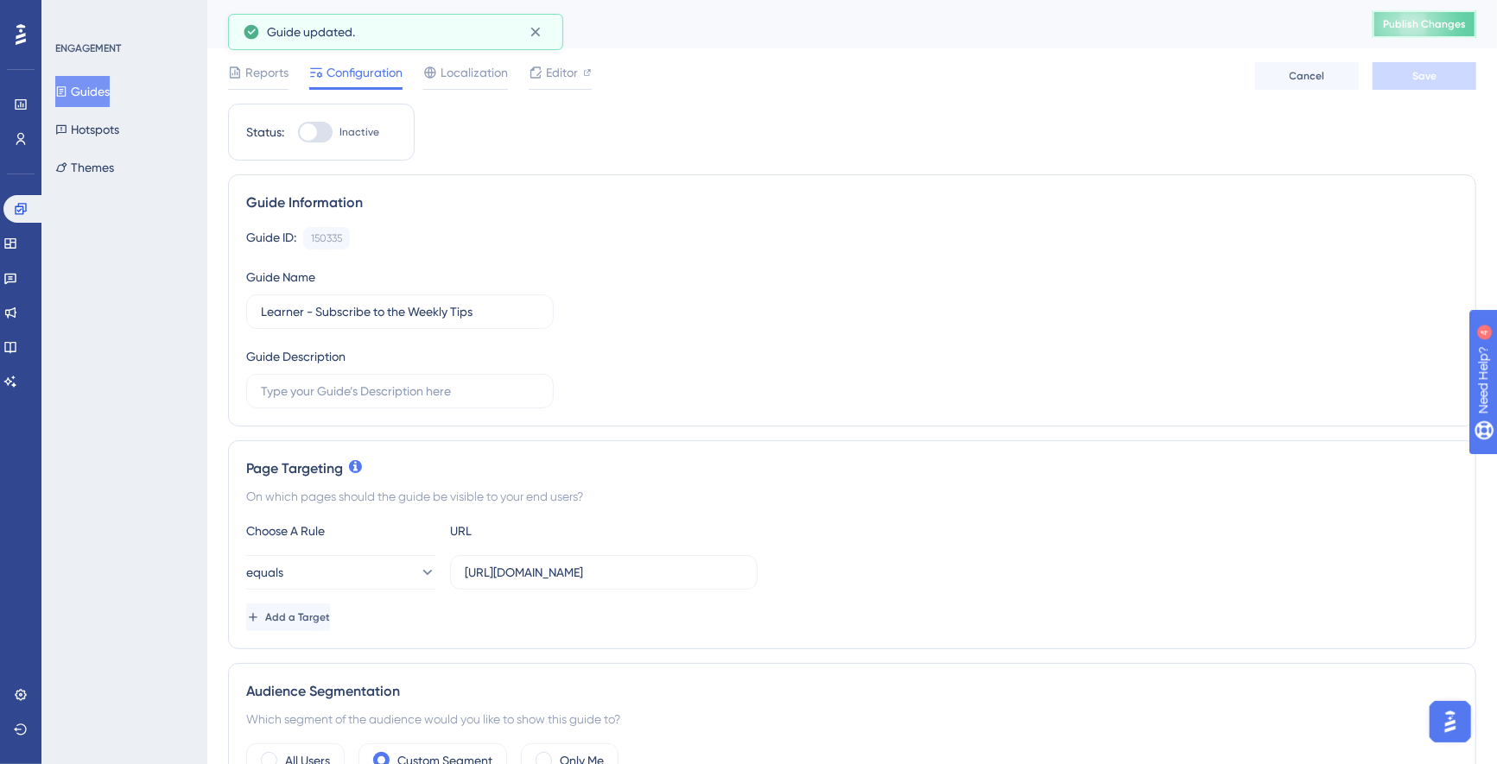
click at [1431, 19] on span "Publish Changes" at bounding box center [1424, 24] width 83 height 14
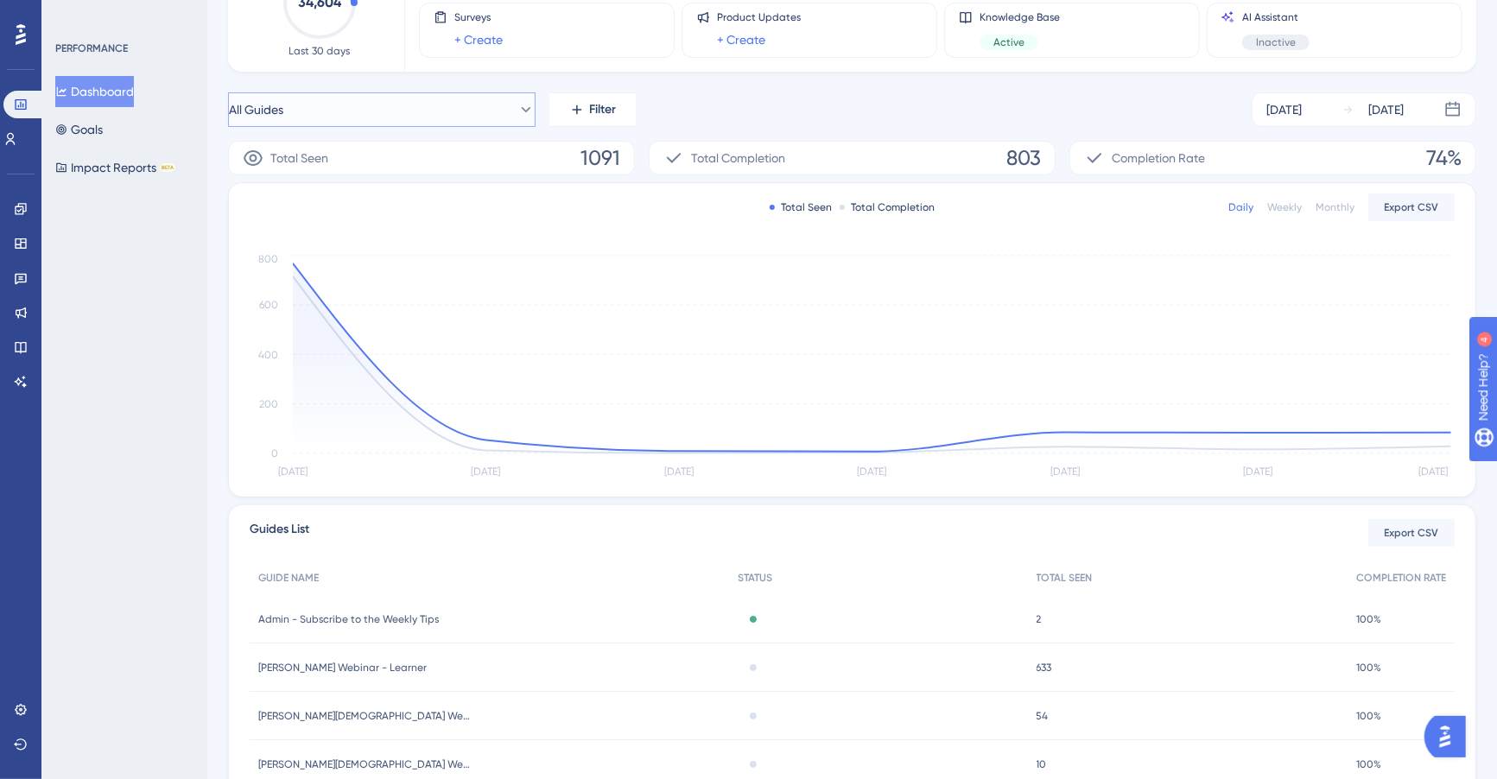
click at [414, 109] on button "All Guides" at bounding box center [381, 109] width 307 height 35
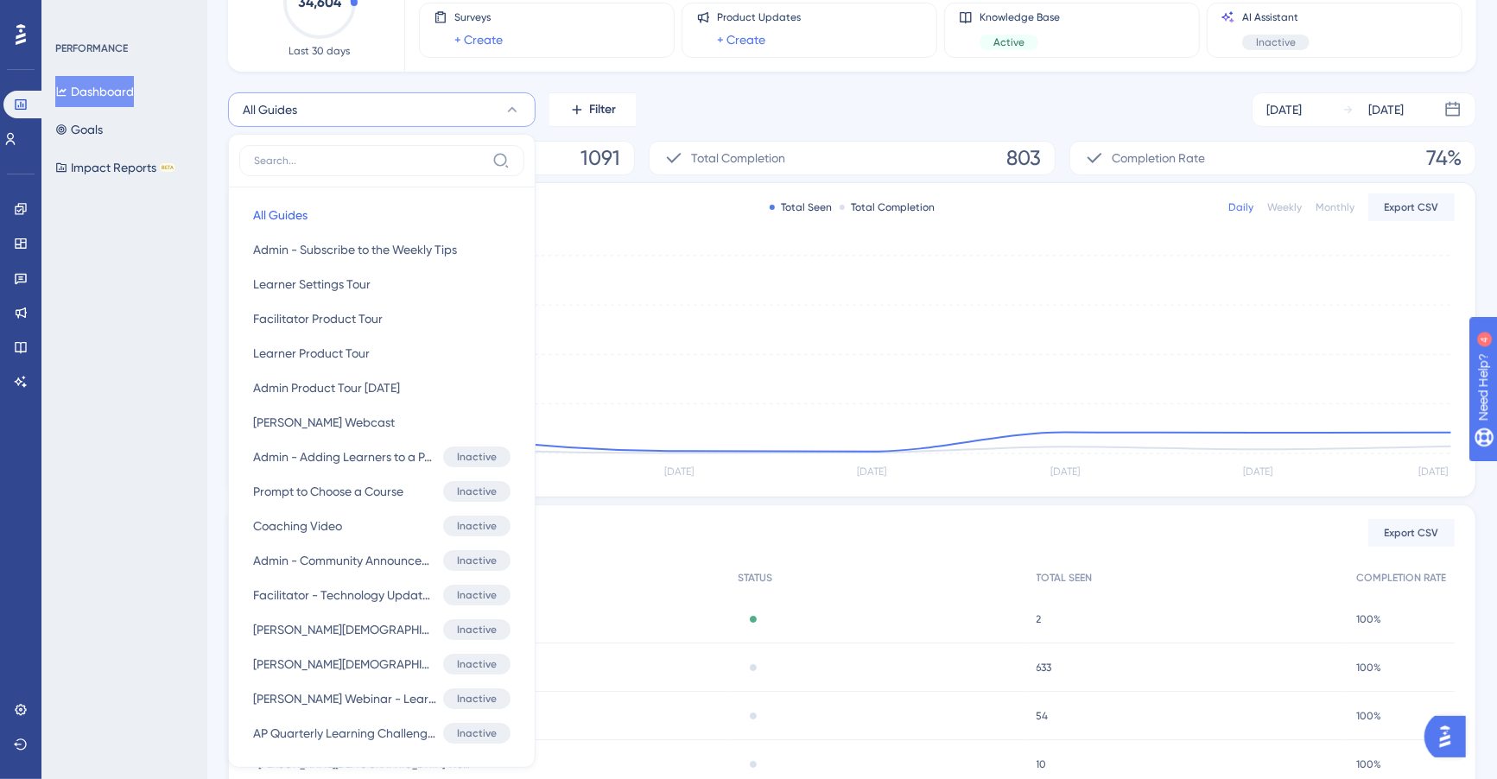
scroll to position [225, 0]
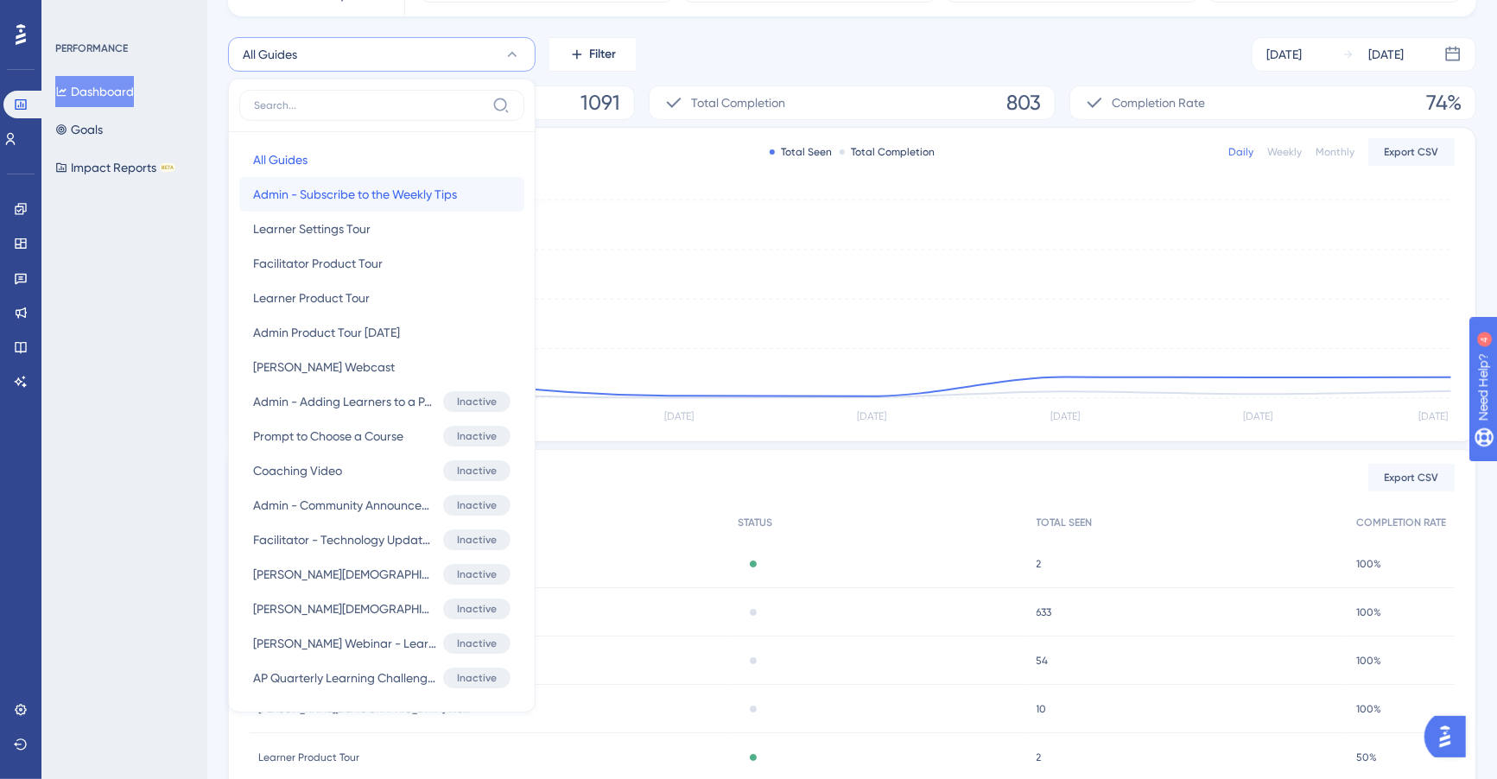
click at [385, 195] on span "Admin - Subscribe to the Weekly Tips" at bounding box center [355, 194] width 204 height 21
